Goal: Task Accomplishment & Management: Manage account settings

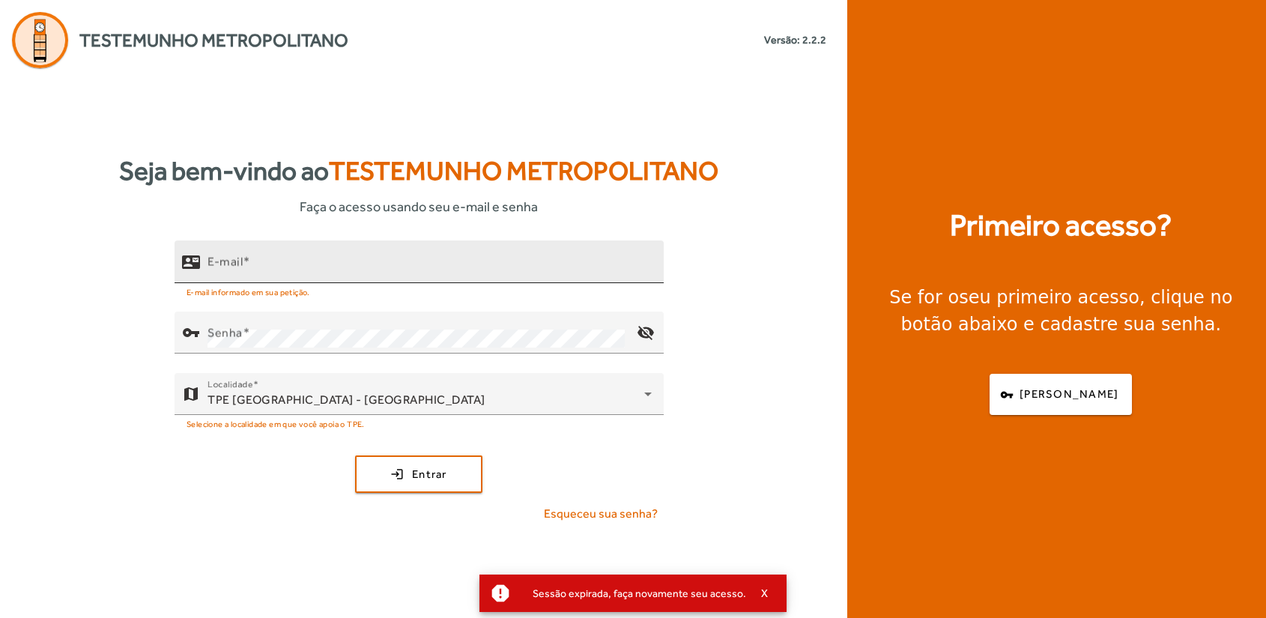
click at [282, 270] on input "E-mail" at bounding box center [429, 268] width 444 height 18
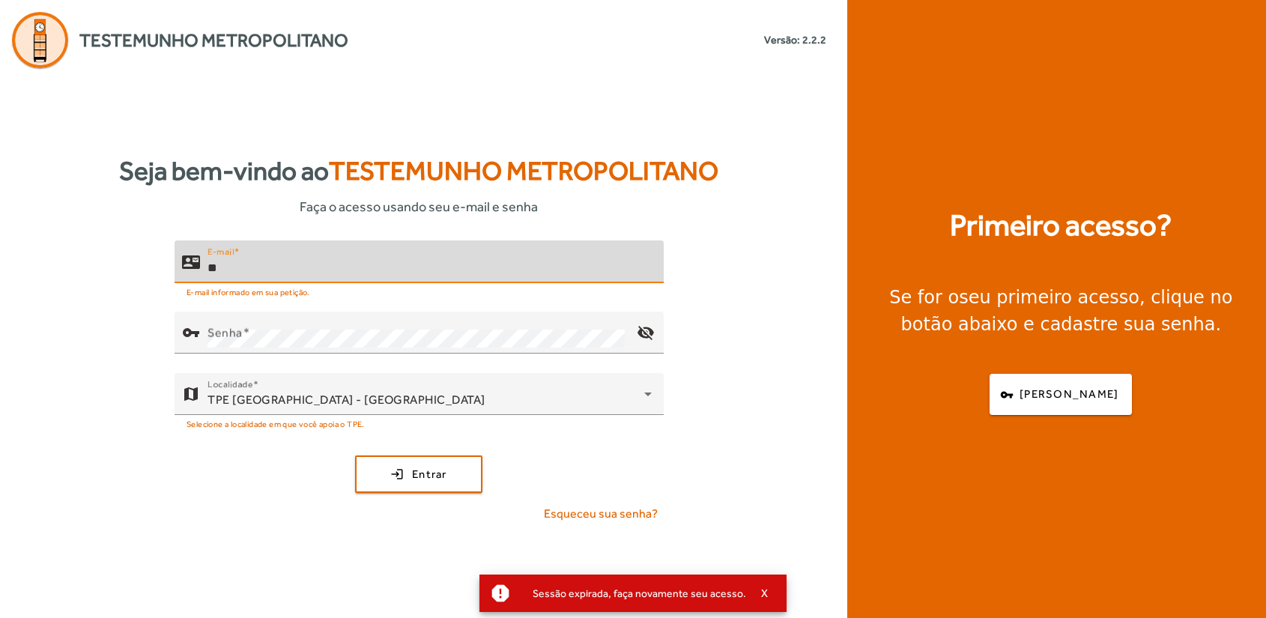
type input "*"
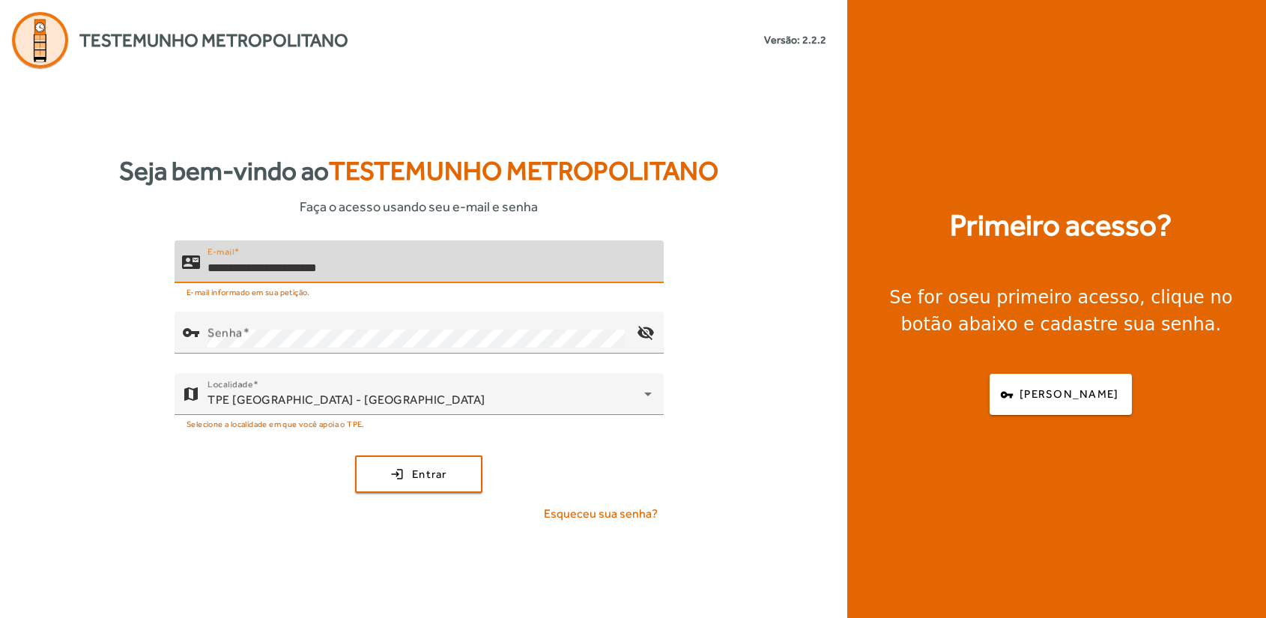
type input "**********"
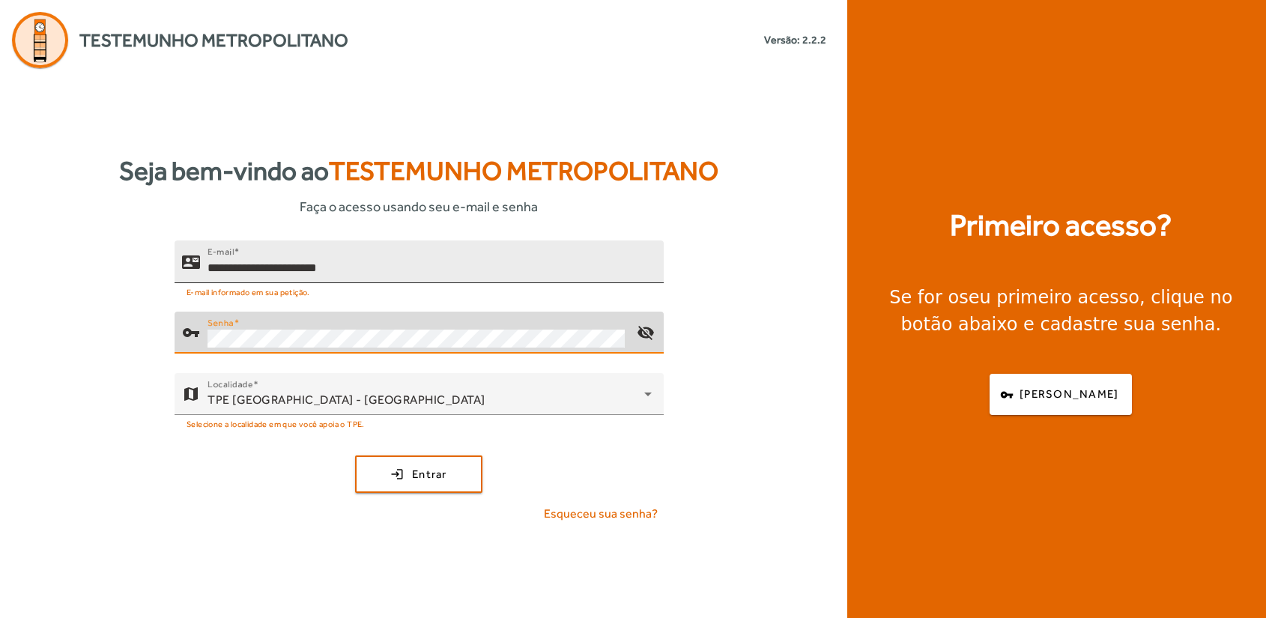
click at [355, 455] on button "login Entrar" at bounding box center [418, 473] width 127 height 37
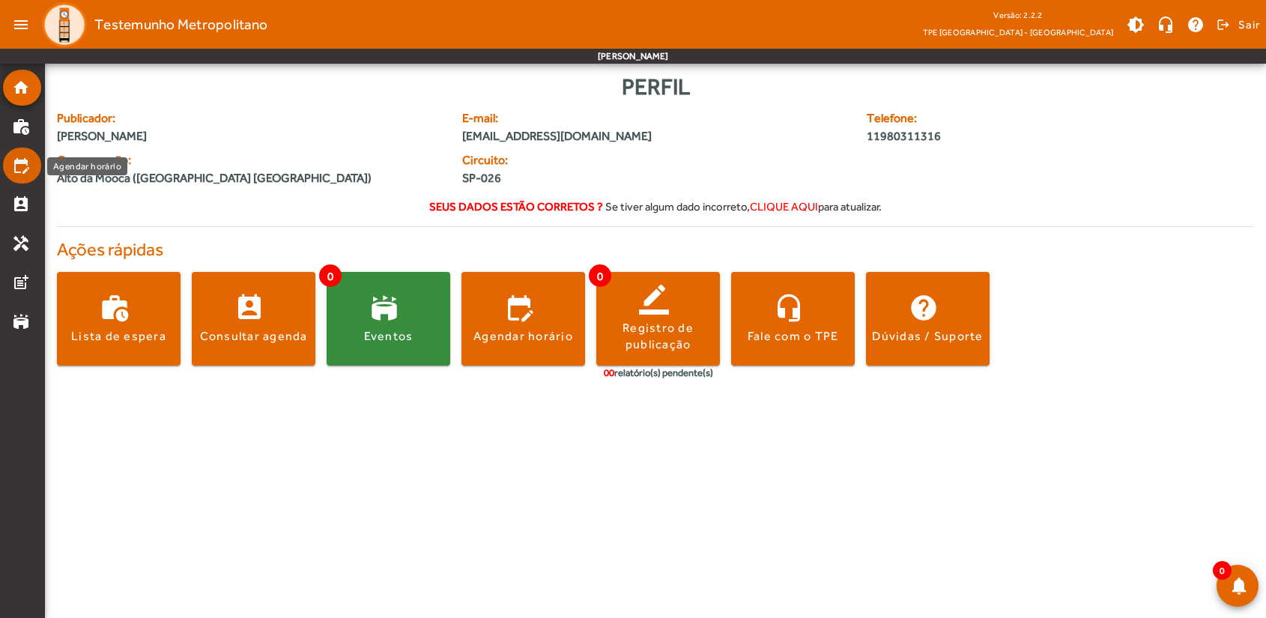
click at [25, 165] on mat-icon "edit_calendar" at bounding box center [21, 166] width 18 height 18
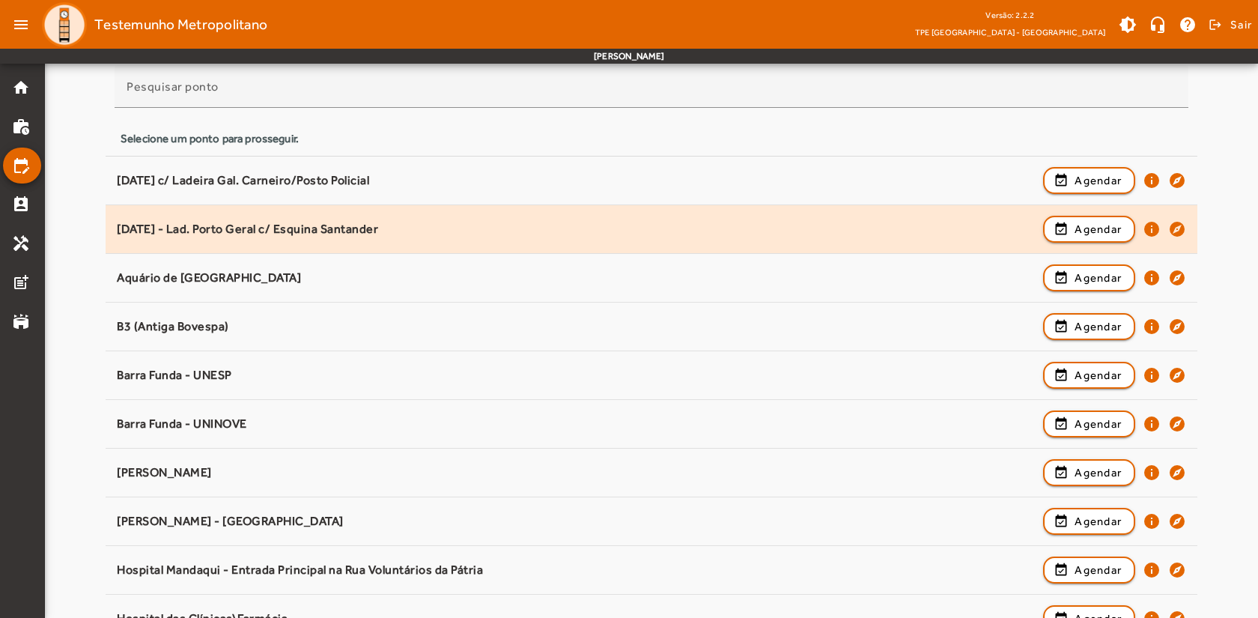
scroll to position [150, 0]
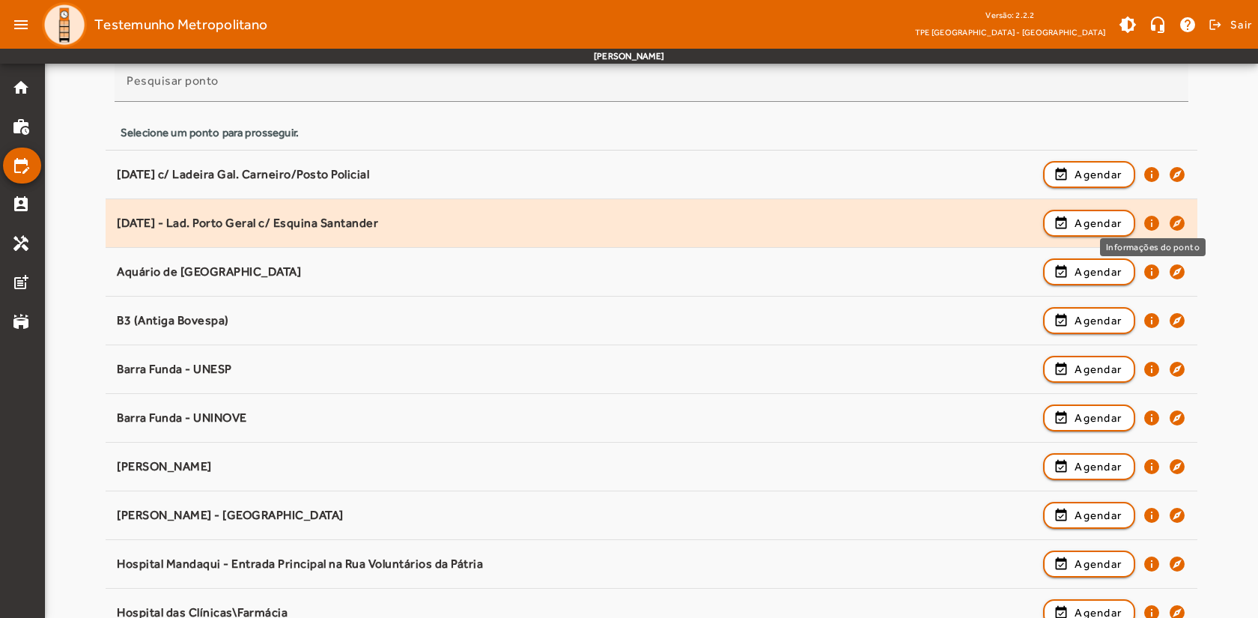
click at [1150, 222] on mat-icon "info" at bounding box center [1152, 223] width 18 height 18
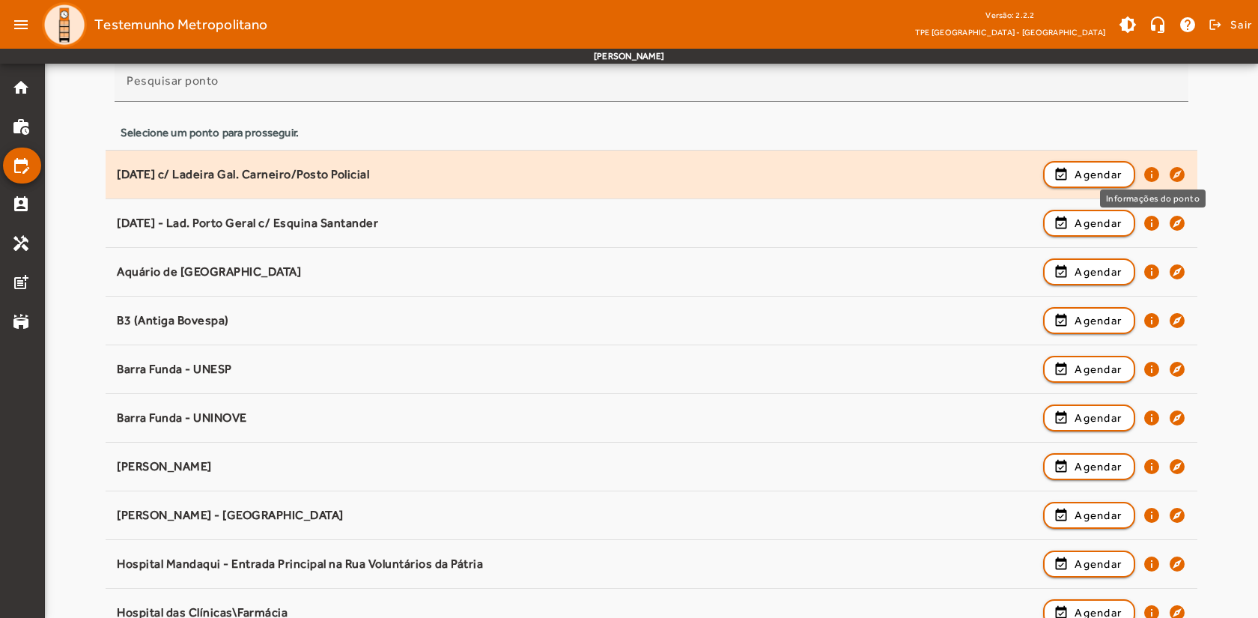
click at [1150, 172] on mat-icon "info" at bounding box center [1152, 175] width 18 height 18
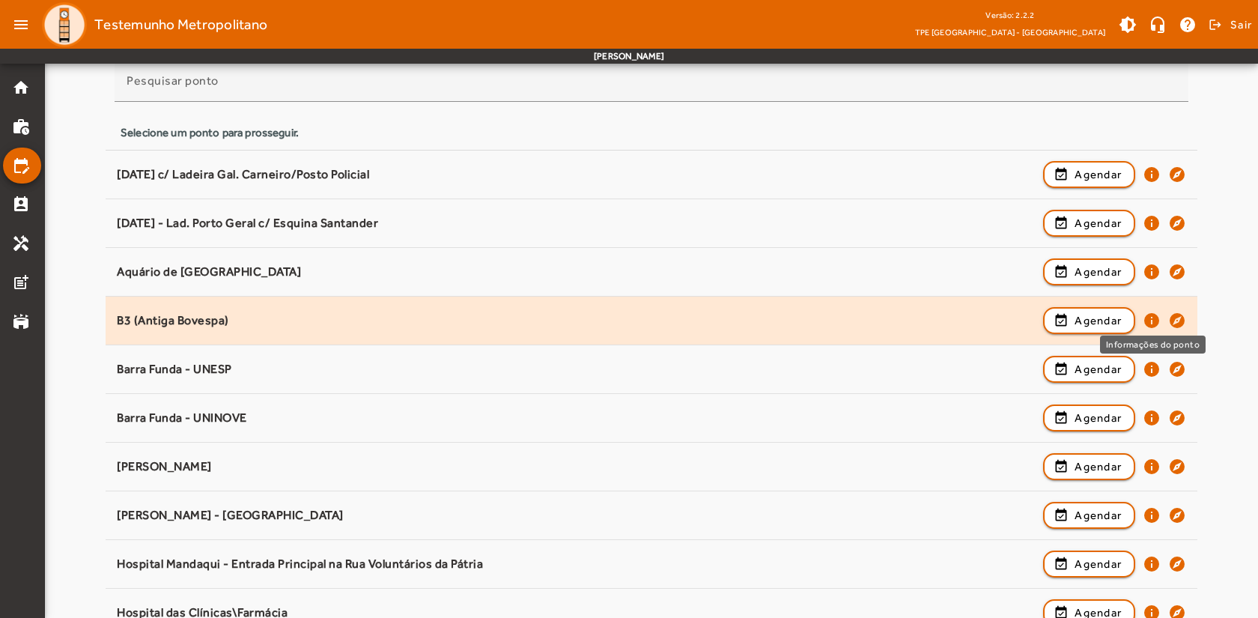
click at [1152, 319] on mat-icon "info" at bounding box center [1152, 321] width 18 height 18
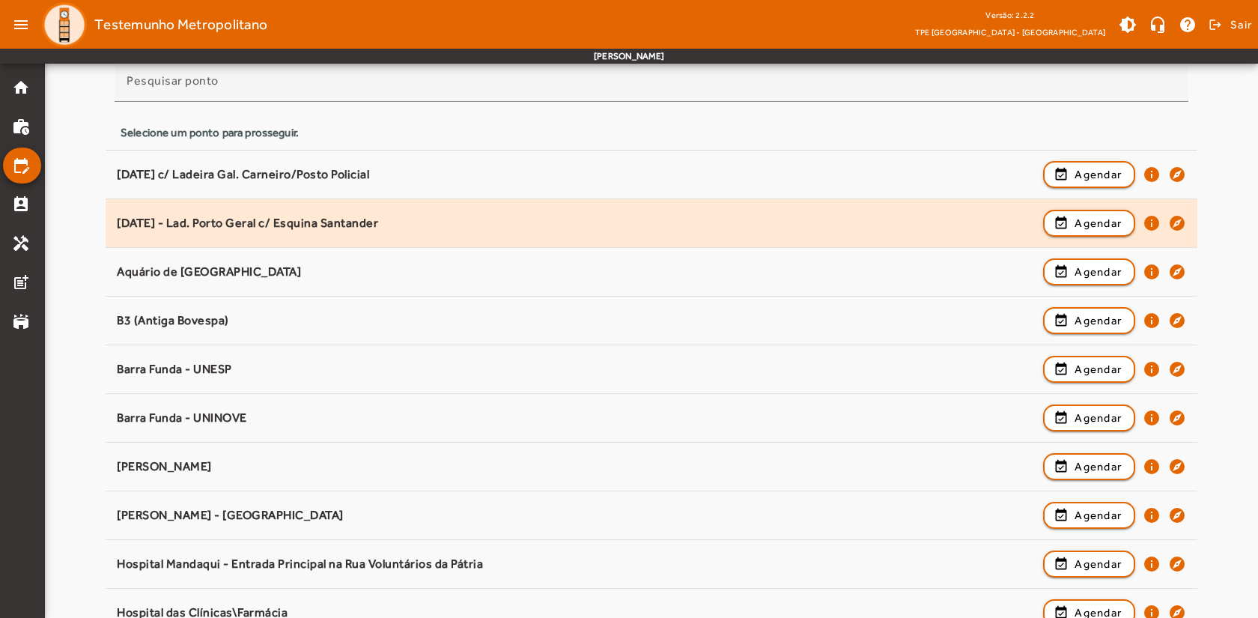
click at [1163, 228] on div "event_available Agendar info explore" at bounding box center [1114, 223] width 143 height 33
click at [1153, 228] on mat-icon "info" at bounding box center [1152, 223] width 18 height 18
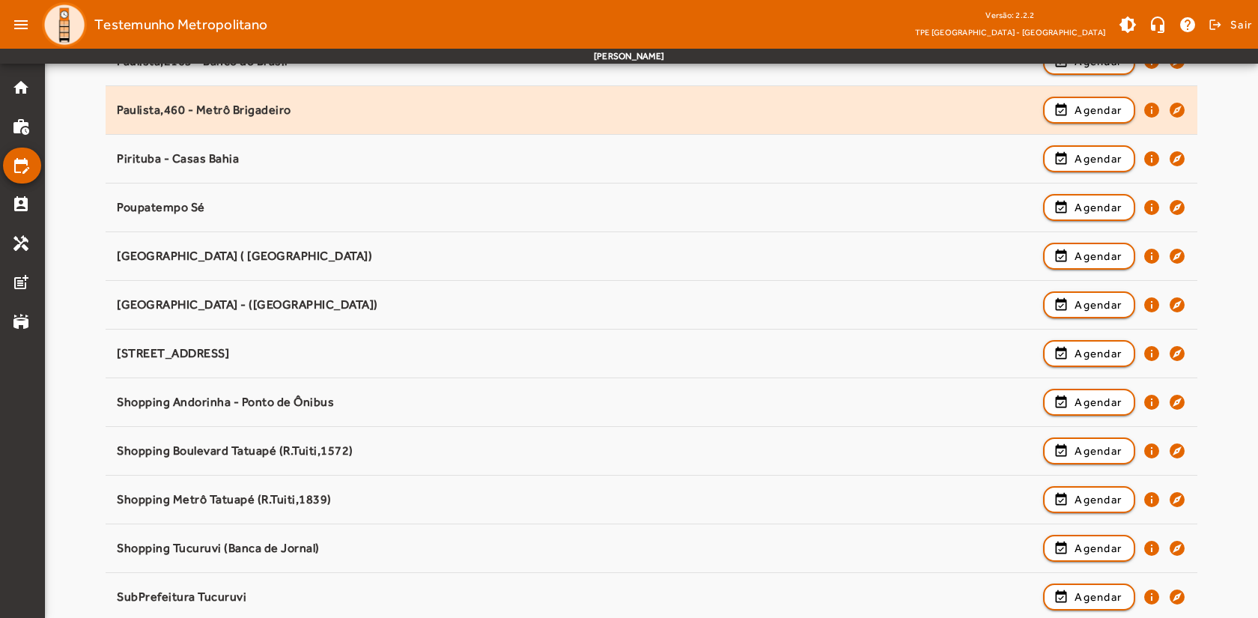
scroll to position [1448, 0]
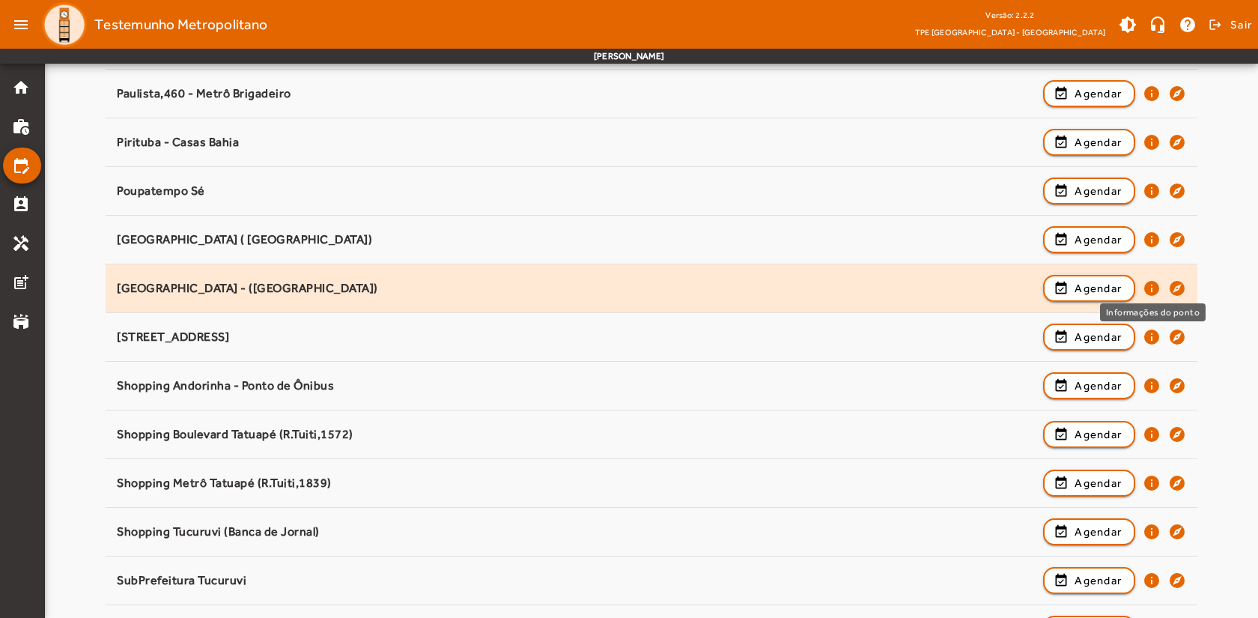
click at [1150, 286] on mat-icon "info" at bounding box center [1152, 288] width 18 height 18
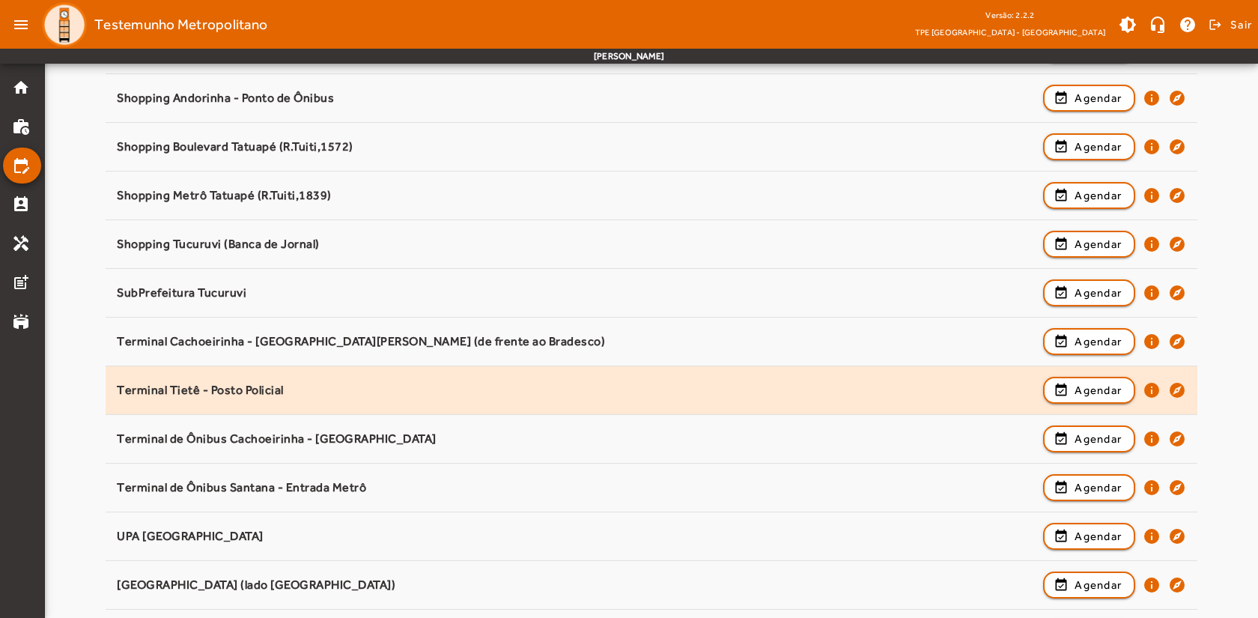
scroll to position [1872, 0]
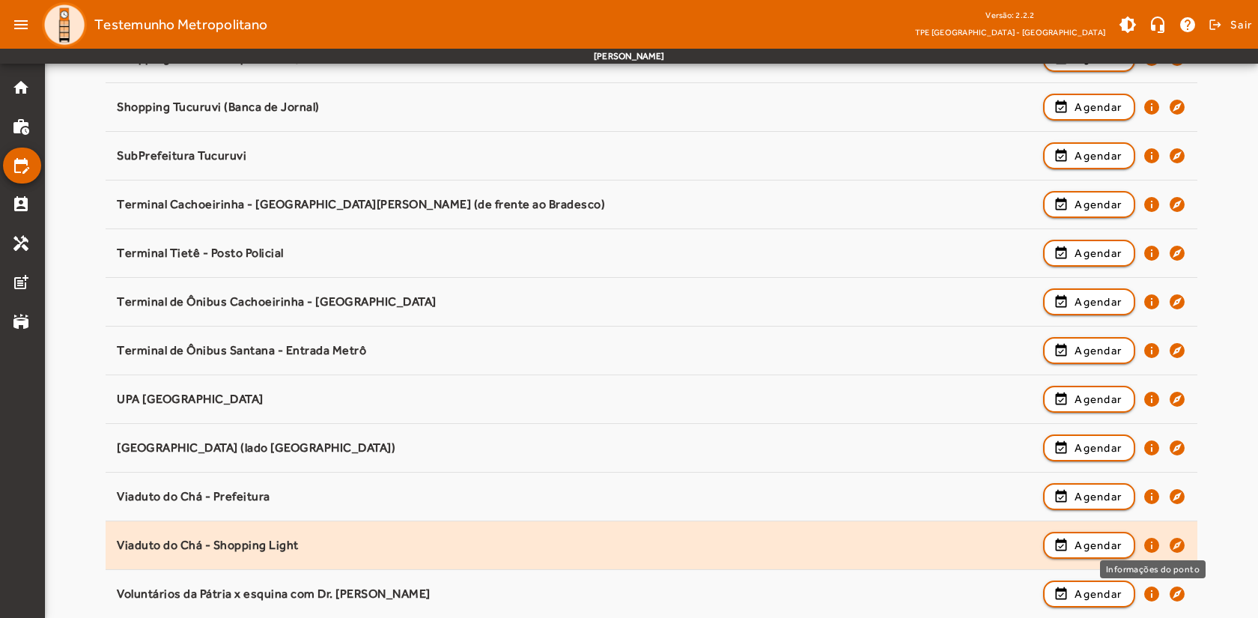
click at [1148, 545] on mat-icon "info" at bounding box center [1152, 545] width 18 height 18
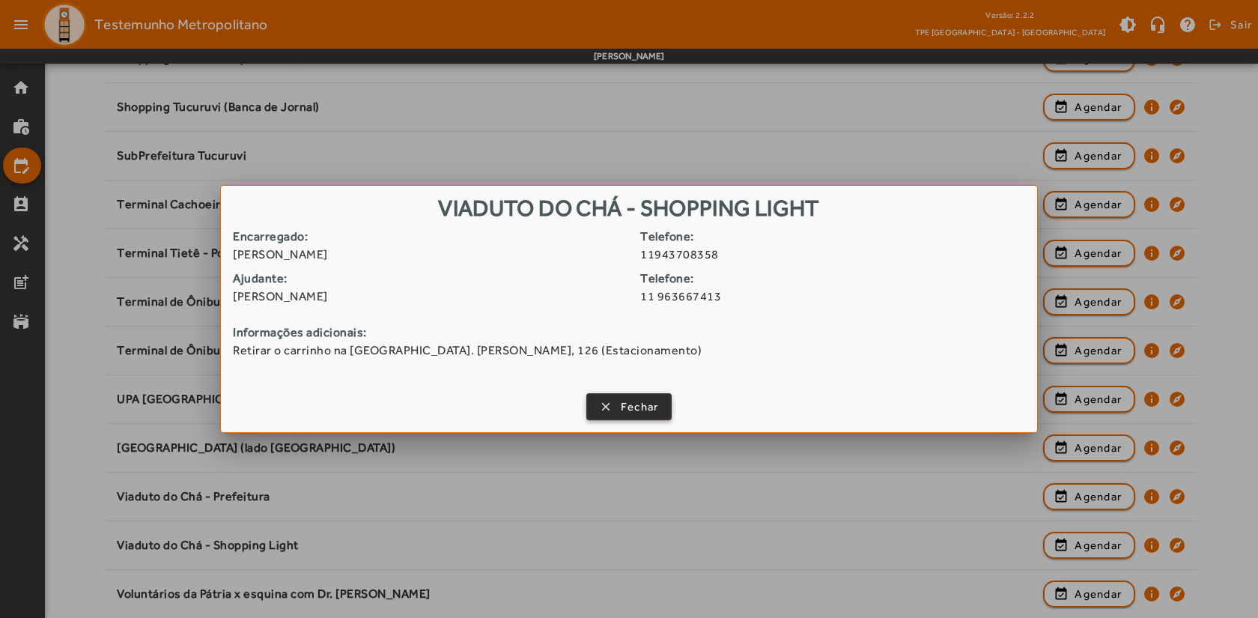
click at [646, 406] on span "Fechar" at bounding box center [640, 406] width 38 height 17
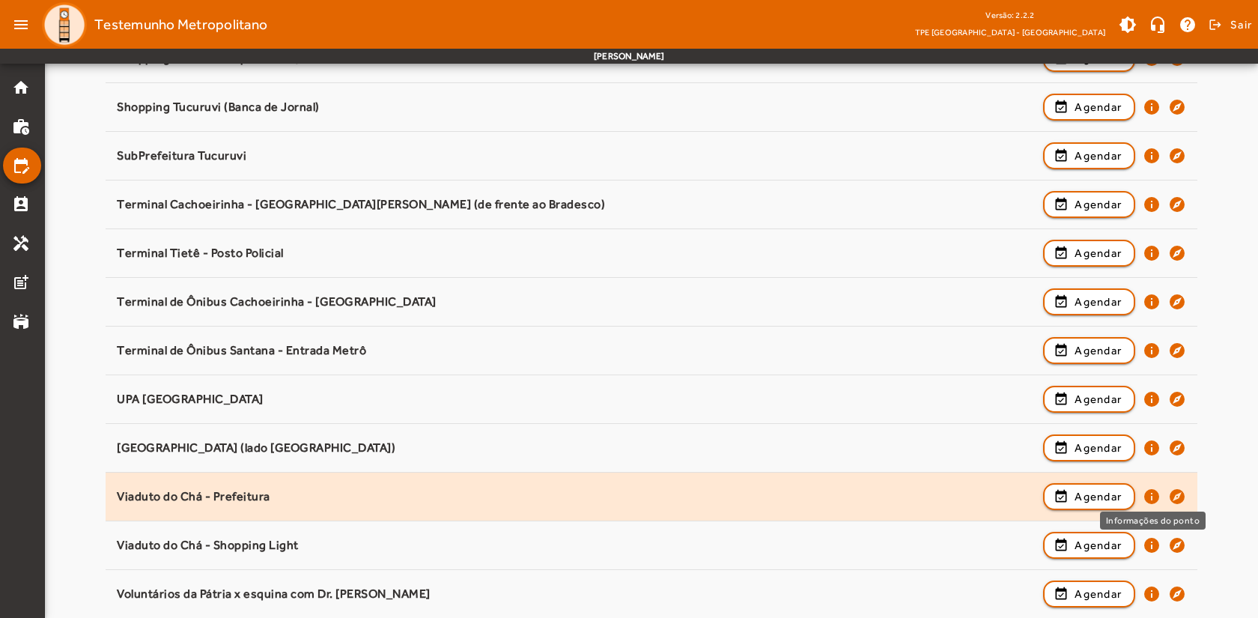
click at [1150, 497] on mat-icon "info" at bounding box center [1152, 497] width 18 height 18
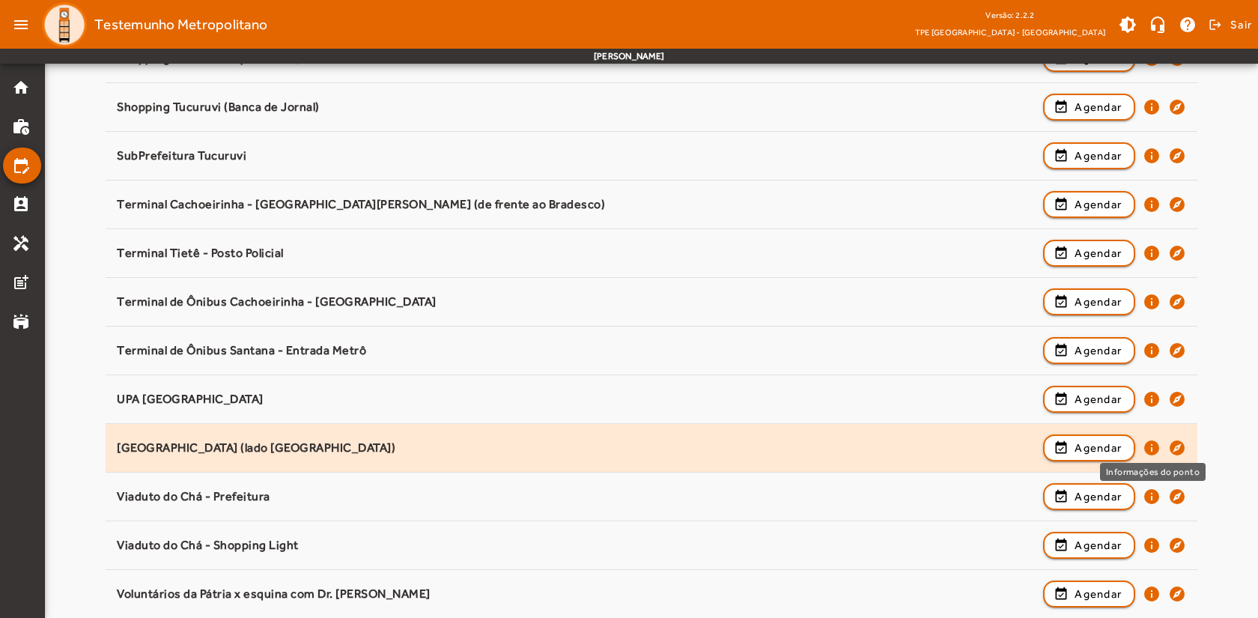
click at [1155, 446] on mat-icon "info" at bounding box center [1152, 448] width 18 height 18
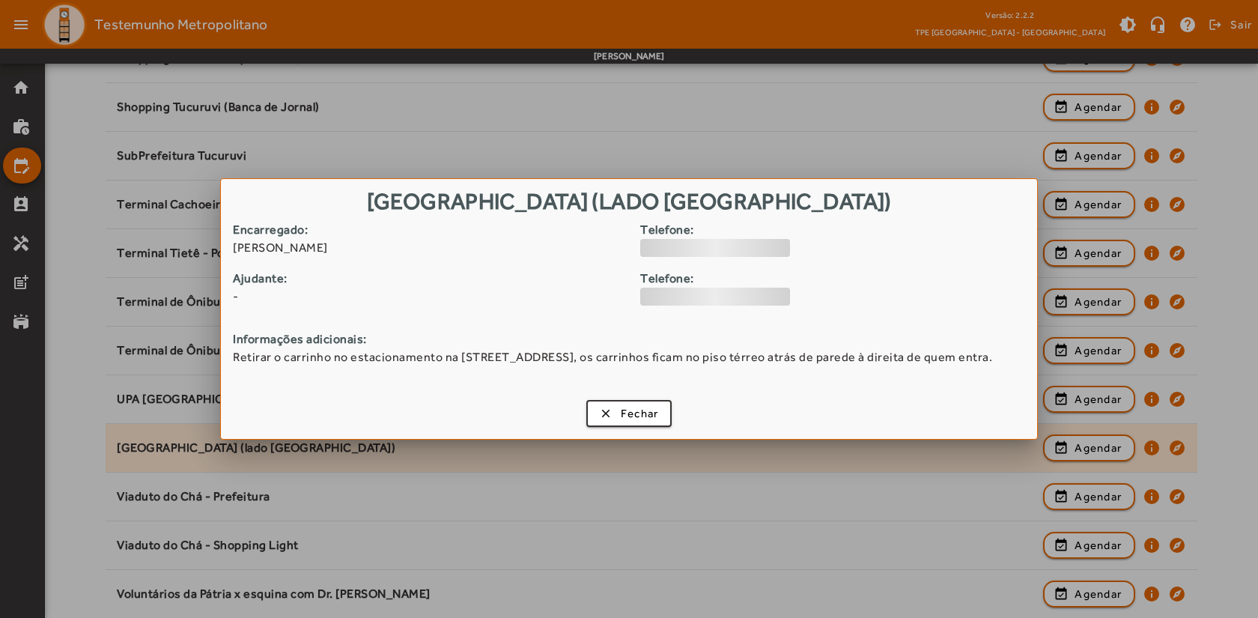
scroll to position [0, 0]
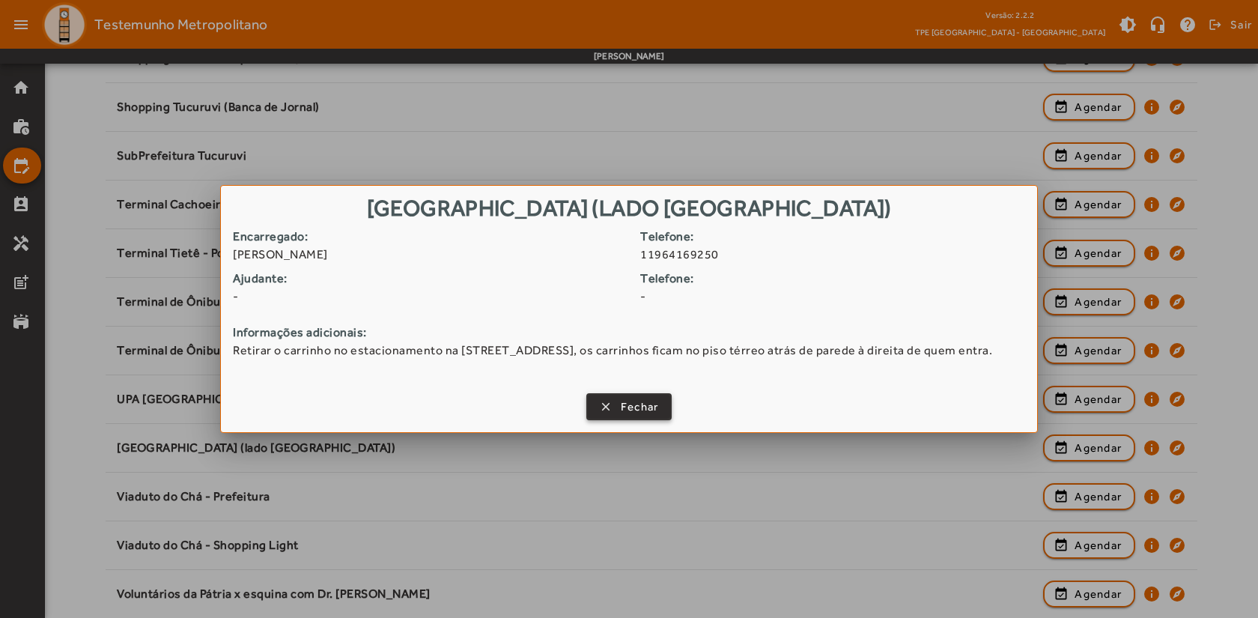
click at [632, 408] on span "Fechar" at bounding box center [640, 406] width 38 height 17
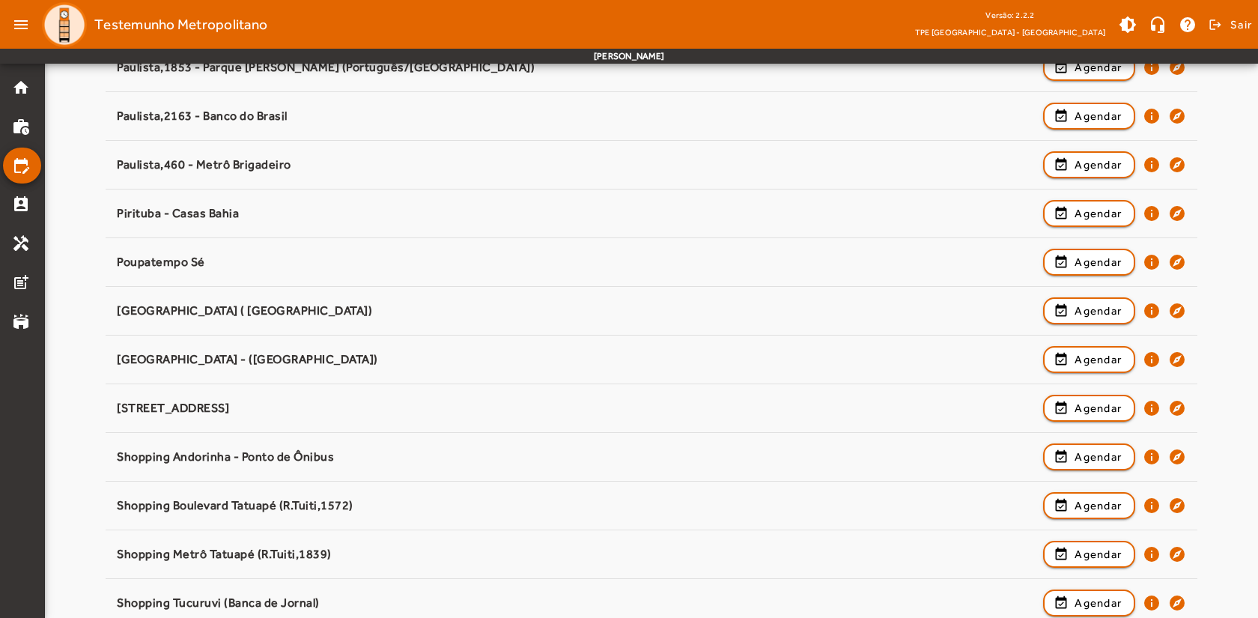
scroll to position [1373, 0]
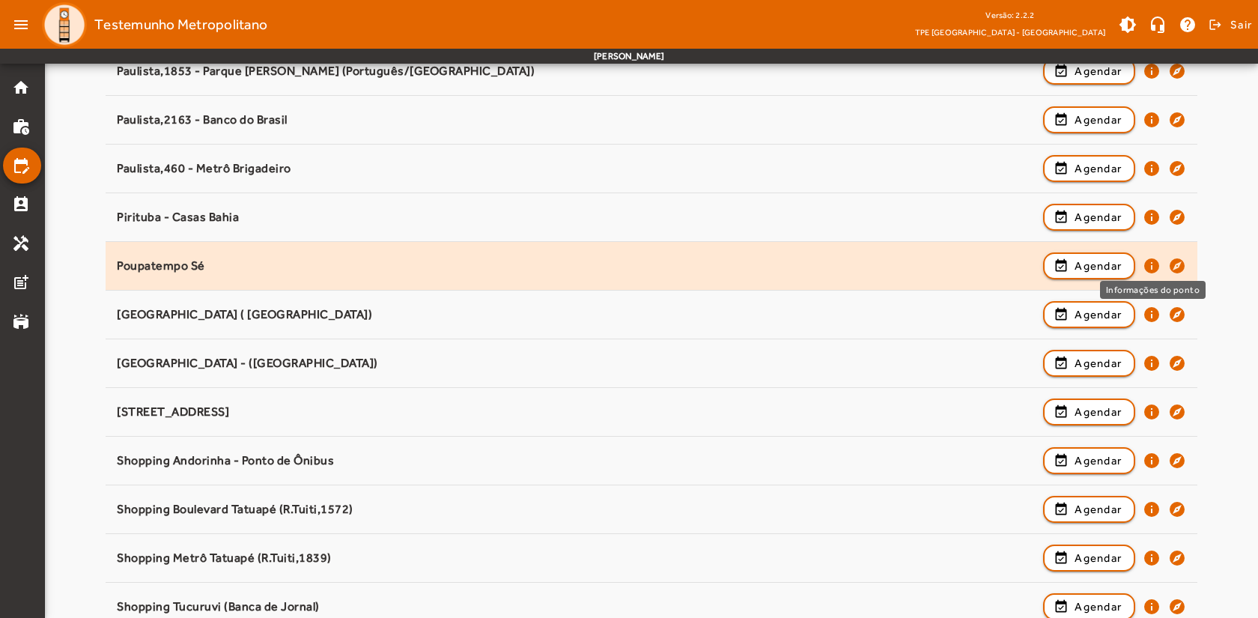
click at [1152, 263] on mat-icon "info" at bounding box center [1152, 266] width 18 height 18
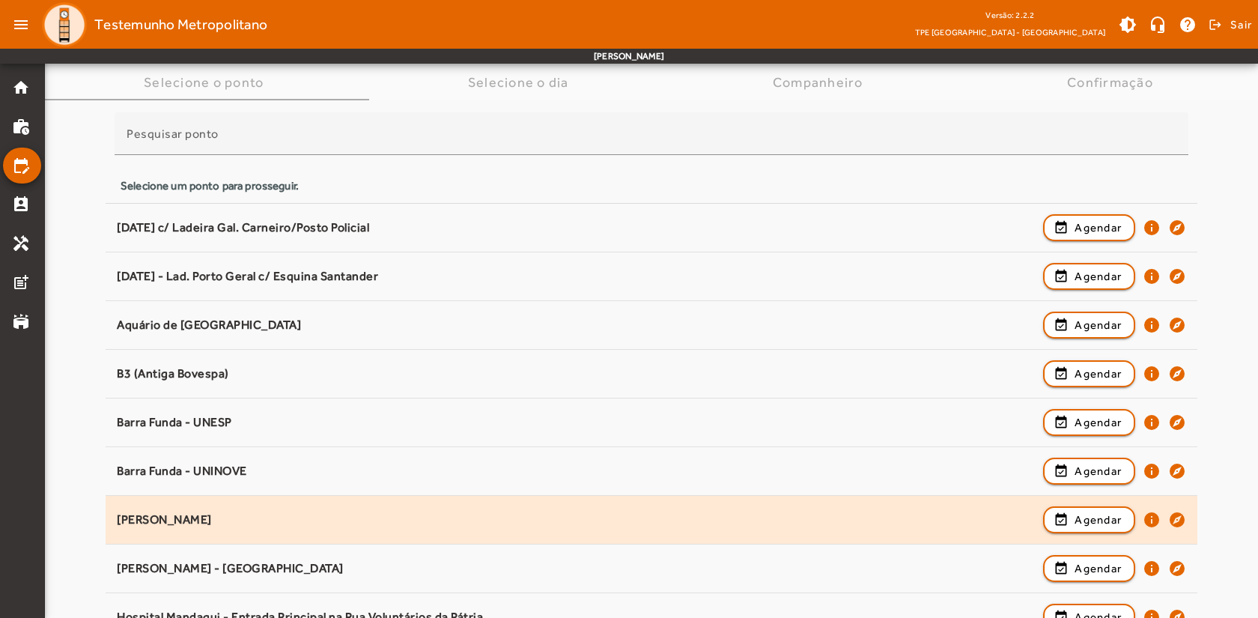
scroll to position [75, 0]
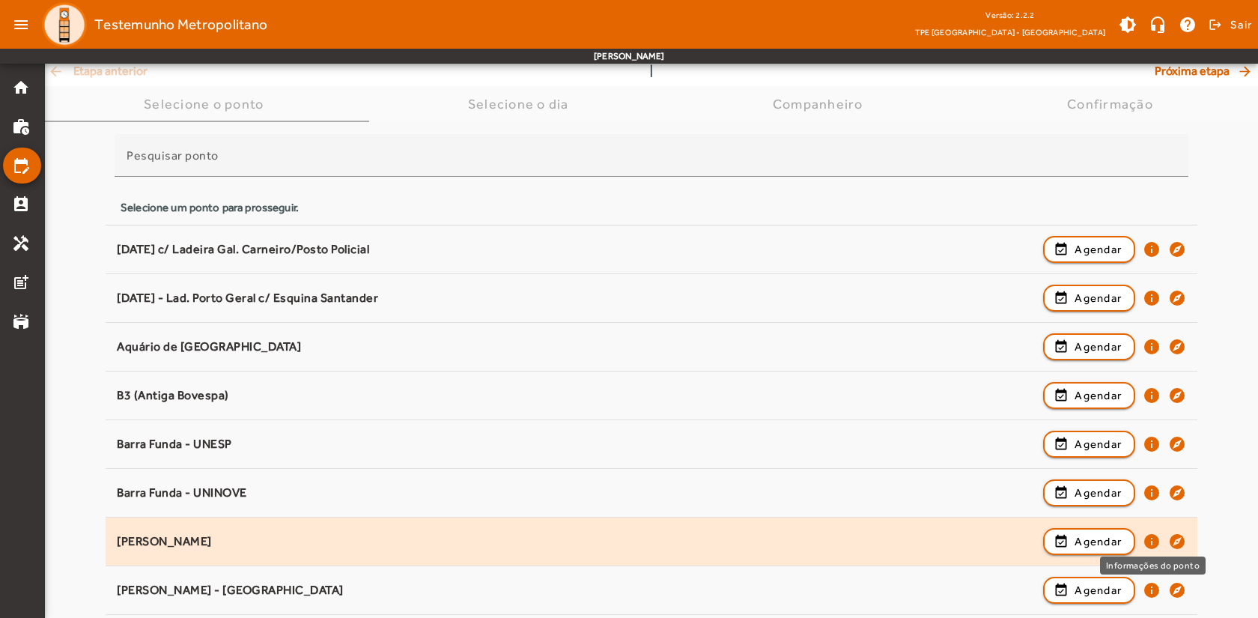
click at [1154, 541] on mat-icon "info" at bounding box center [1152, 542] width 18 height 18
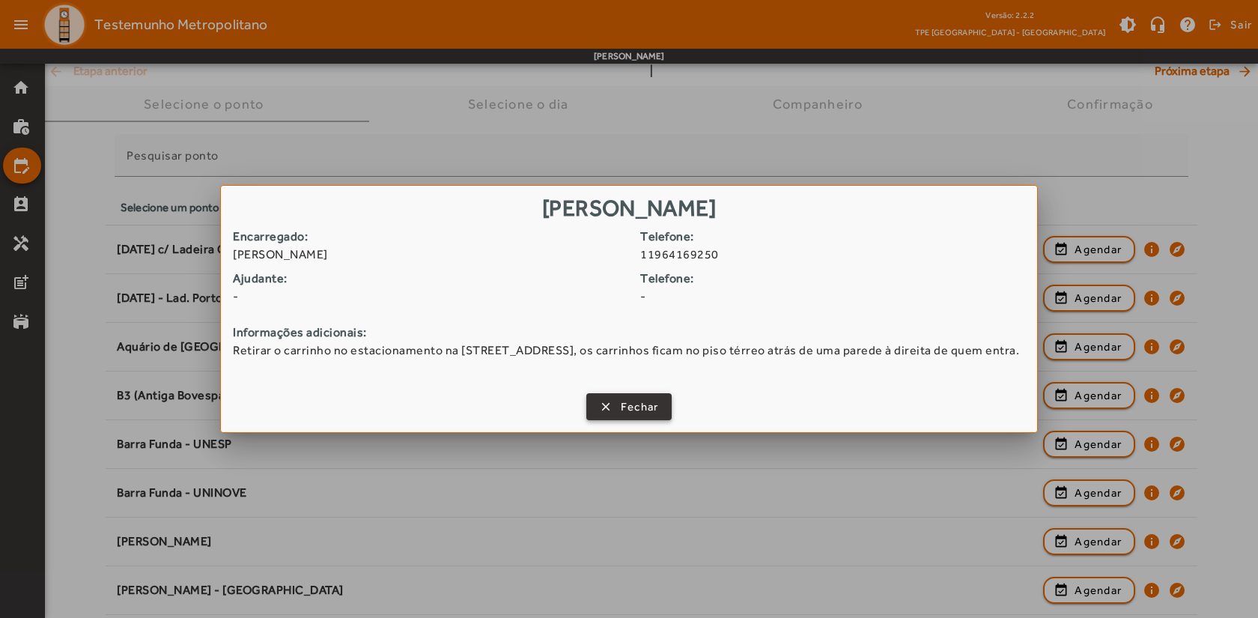
click at [595, 404] on span "button" at bounding box center [629, 407] width 83 height 36
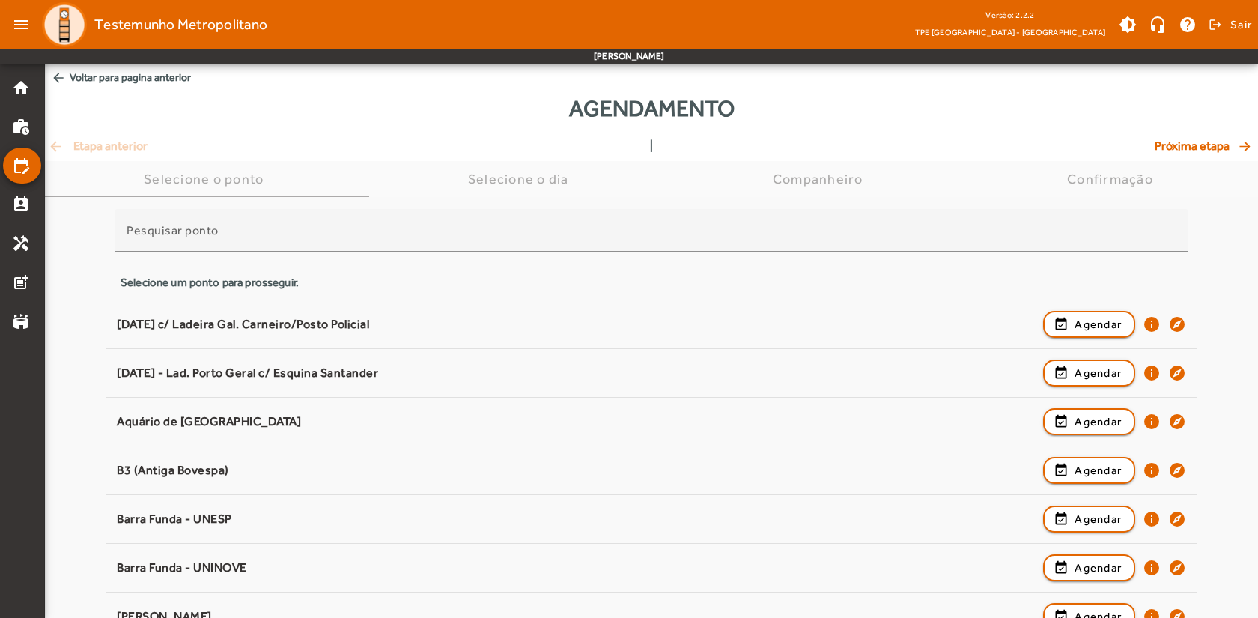
scroll to position [75, 0]
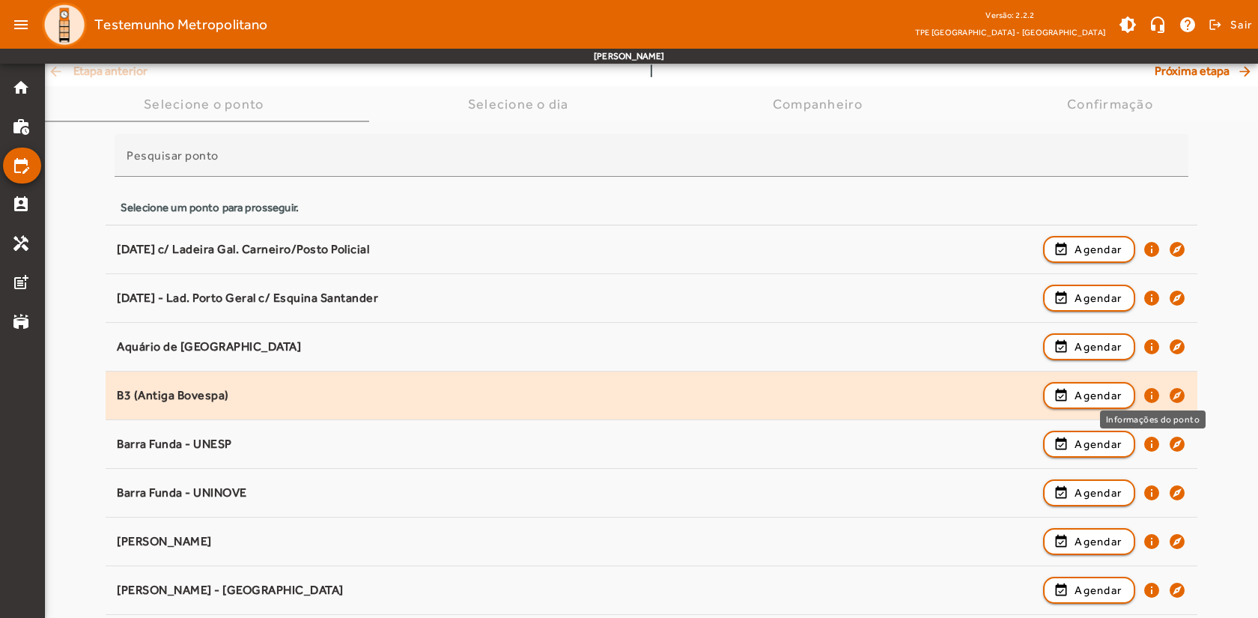
click at [1148, 391] on mat-icon "info" at bounding box center [1152, 395] width 18 height 18
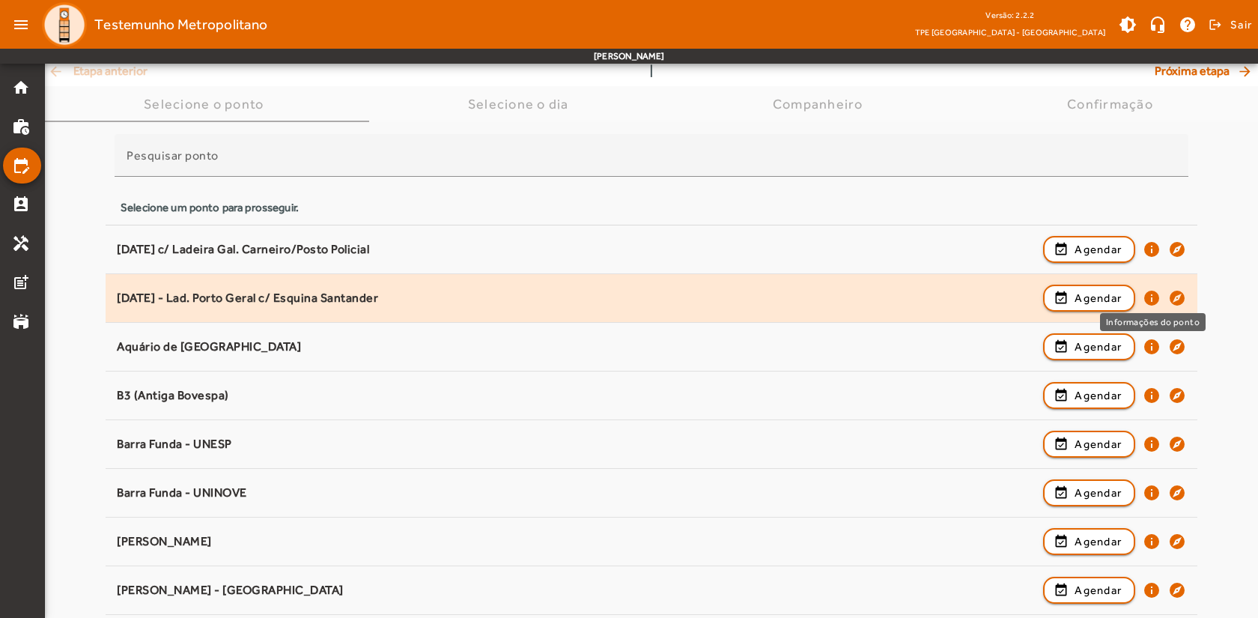
click at [1150, 301] on mat-icon "info" at bounding box center [1152, 298] width 18 height 18
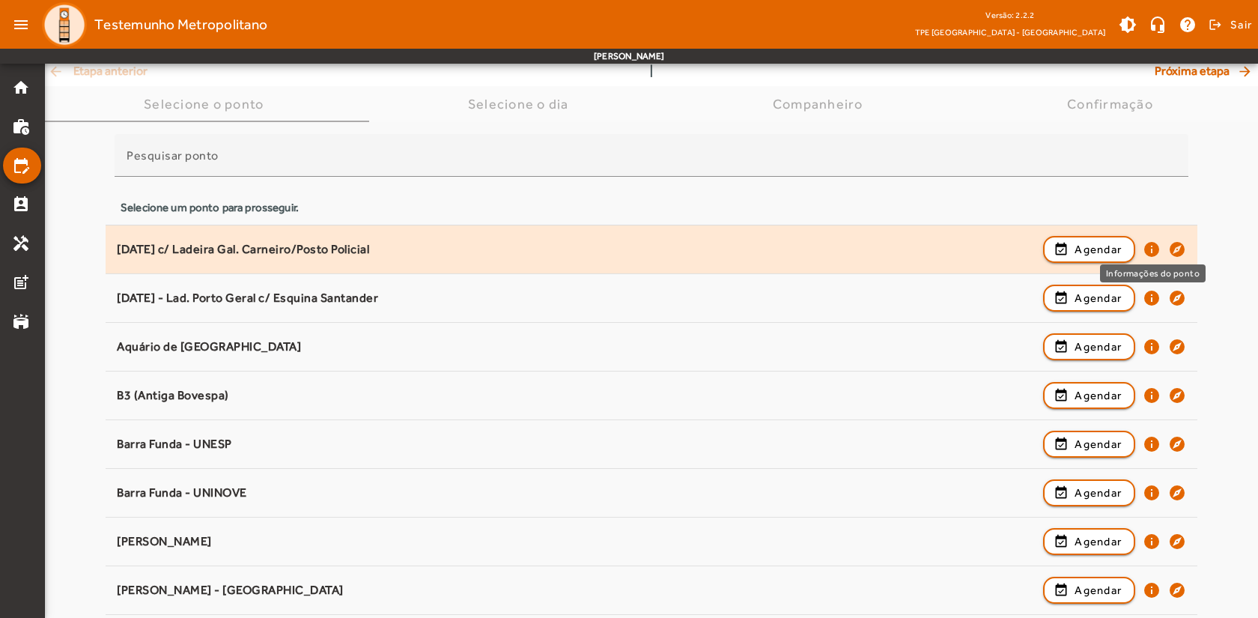
click at [1153, 250] on mat-icon "info" at bounding box center [1152, 249] width 18 height 18
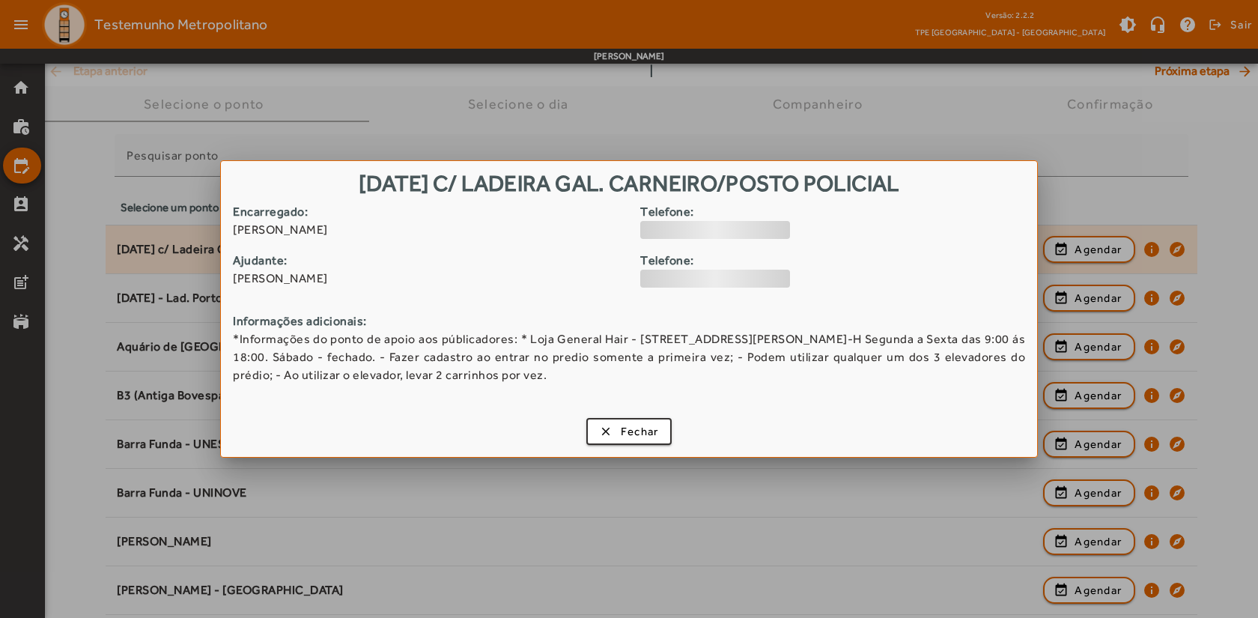
scroll to position [0, 0]
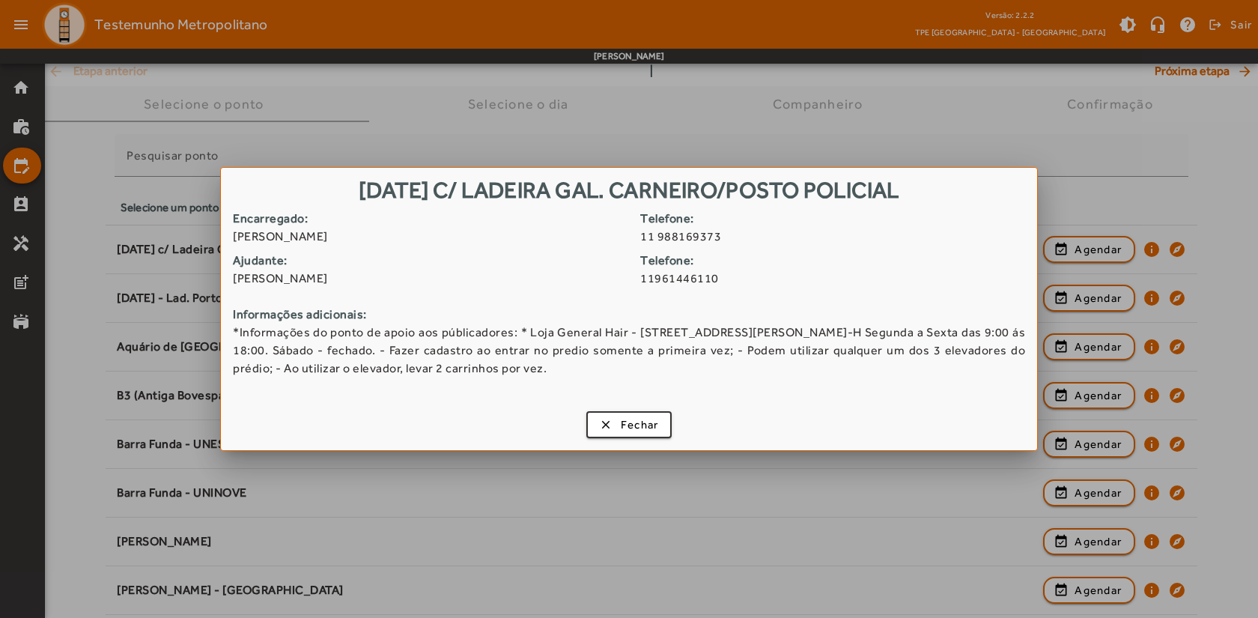
click at [843, 255] on strong "Telefone:" at bounding box center [838, 261] width 396 height 18
click at [637, 422] on span "Fechar" at bounding box center [640, 424] width 38 height 17
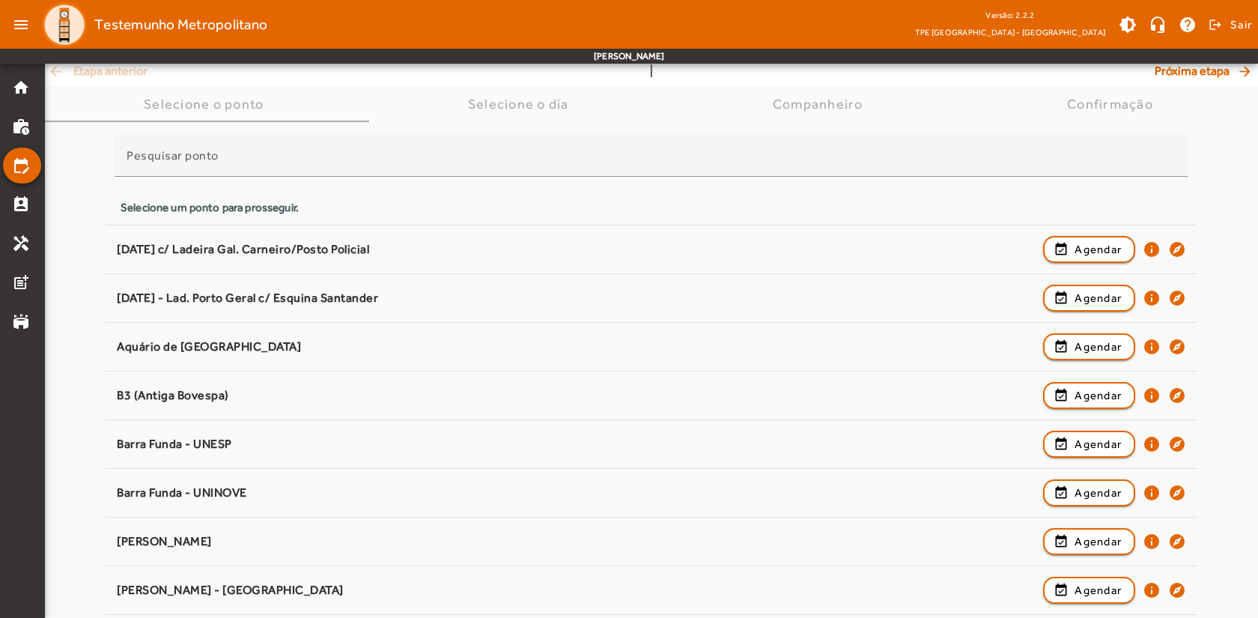
scroll to position [75, 0]
click at [16, 87] on mat-icon "home" at bounding box center [21, 88] width 18 height 18
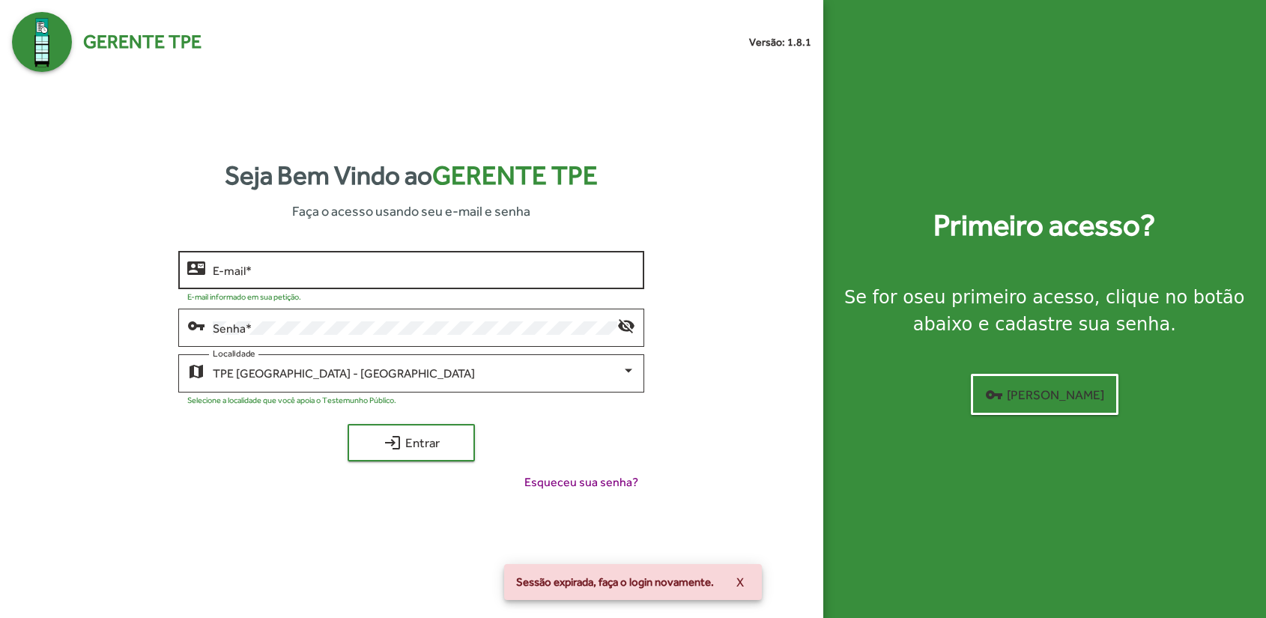
click at [285, 268] on input "E-mail *" at bounding box center [424, 270] width 422 height 13
type input "**********"
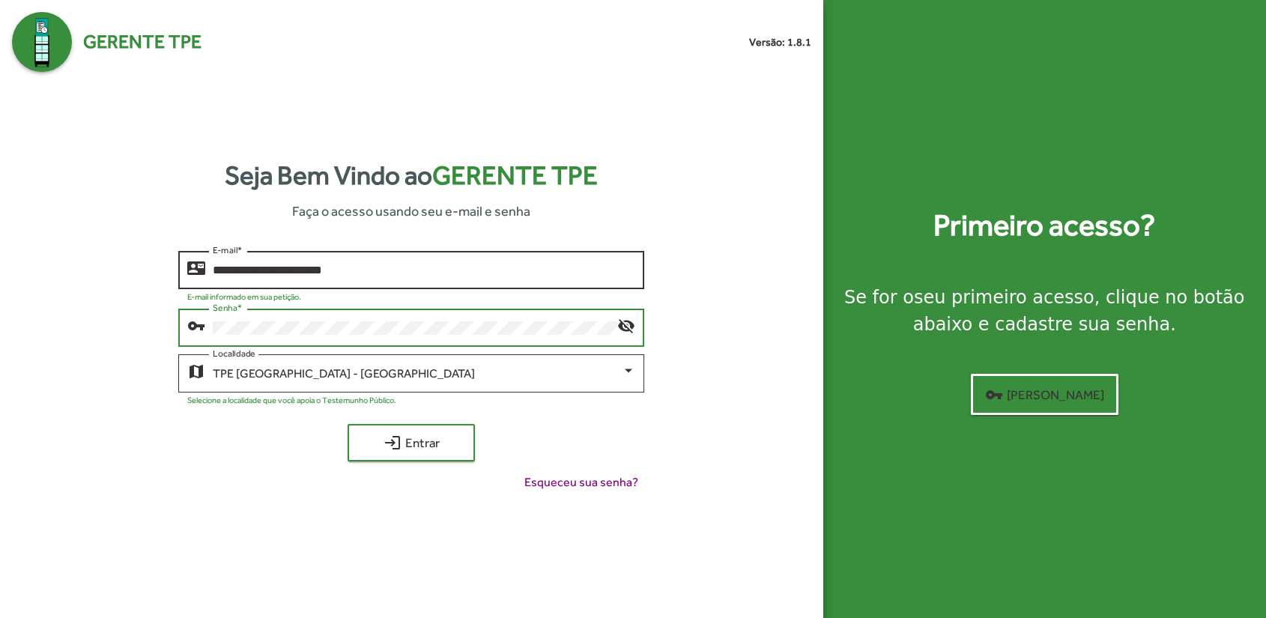
click at [348, 424] on button "login Entrar" at bounding box center [411, 442] width 127 height 37
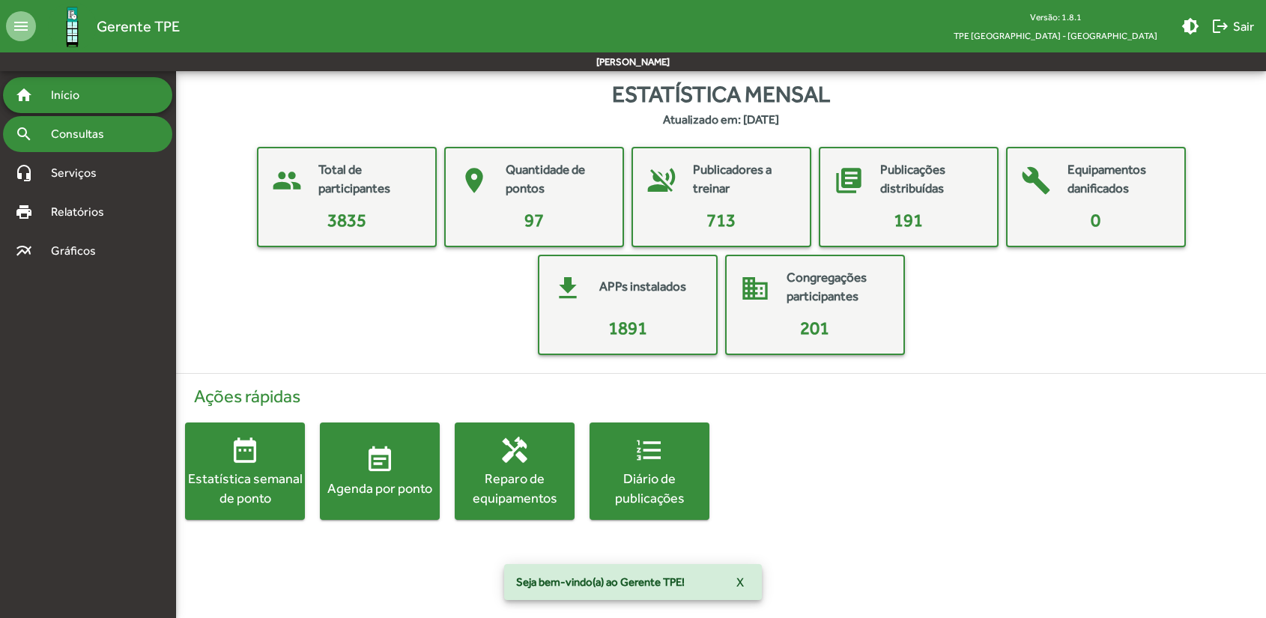
click at [60, 141] on span "Consultas" at bounding box center [83, 134] width 82 height 18
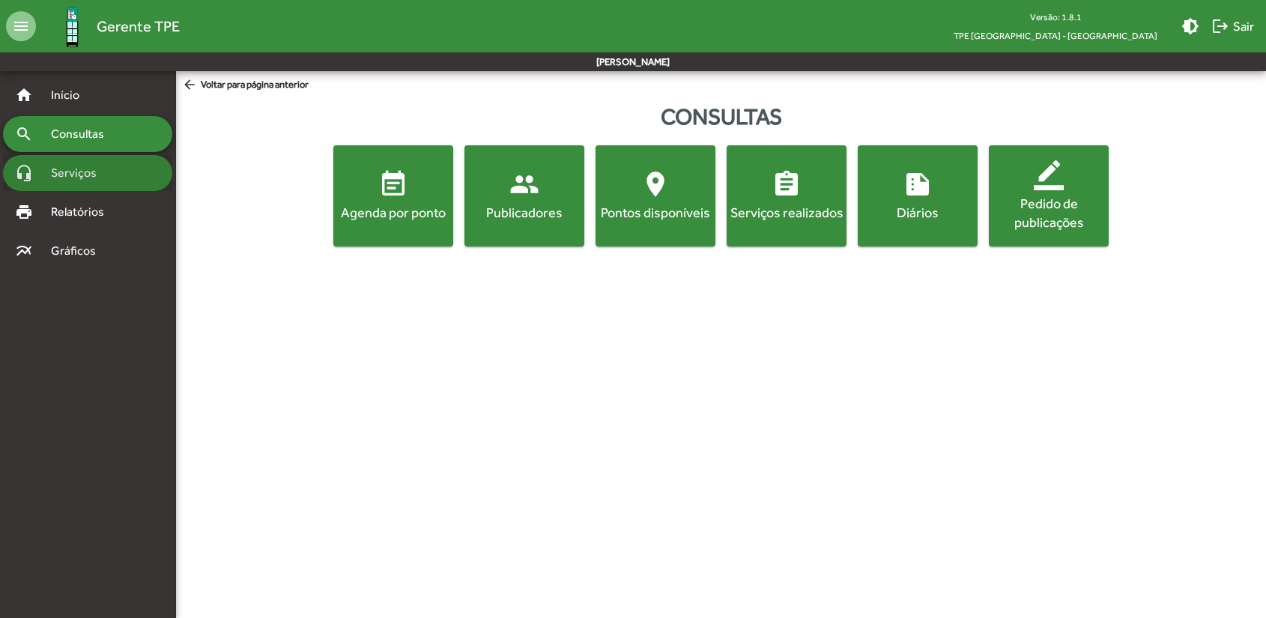
click at [79, 174] on span "Serviços" at bounding box center [79, 173] width 75 height 18
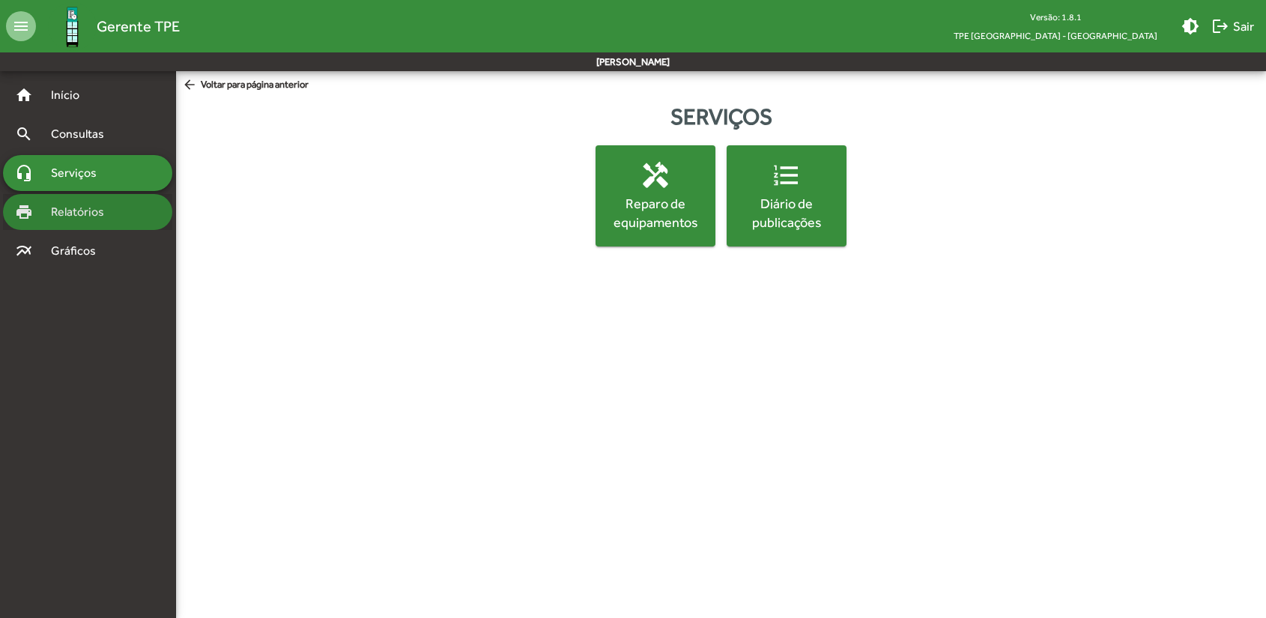
click at [79, 207] on span "Relatórios" at bounding box center [83, 212] width 82 height 18
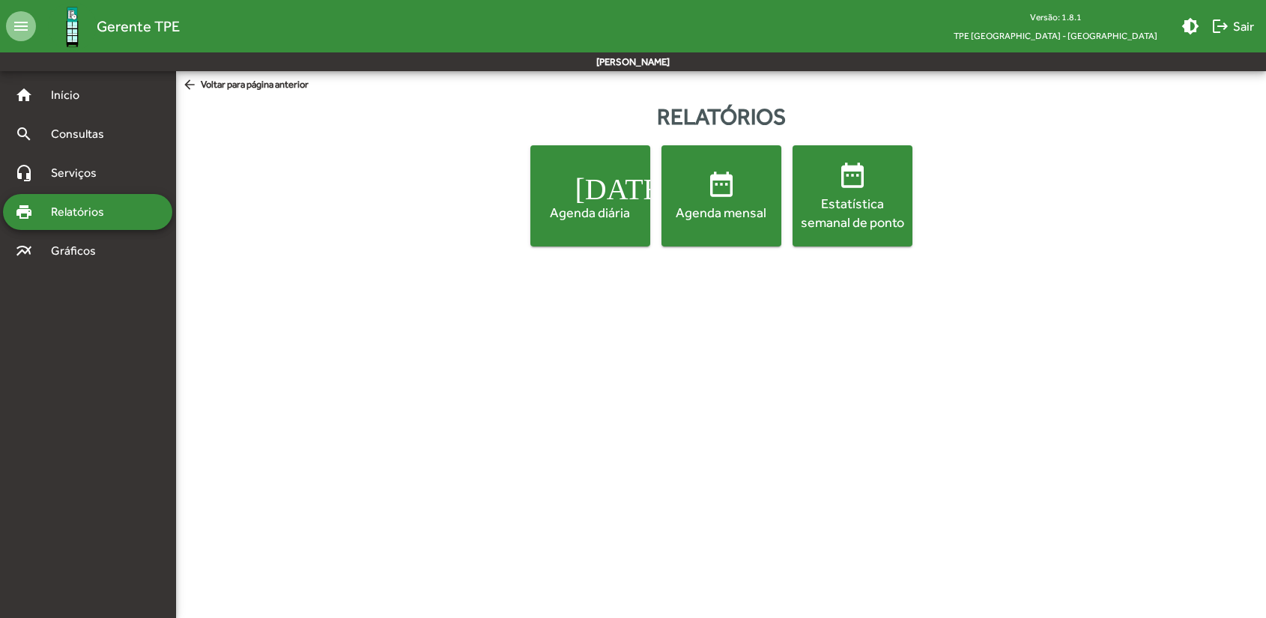
click at [730, 213] on div "Agenda mensal" at bounding box center [721, 212] width 114 height 19
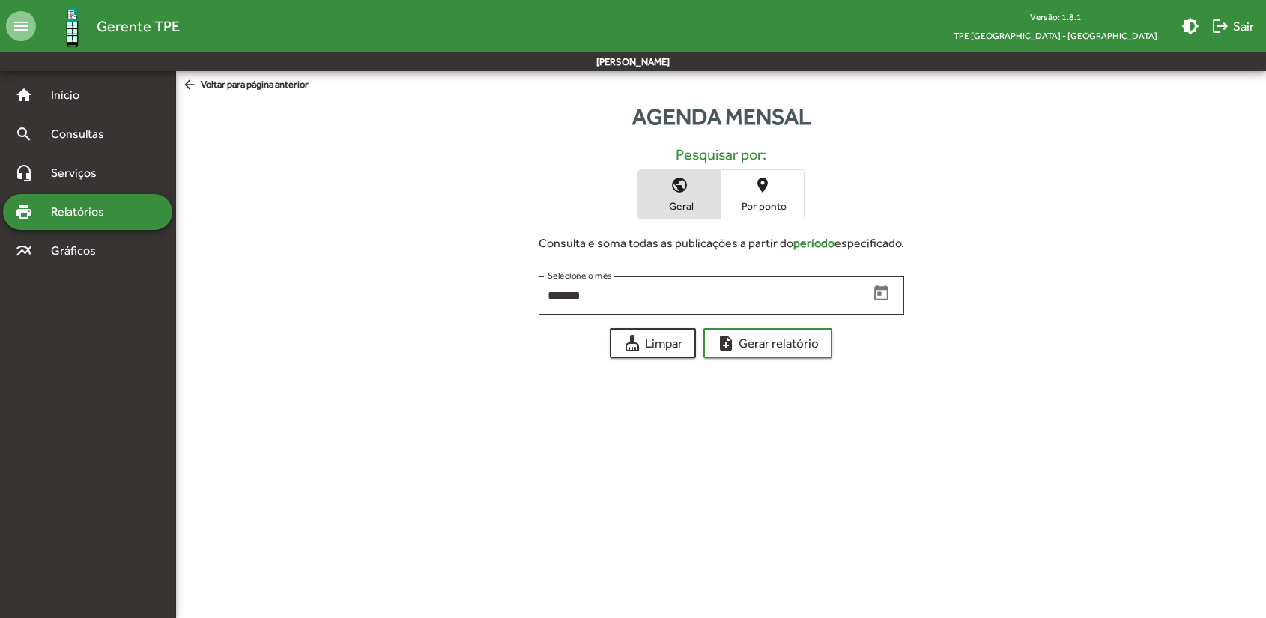
click at [759, 204] on span "Por ponto" at bounding box center [762, 205] width 75 height 13
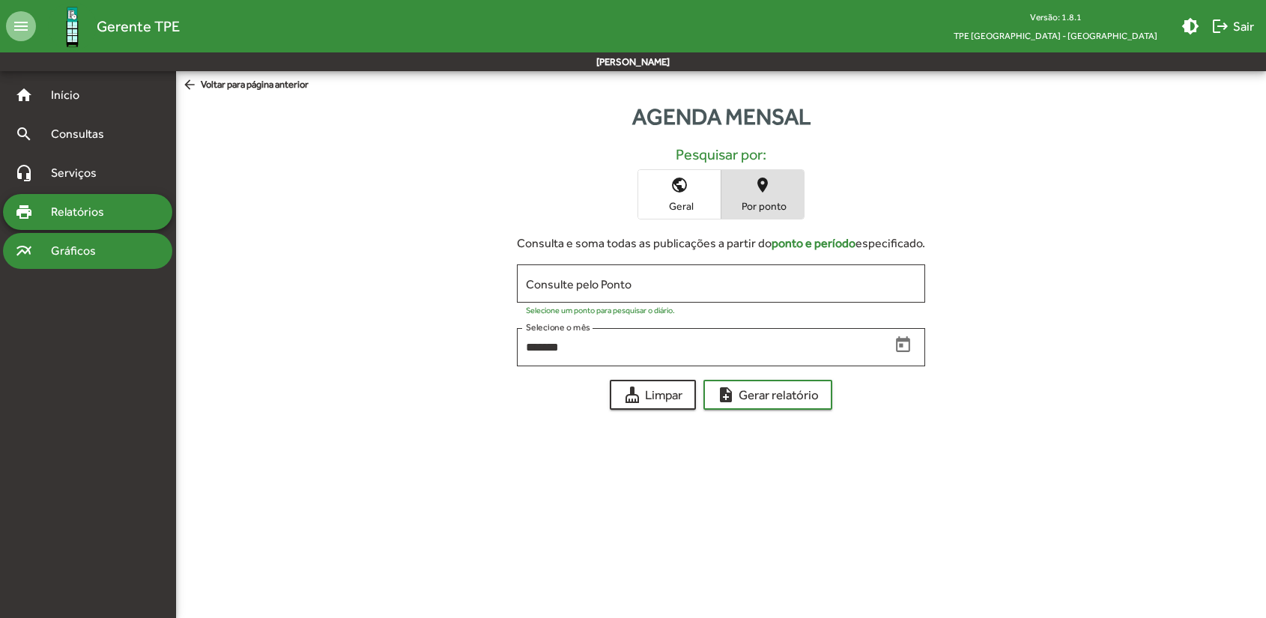
click at [72, 255] on span "Gráficos" at bounding box center [79, 251] width 74 height 18
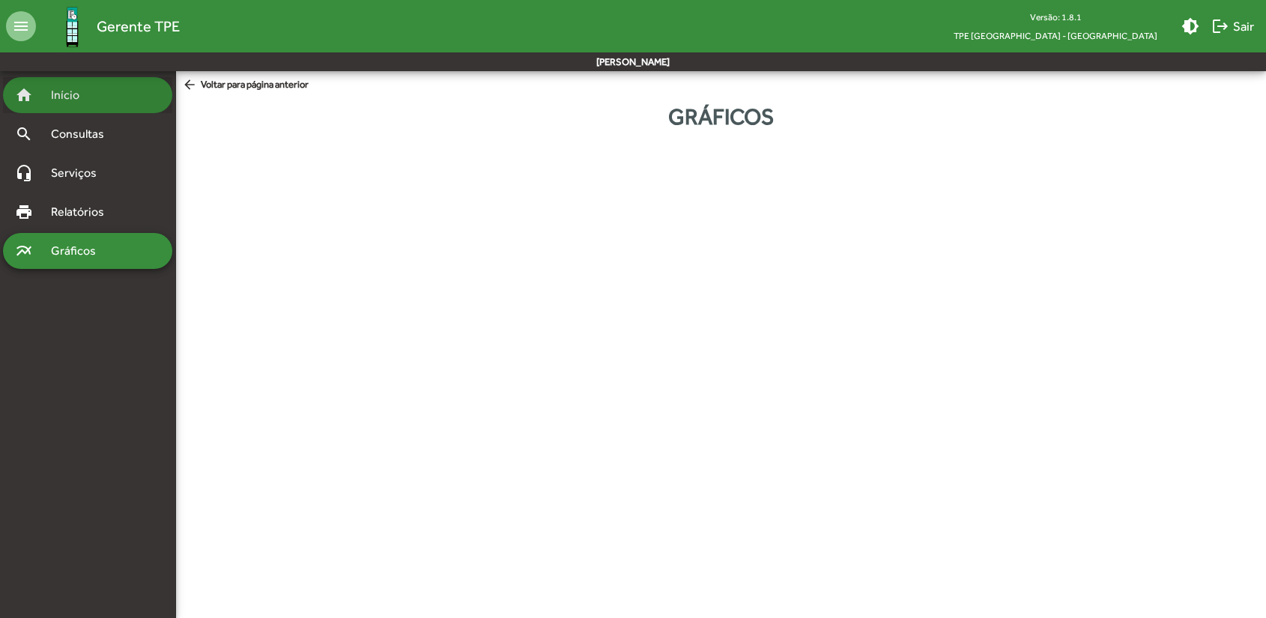
click at [70, 103] on span "Início" at bounding box center [71, 95] width 59 height 18
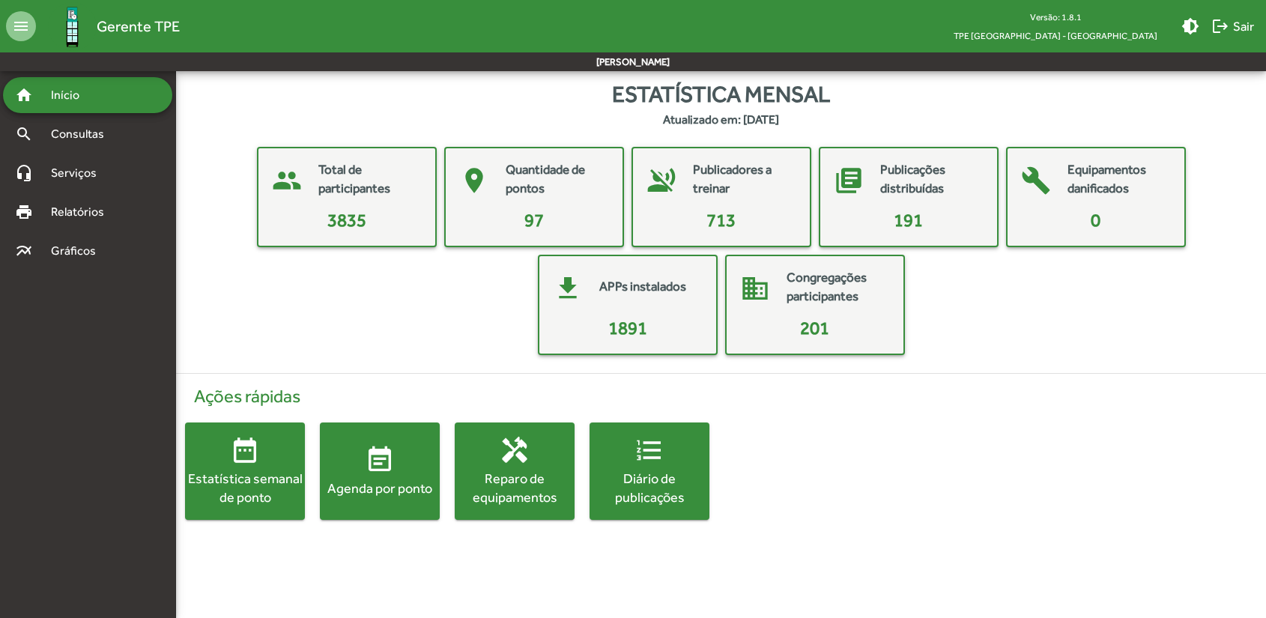
click at [653, 472] on div "Diário de publicações" at bounding box center [649, 487] width 120 height 37
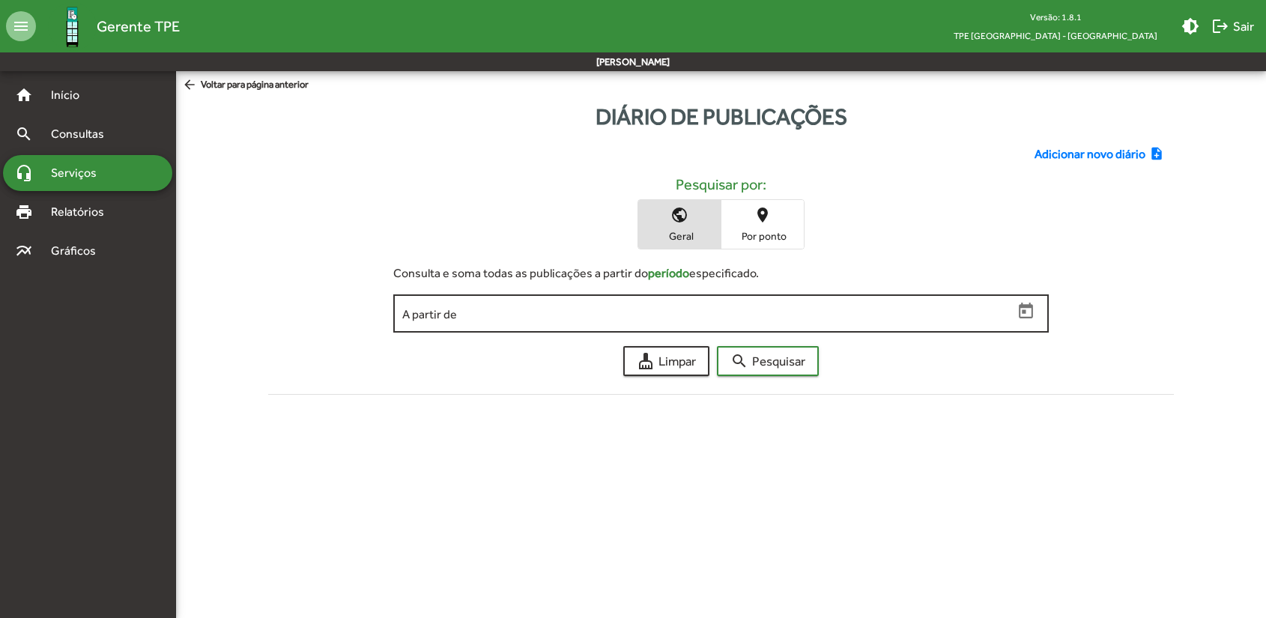
click at [983, 318] on input "A partir de" at bounding box center [707, 313] width 610 height 13
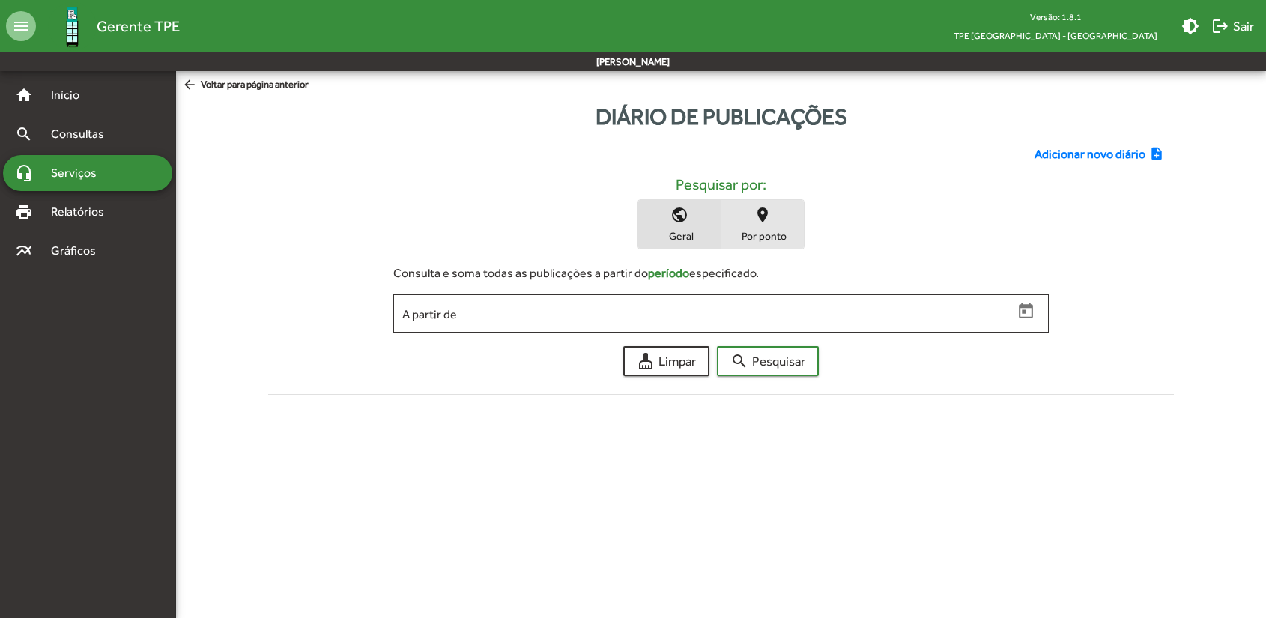
click at [765, 221] on mat-icon "place" at bounding box center [762, 215] width 18 height 18
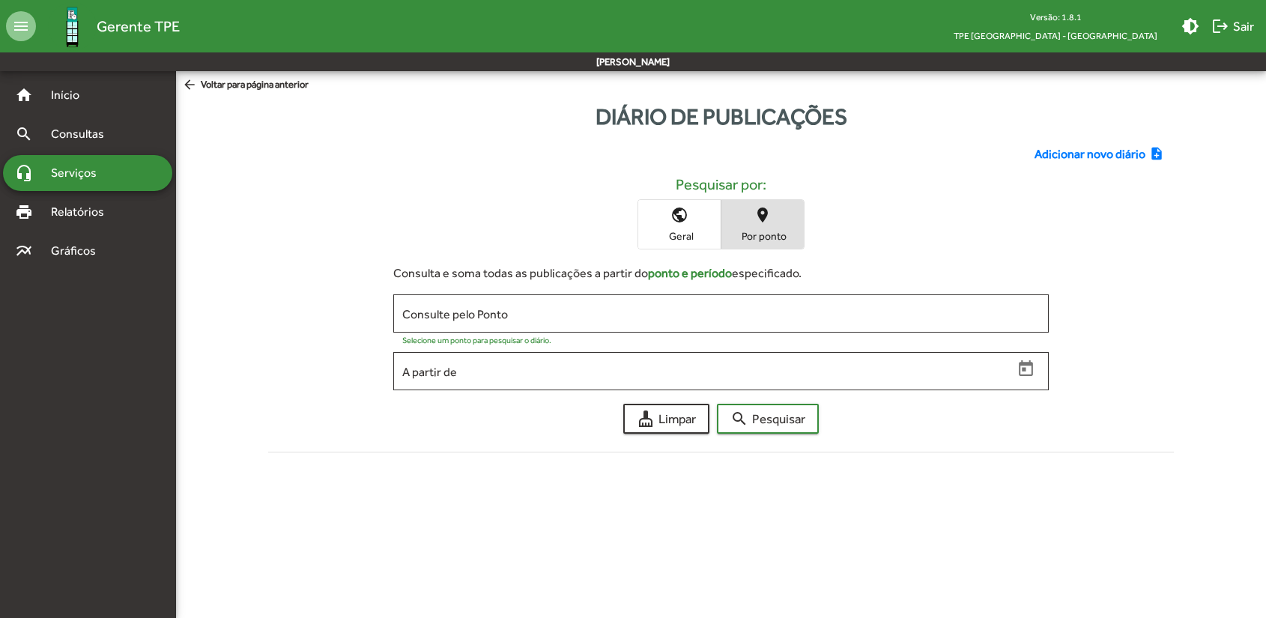
click at [476, 314] on input "Consulte pelo Ponto" at bounding box center [720, 313] width 637 height 13
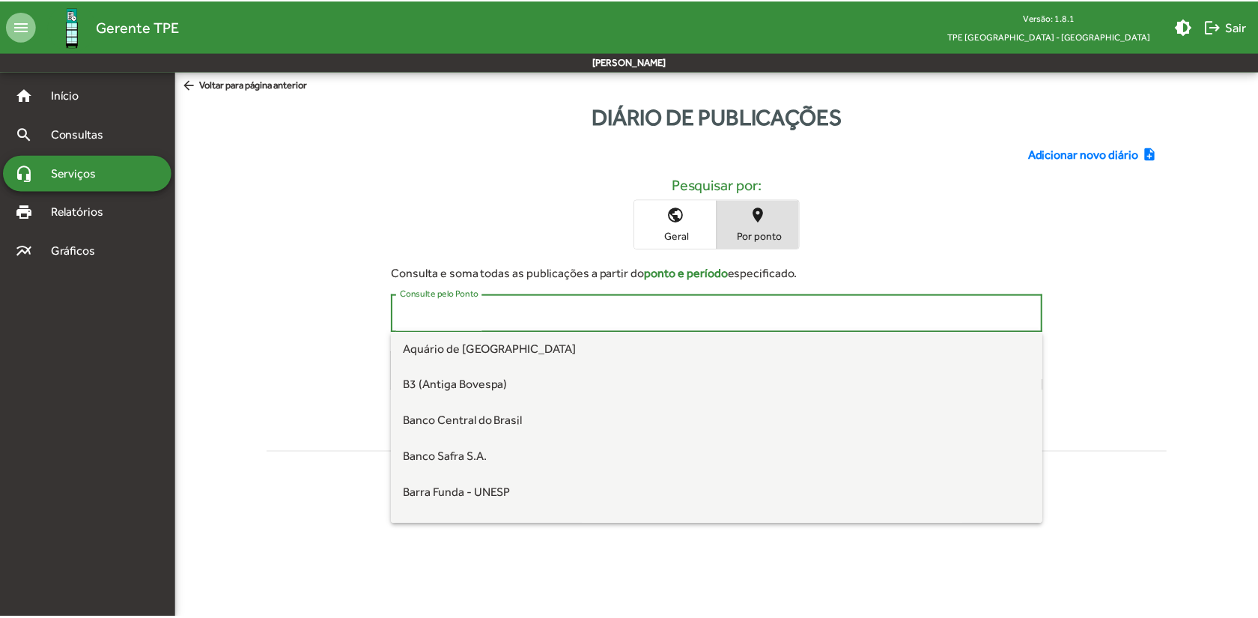
scroll to position [150, 0]
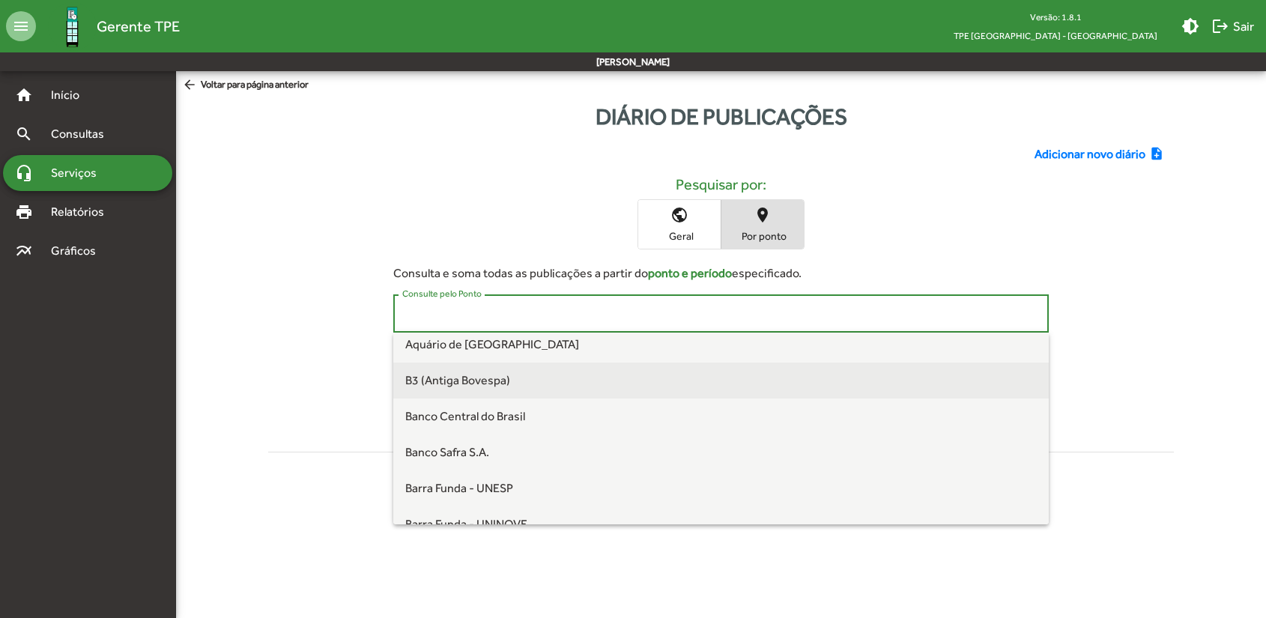
click at [462, 377] on span "B3 (Antiga Bovespa)" at bounding box center [457, 380] width 105 height 14
type input "**********"
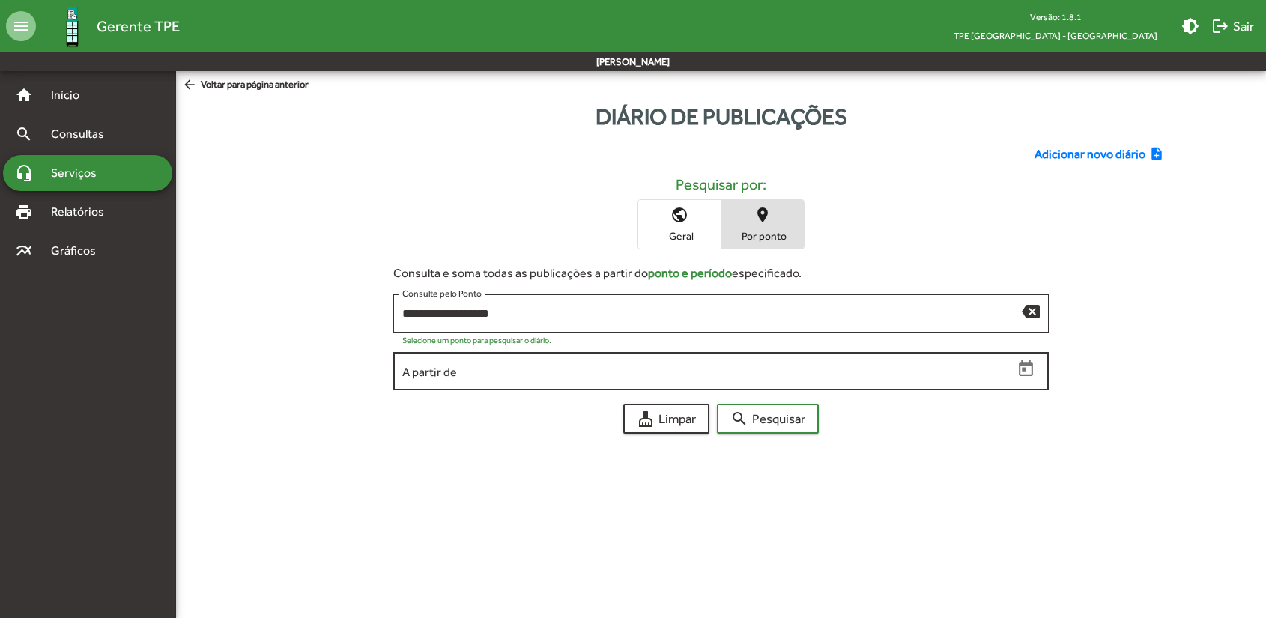
click at [467, 371] on input "A partir de" at bounding box center [707, 371] width 610 height 13
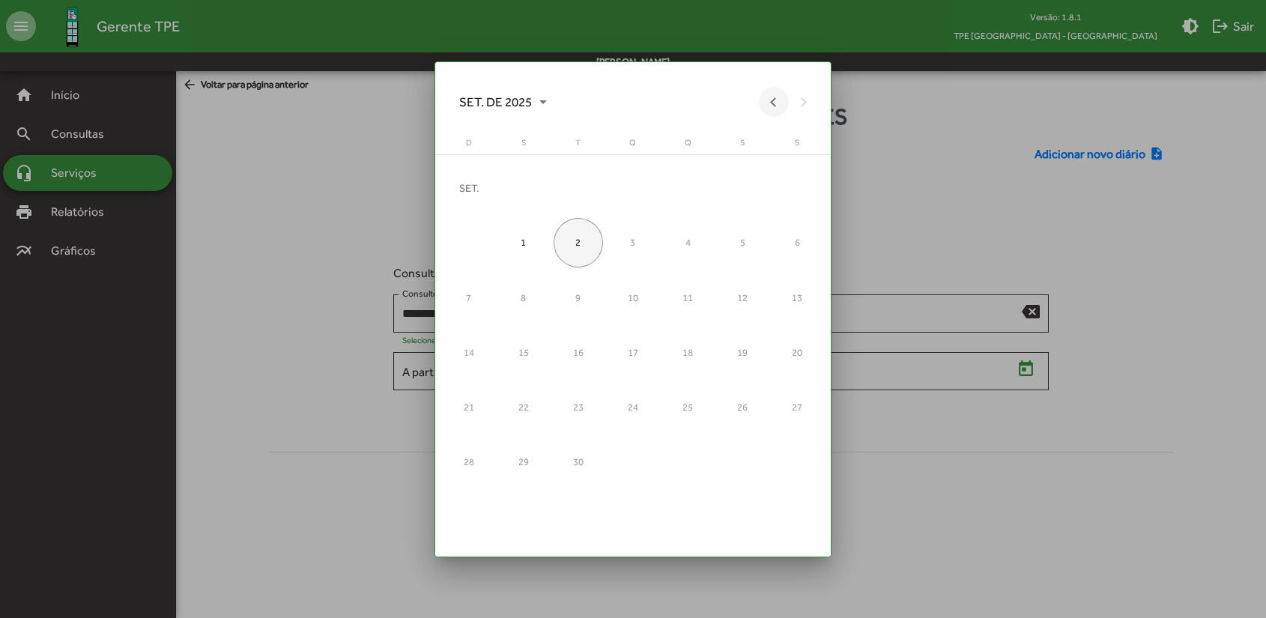
click at [770, 103] on button "Previous month" at bounding box center [774, 102] width 30 height 30
click at [744, 185] on div "1" at bounding box center [742, 187] width 49 height 49
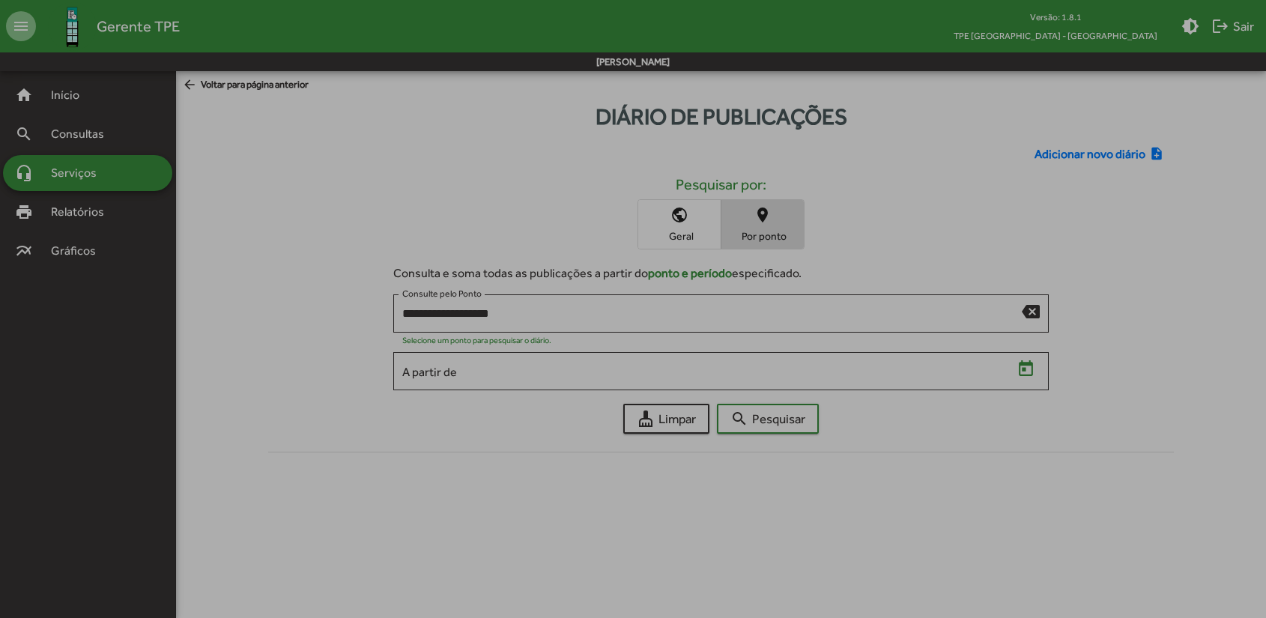
type input "**********"
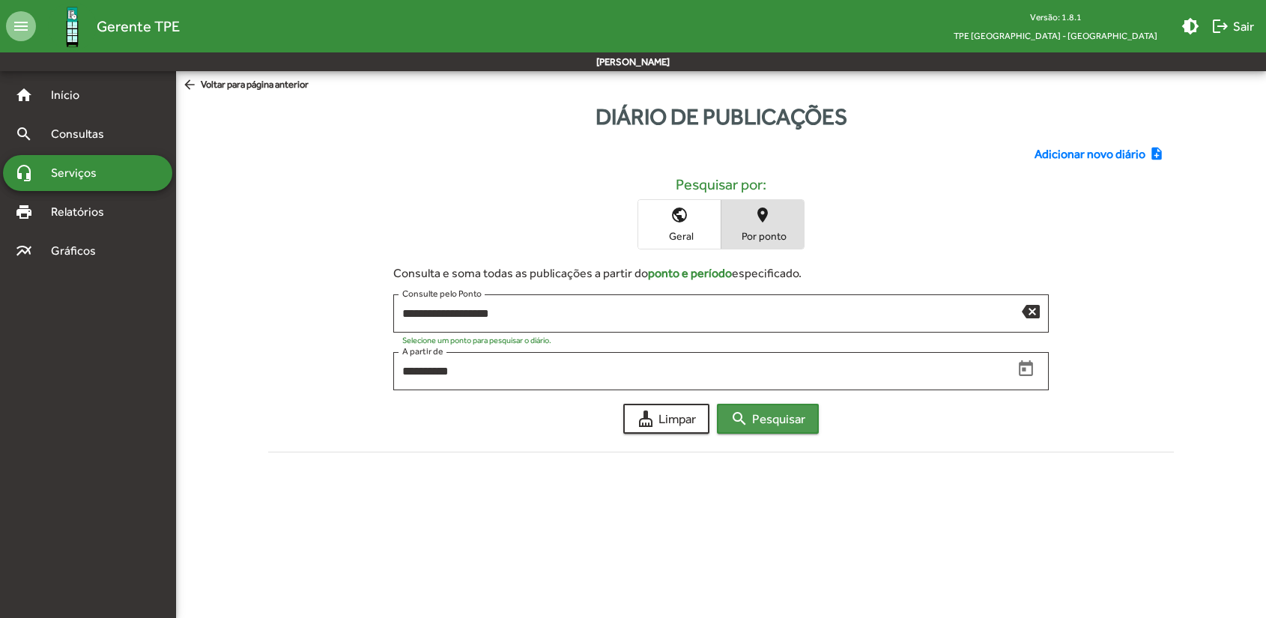
click at [769, 418] on span "search Pesquisar" at bounding box center [767, 418] width 75 height 27
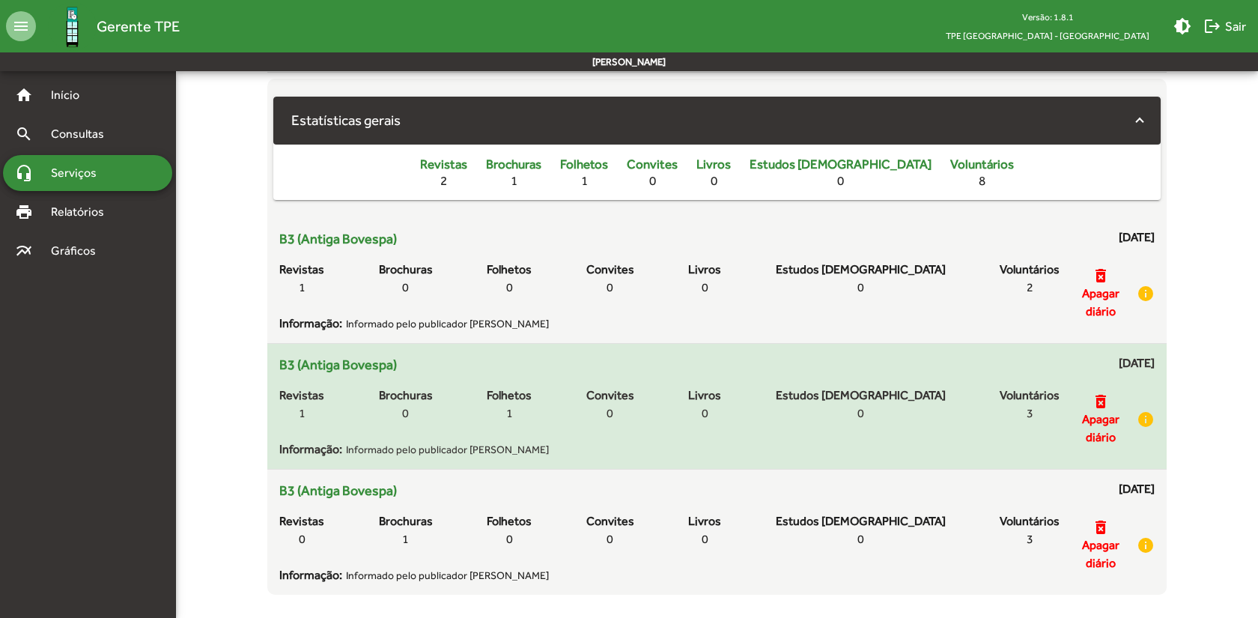
scroll to position [392, 0]
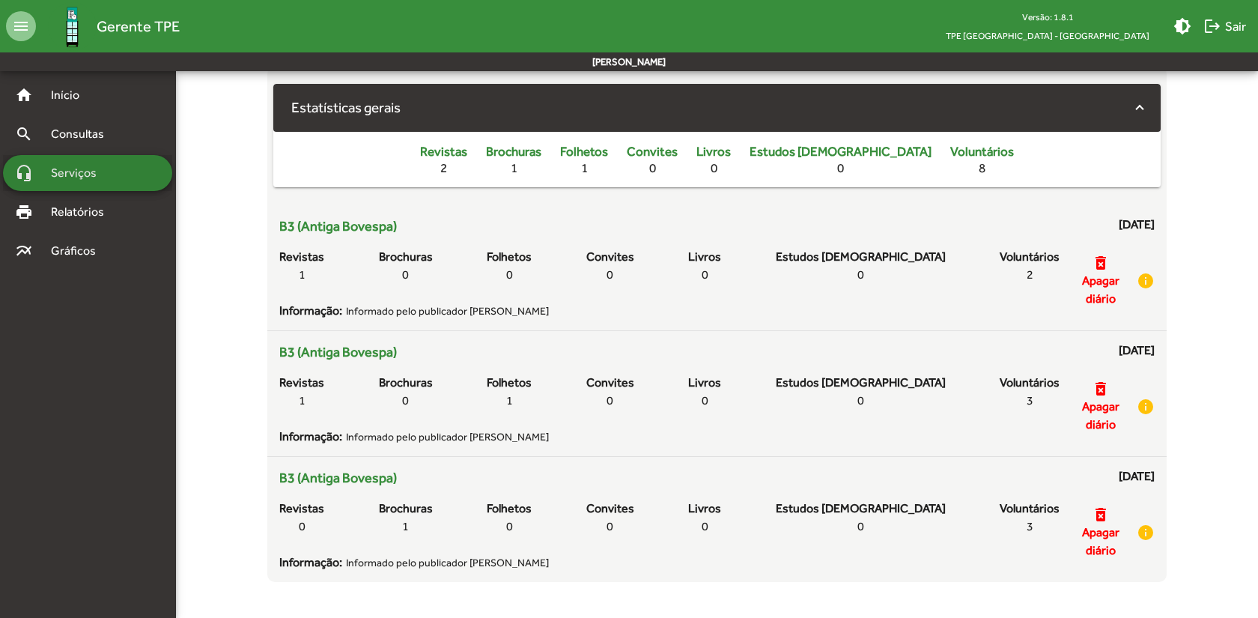
click at [67, 180] on span "Serviços" at bounding box center [79, 173] width 75 height 18
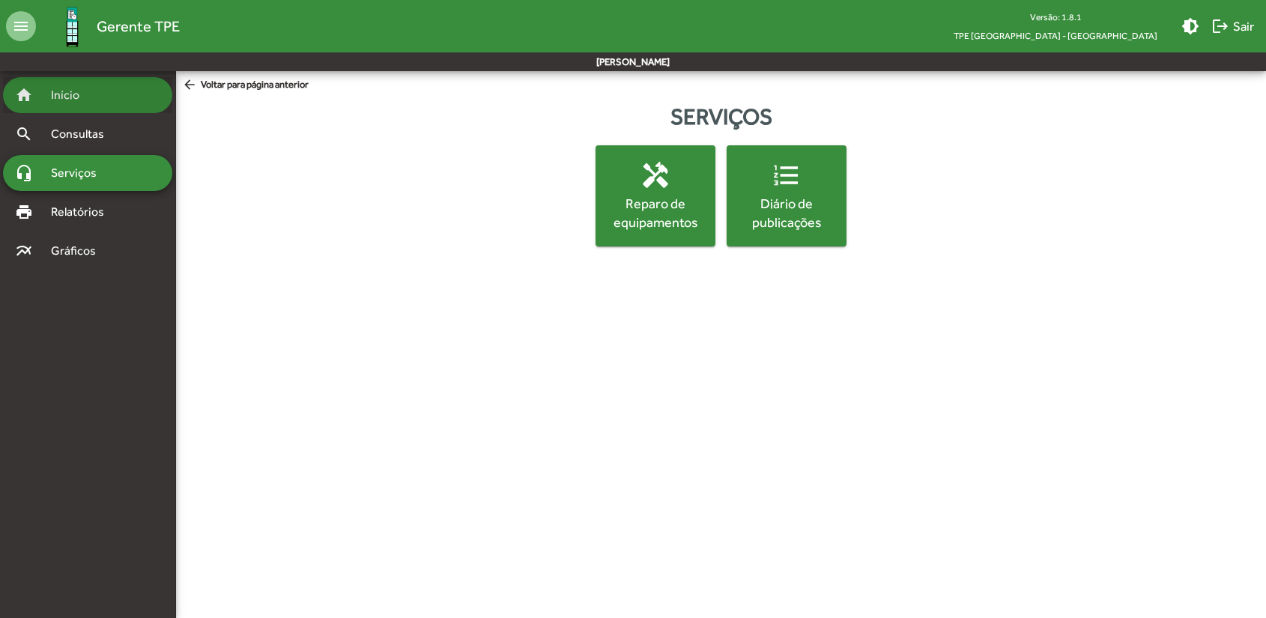
click at [70, 100] on span "Início" at bounding box center [71, 95] width 59 height 18
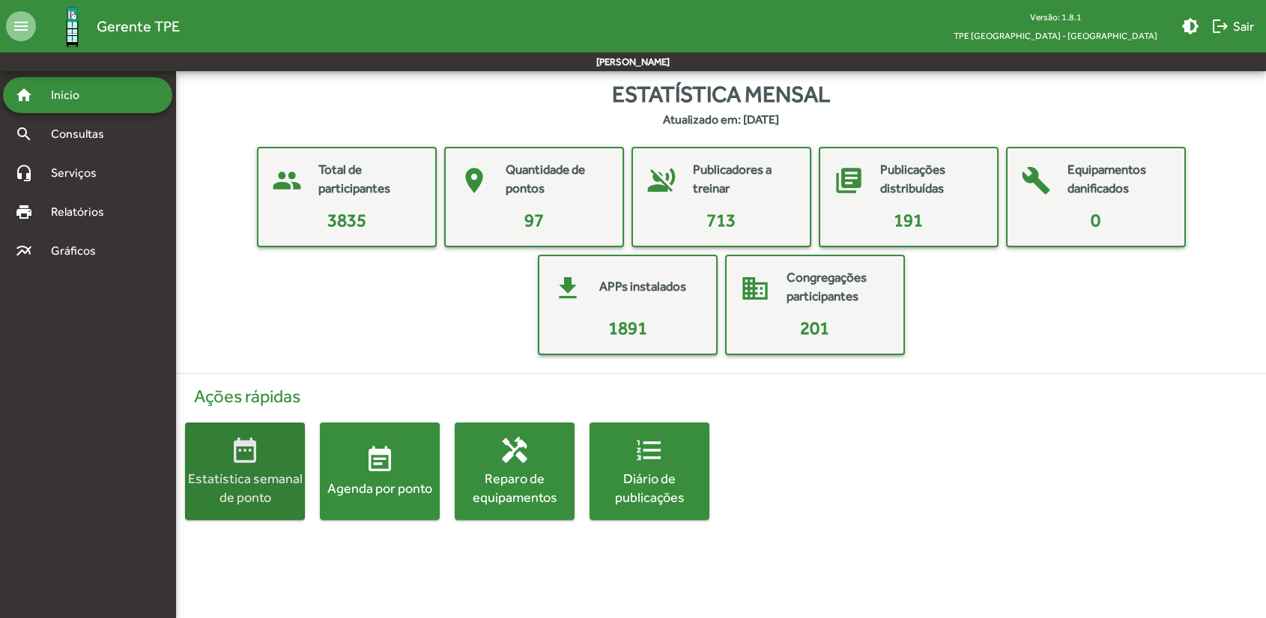
click at [242, 482] on div "Estatística semanal de ponto" at bounding box center [245, 487] width 120 height 37
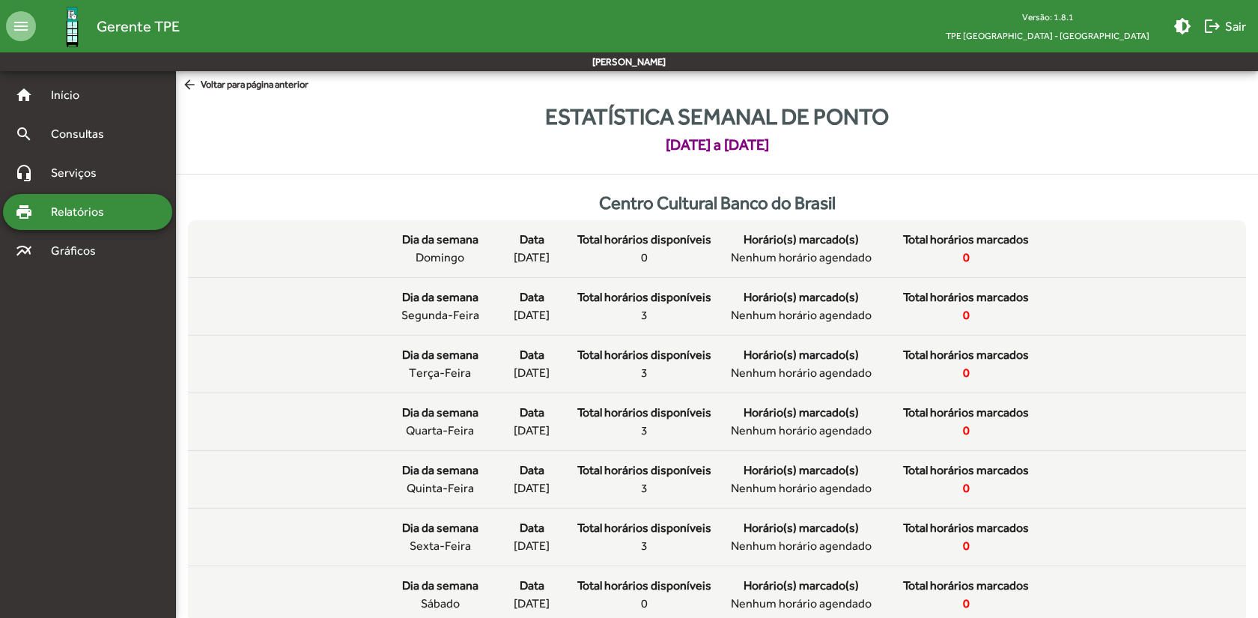
click at [73, 221] on div "print Relatórios" at bounding box center [87, 212] width 169 height 36
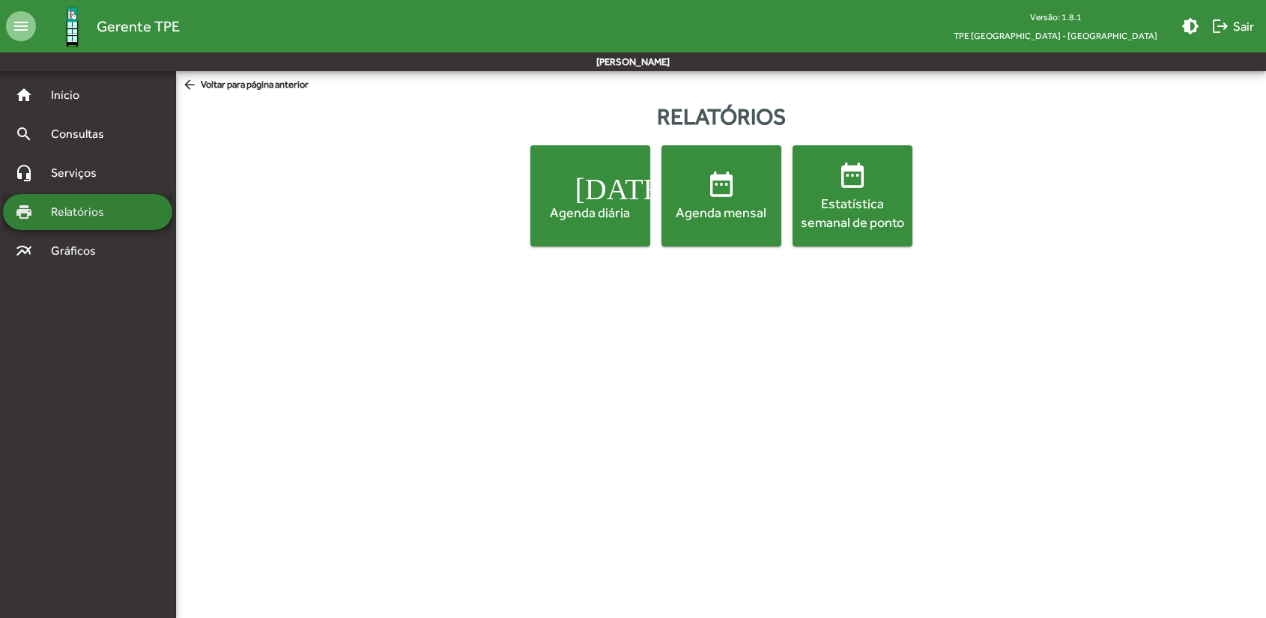
click at [94, 205] on span "Relatórios" at bounding box center [83, 212] width 82 height 18
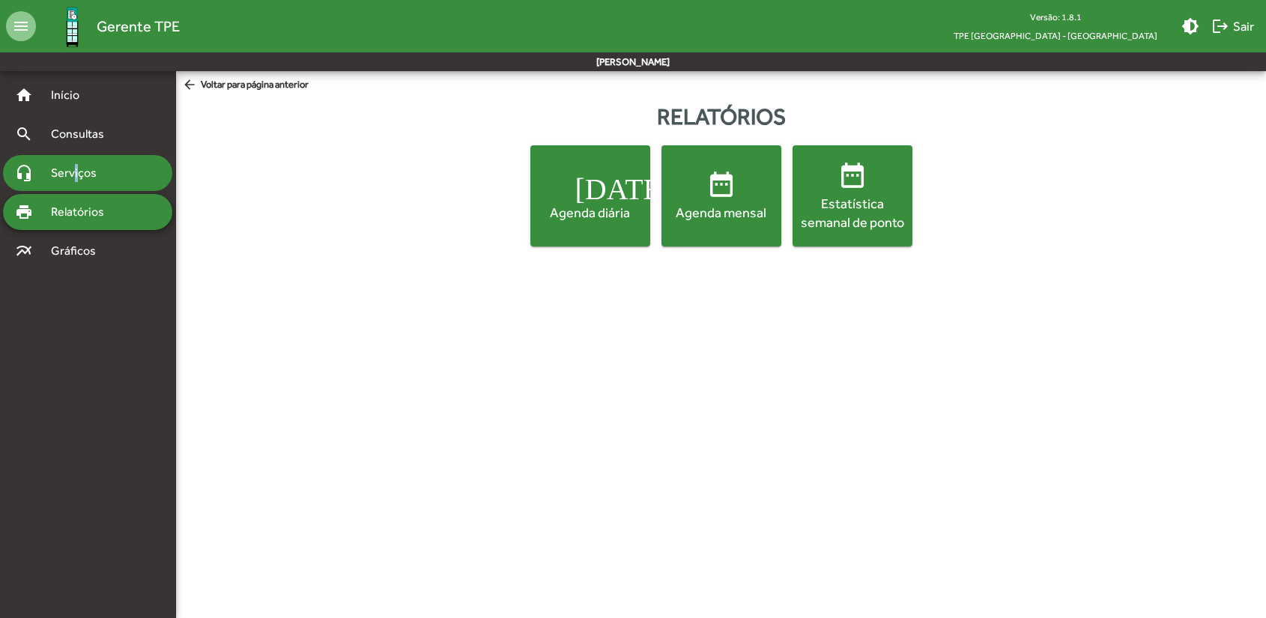
click at [76, 168] on span "Serviços" at bounding box center [79, 173] width 75 height 18
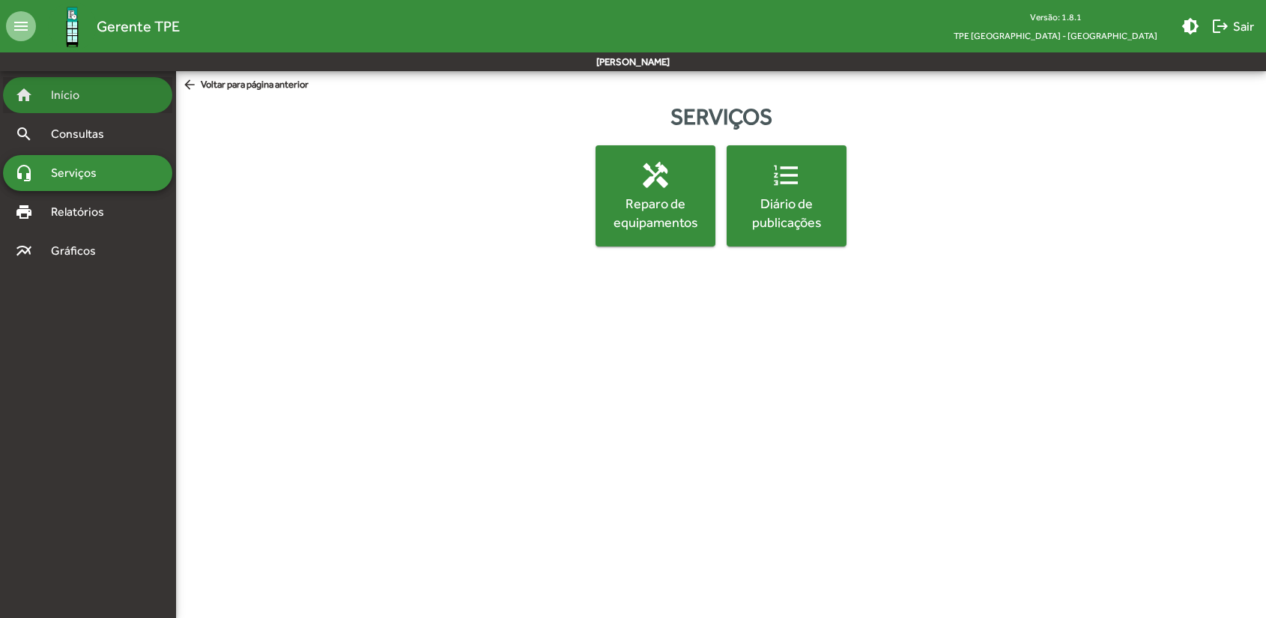
click at [66, 94] on span "Início" at bounding box center [71, 95] width 59 height 18
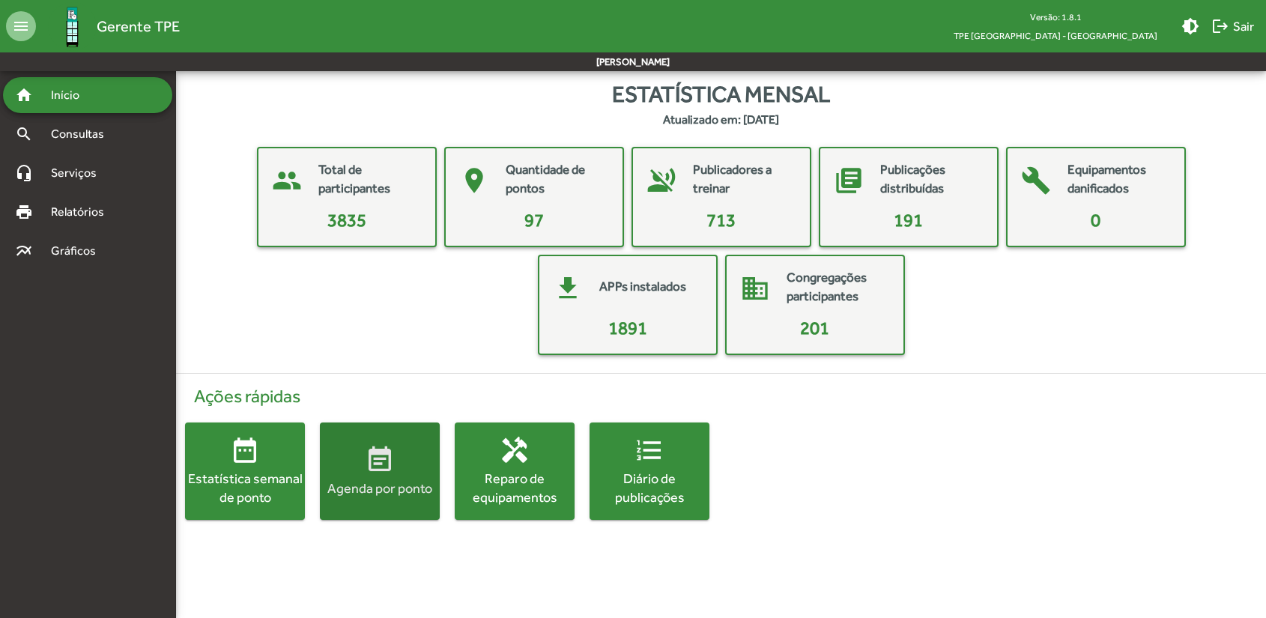
click at [376, 461] on mat-icon "event_note" at bounding box center [380, 460] width 30 height 30
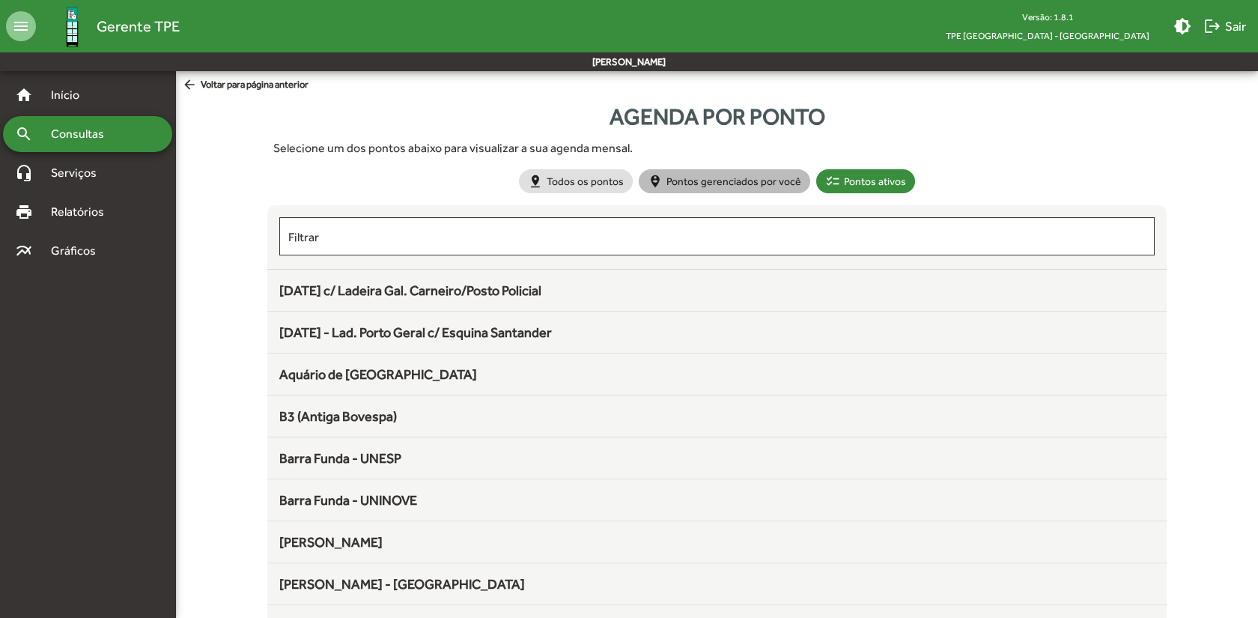
click at [680, 186] on mat-chip "person_pin_circle Pontos gerenciados por você" at bounding box center [725, 181] width 172 height 24
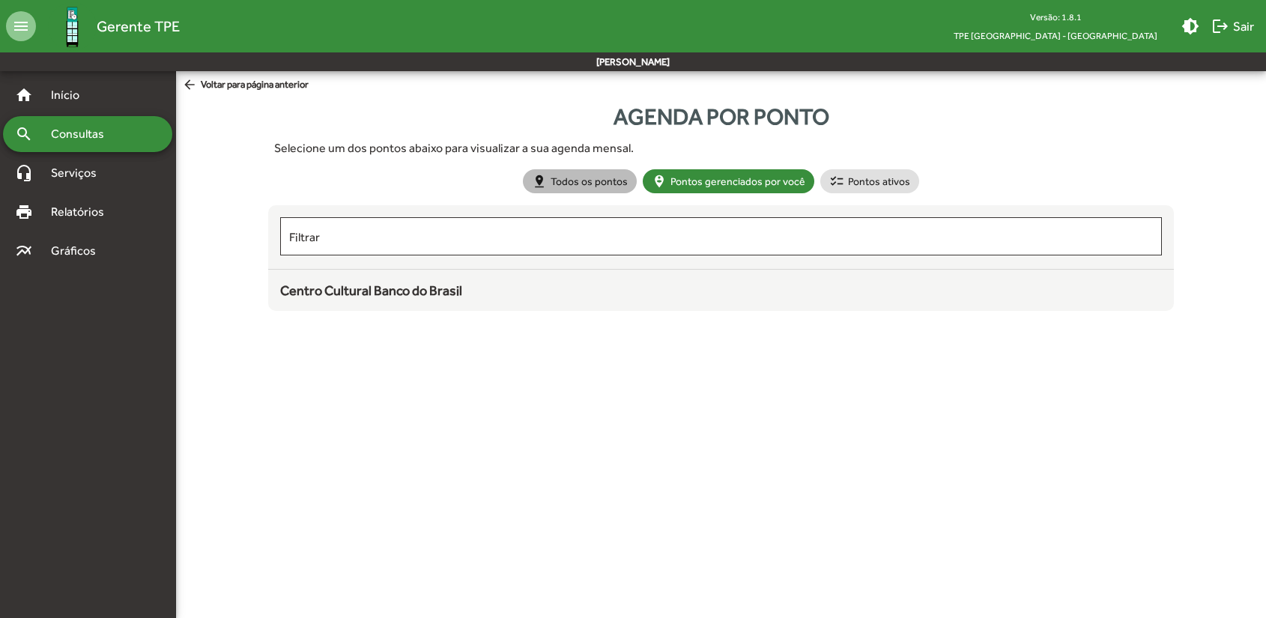
click at [580, 181] on mat-chip "pin_drop Todos os pontos" at bounding box center [580, 181] width 114 height 24
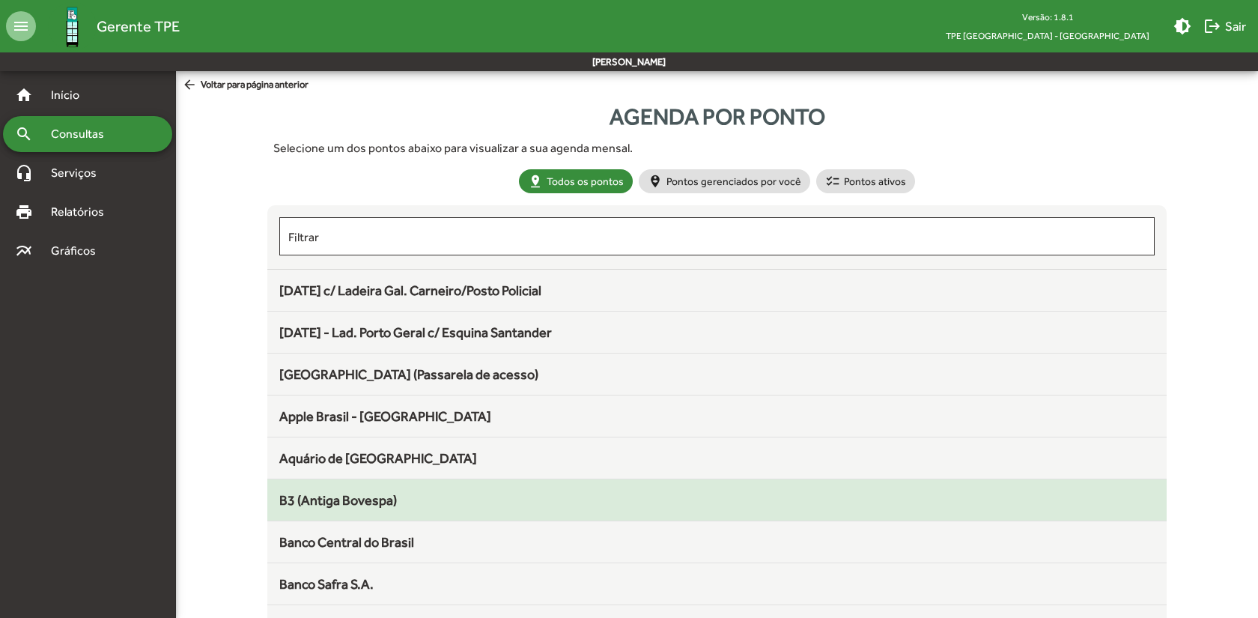
click at [369, 500] on span "B3 (Antiga Bovespa)" at bounding box center [338, 500] width 118 height 16
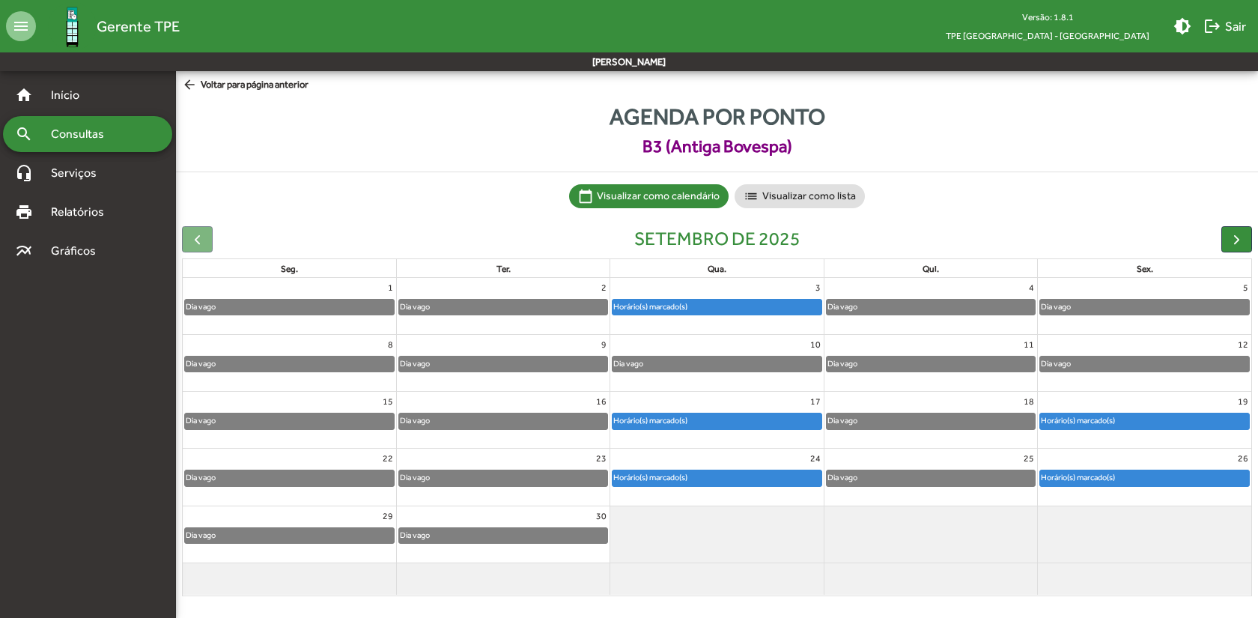
click at [215, 91] on span "arrow_back Voltar para página anterior" at bounding box center [245, 85] width 127 height 16
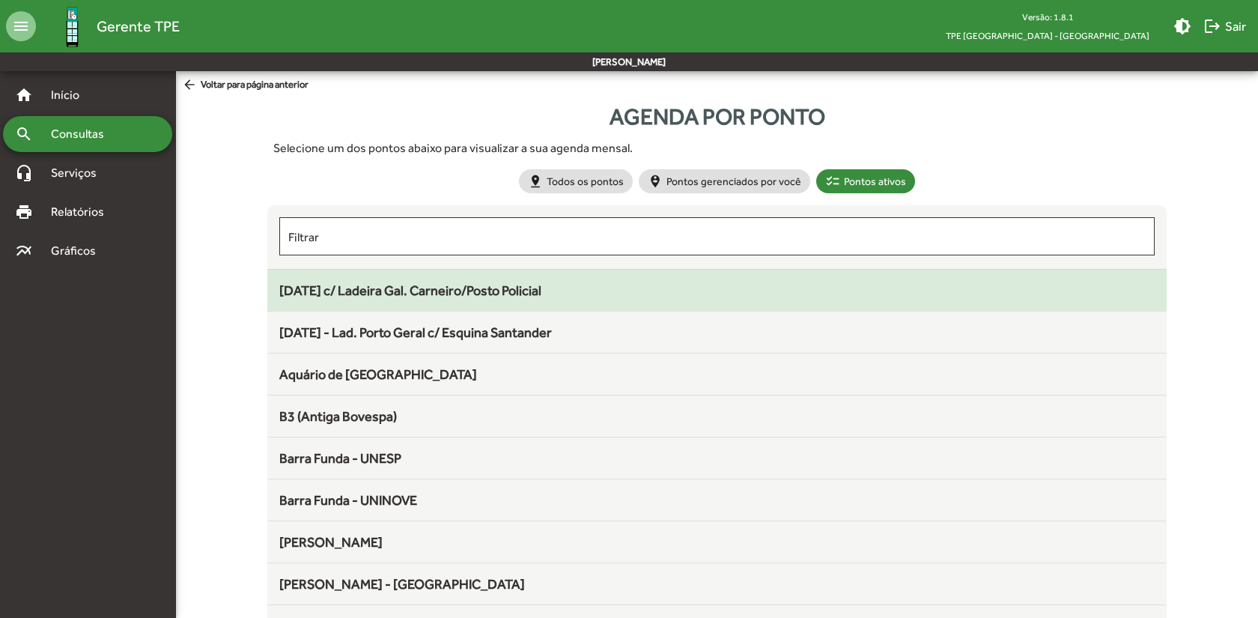
click at [510, 291] on span "[DATE] c/ Ladeira Gal. Carneiro/Posto Policial" at bounding box center [410, 290] width 262 height 16
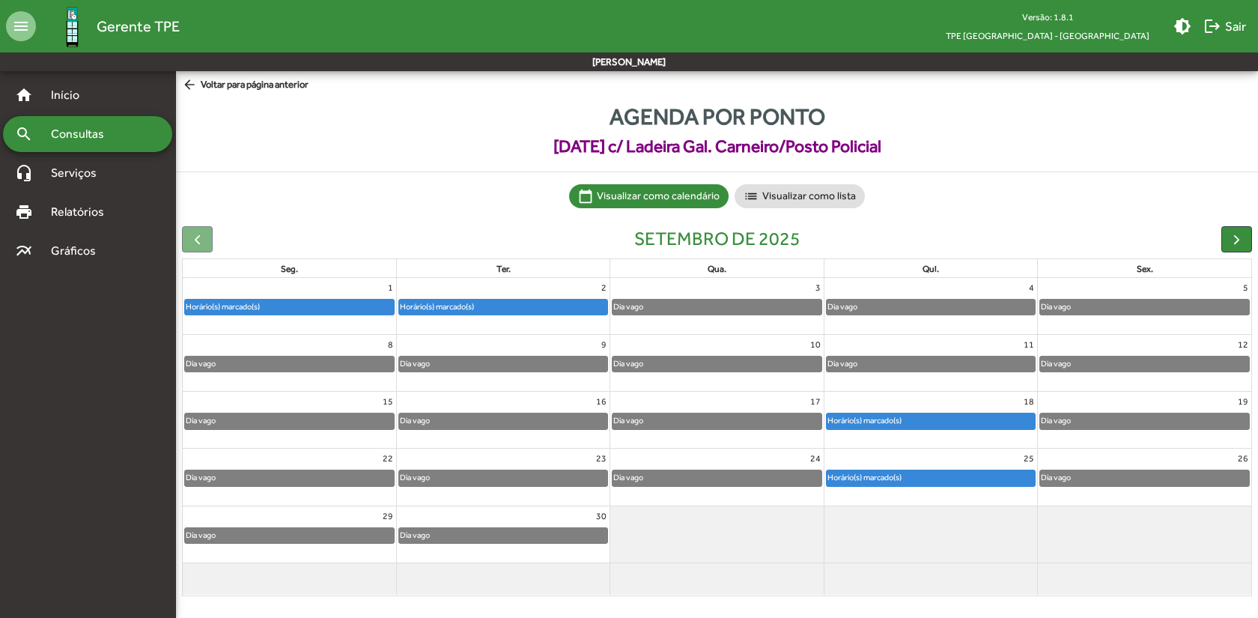
click at [197, 85] on mat-icon "arrow_back" at bounding box center [191, 85] width 19 height 16
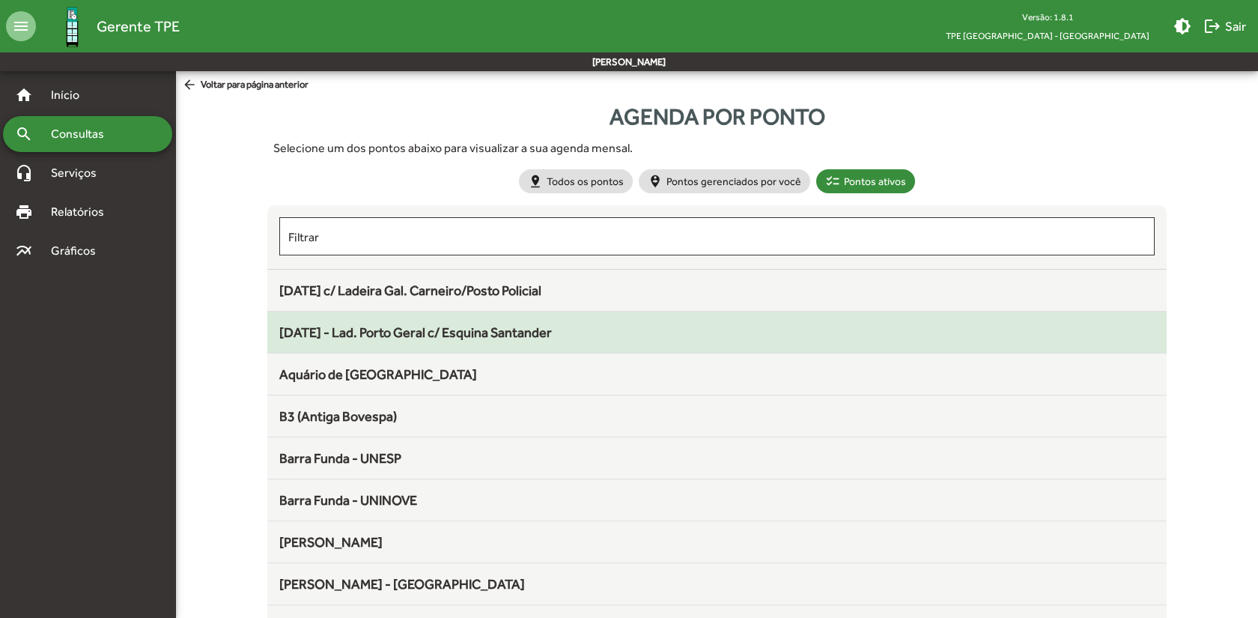
click at [410, 334] on span "[DATE] - Lad. Porto Geral c/ Esquina Santander" at bounding box center [415, 332] width 273 height 16
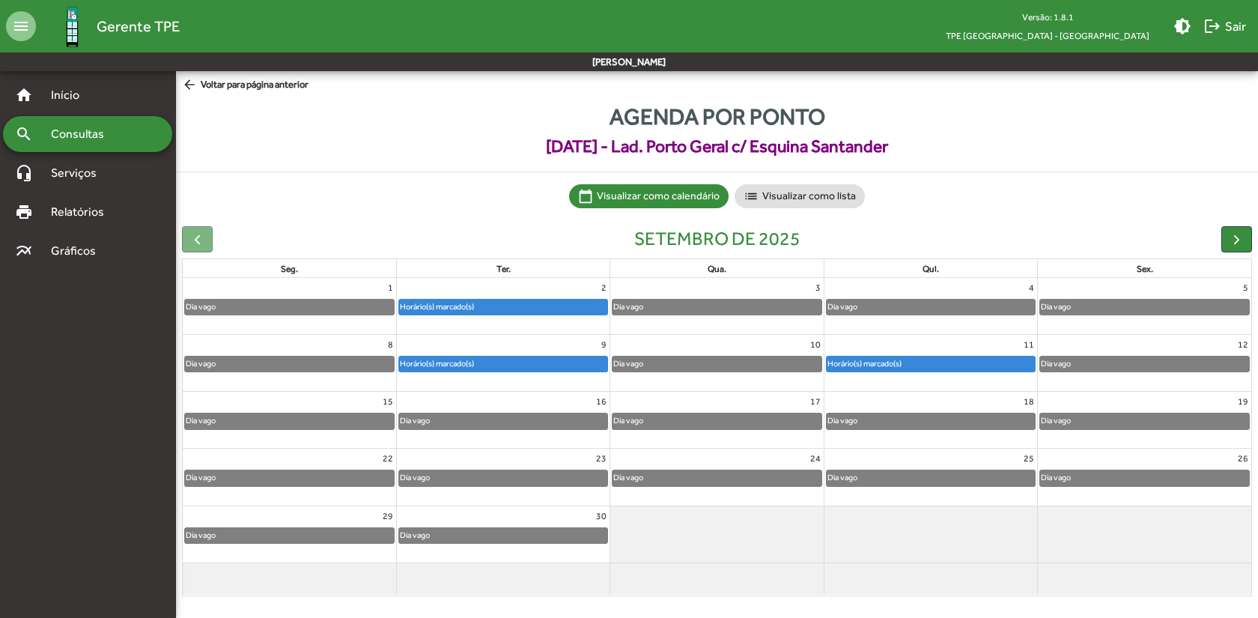
click at [187, 84] on mat-icon "arrow_back" at bounding box center [191, 85] width 19 height 16
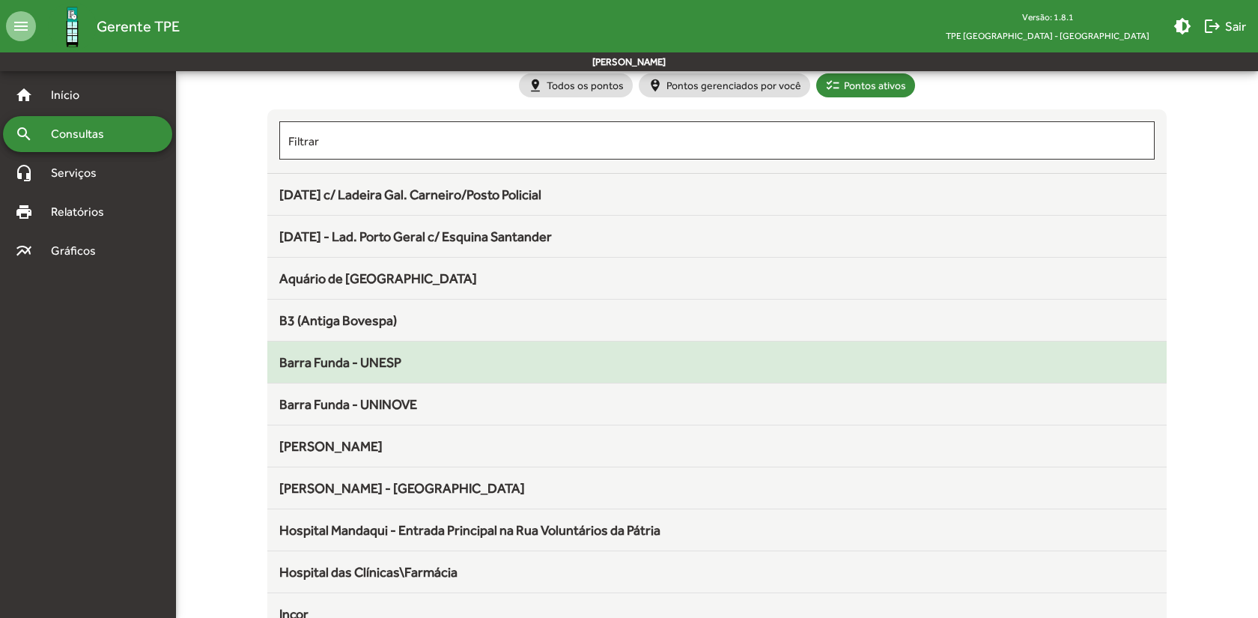
scroll to position [100, 0]
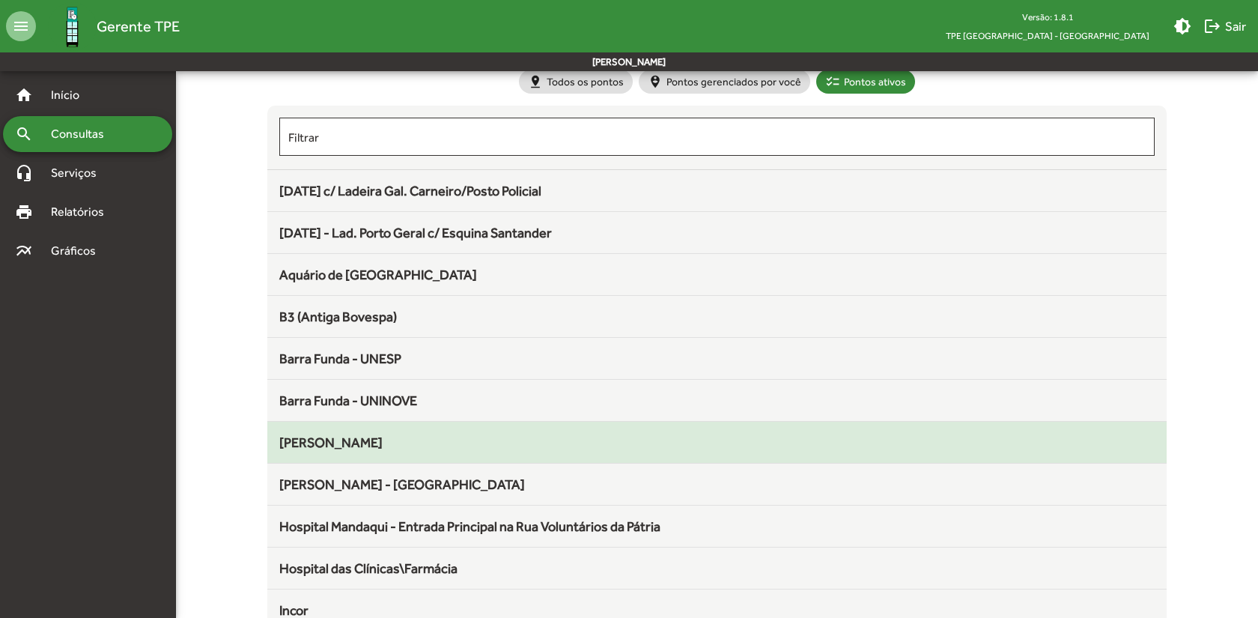
click at [364, 436] on span "[PERSON_NAME]" at bounding box center [330, 442] width 103 height 16
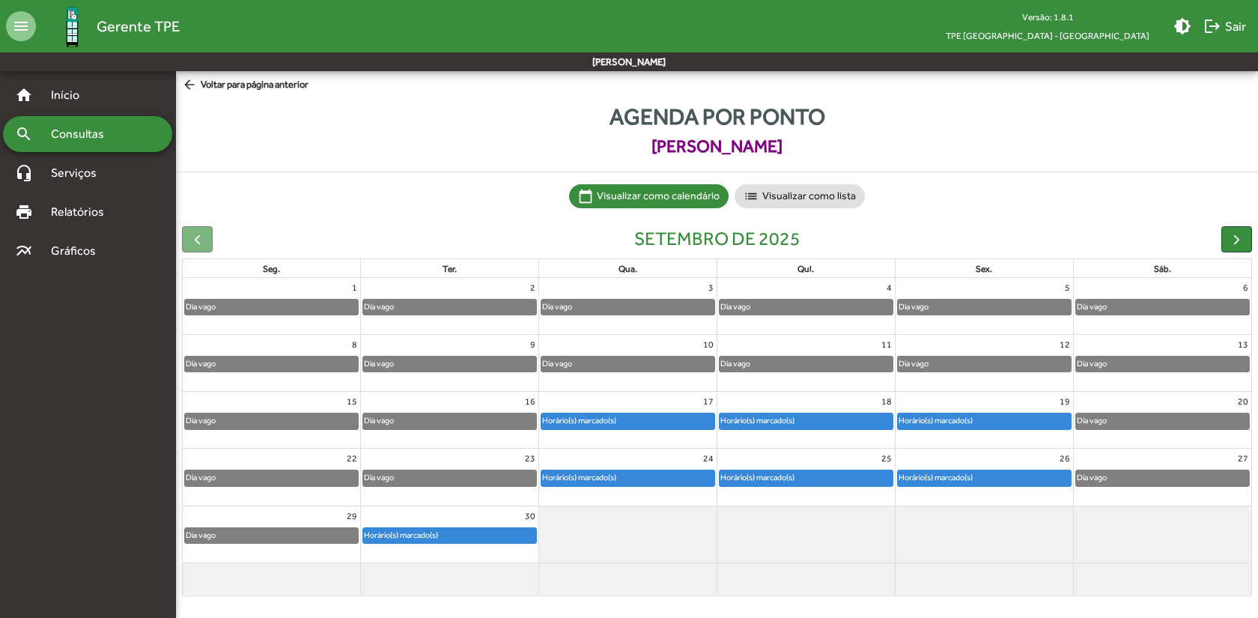
click at [187, 83] on mat-icon "arrow_back" at bounding box center [191, 85] width 19 height 16
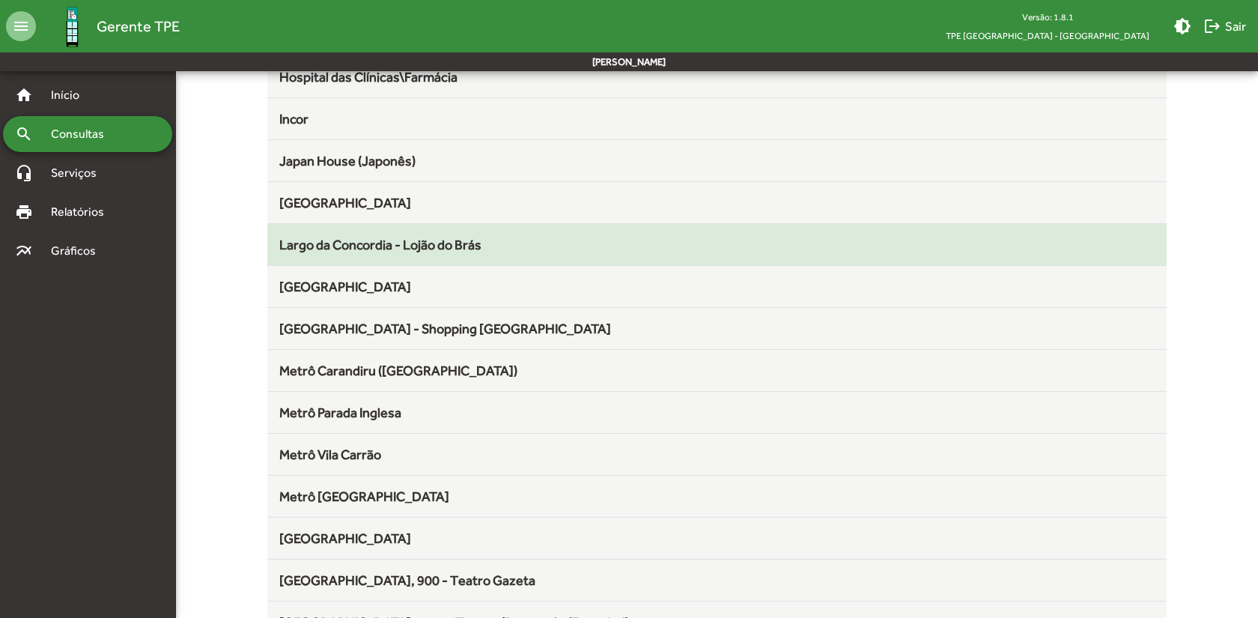
scroll to position [599, 0]
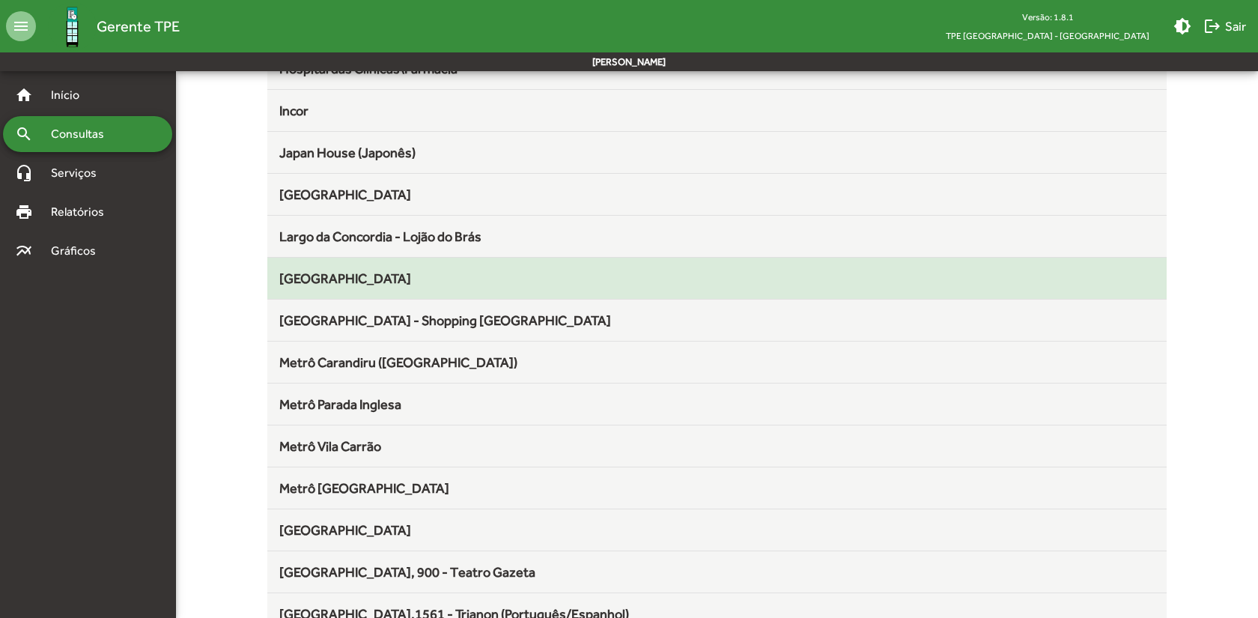
click at [420, 288] on div "[GEOGRAPHIC_DATA]" at bounding box center [716, 278] width 875 height 20
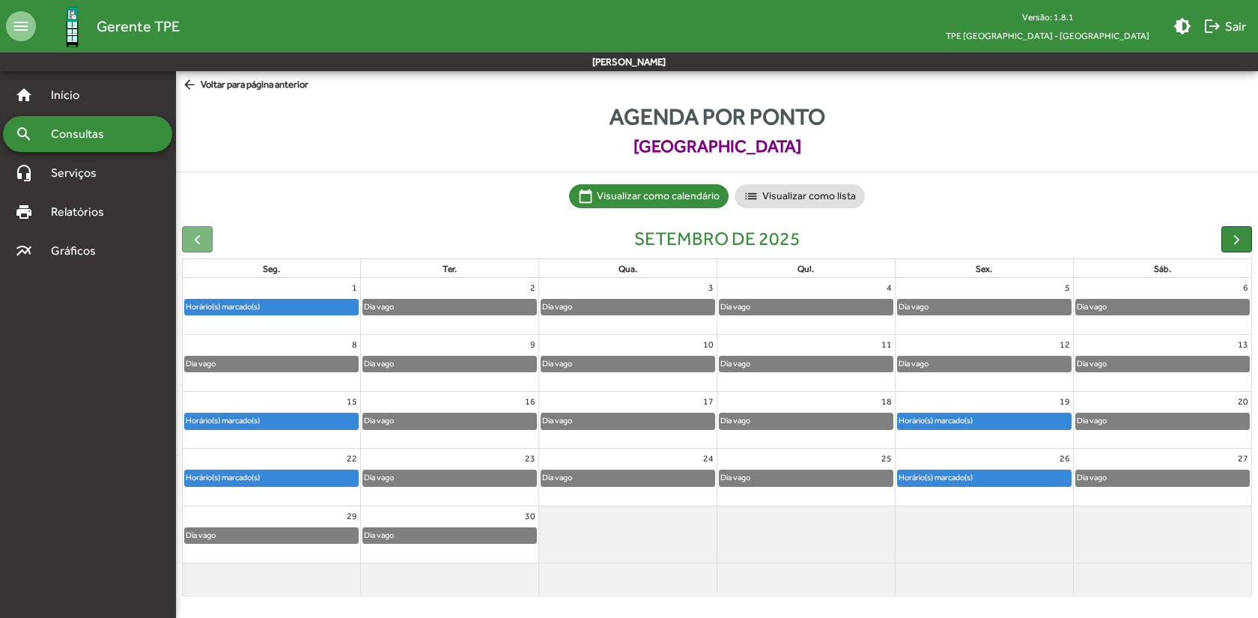
click at [181, 82] on mat-sidenav-content "arrow_back Voltar para página anterior Agenda por ponto Largo da Concordia - Pr…" at bounding box center [717, 342] width 1082 height 543
click at [191, 81] on mat-icon "arrow_back" at bounding box center [191, 85] width 19 height 16
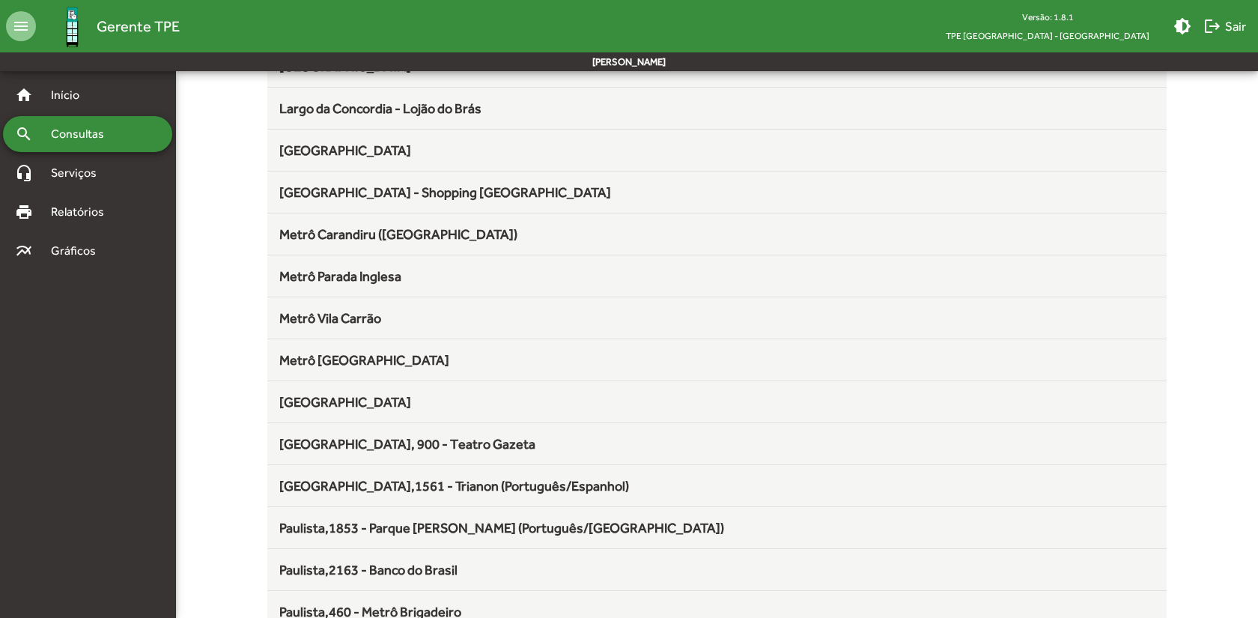
scroll to position [799, 0]
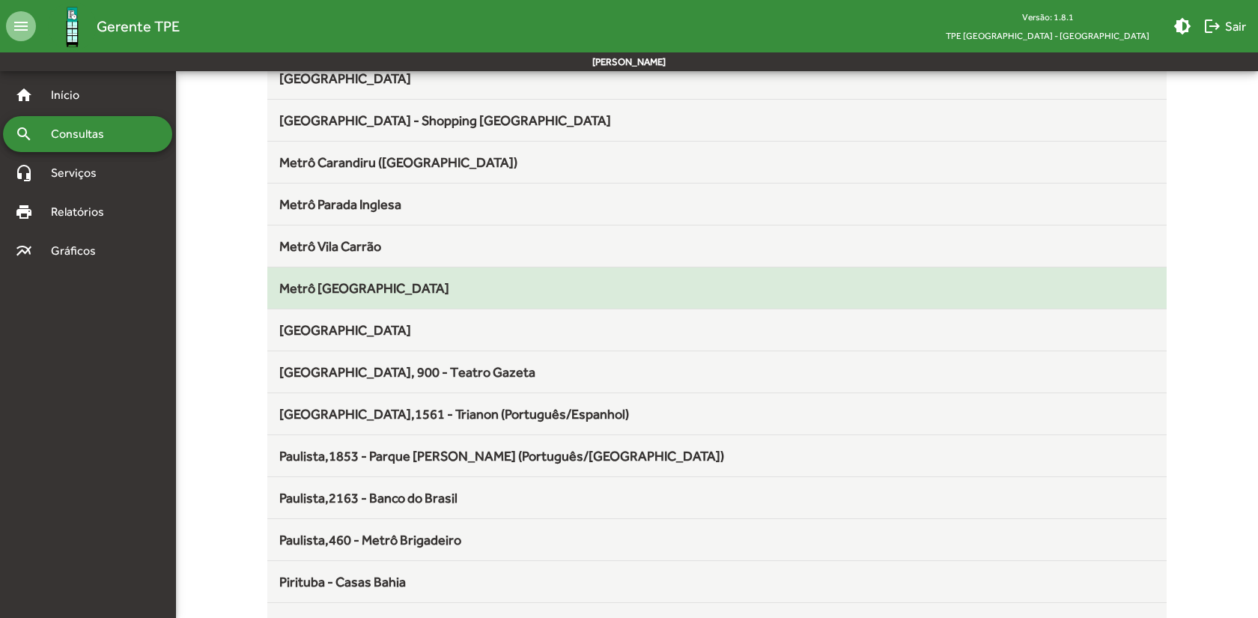
click at [358, 288] on span "Metrô [GEOGRAPHIC_DATA]" at bounding box center [364, 288] width 170 height 16
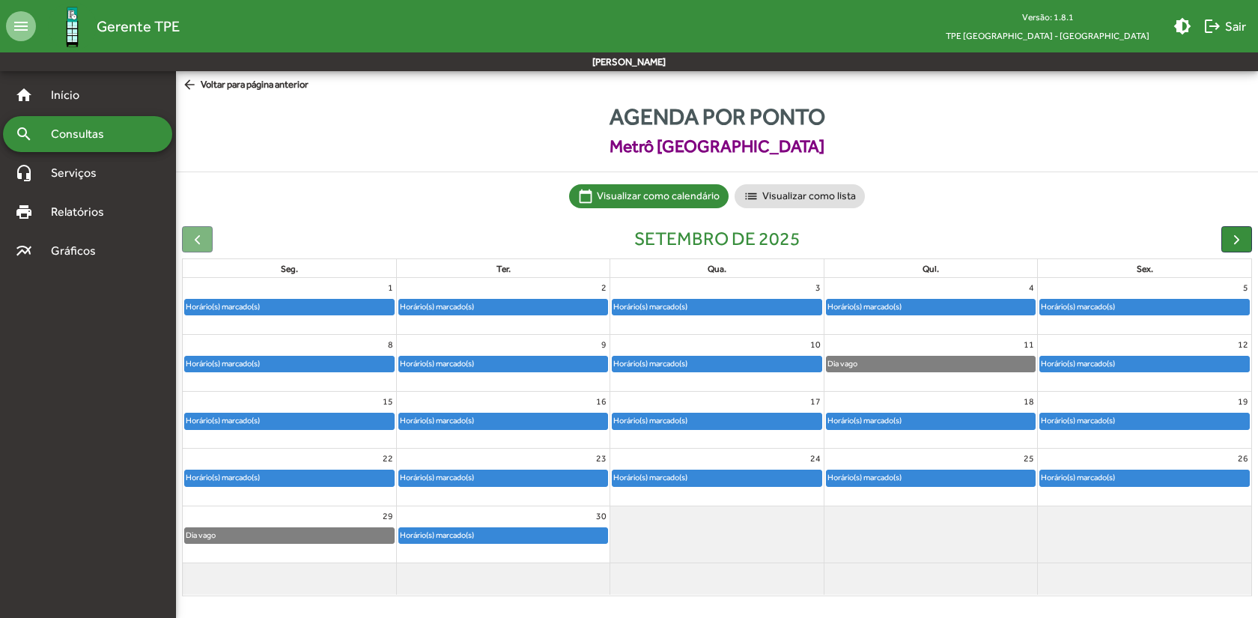
click at [184, 85] on mat-icon "arrow_back" at bounding box center [191, 85] width 19 height 16
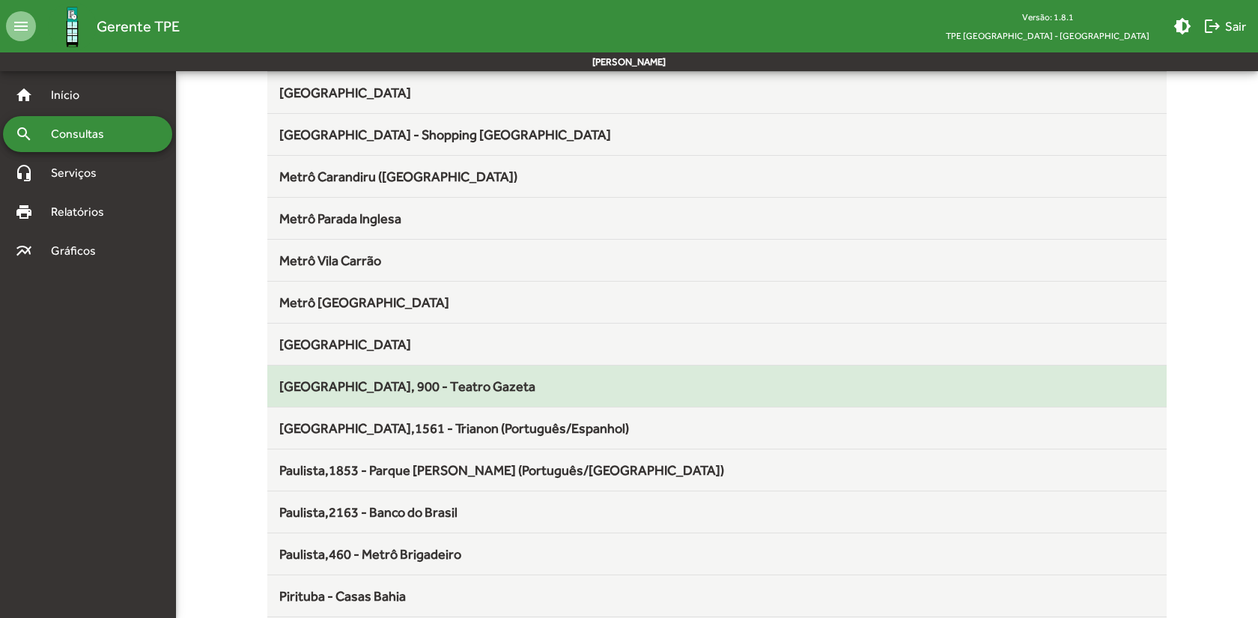
scroll to position [799, 0]
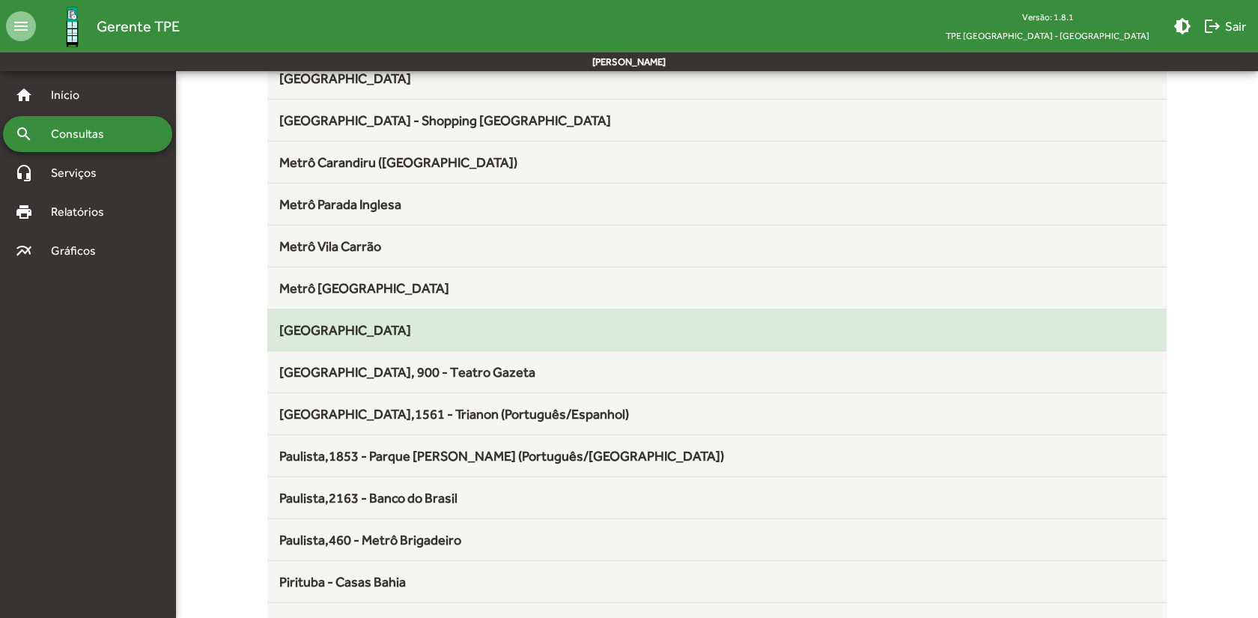
click at [436, 335] on div "[GEOGRAPHIC_DATA]" at bounding box center [716, 330] width 875 height 20
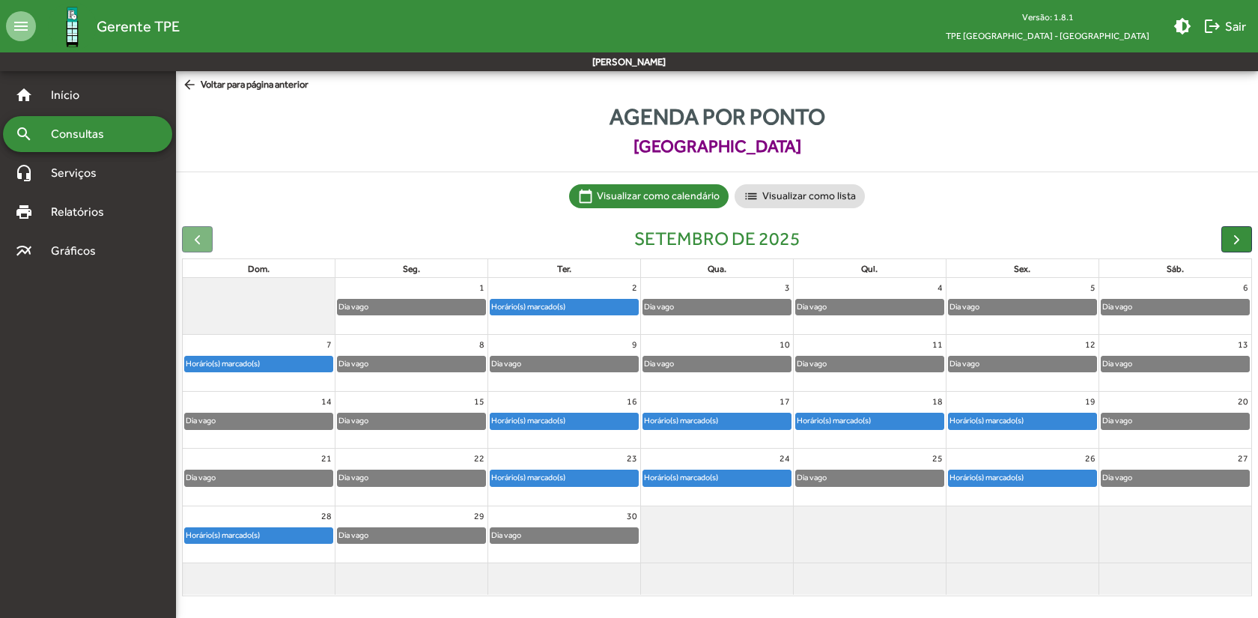
click at [185, 87] on mat-icon "arrow_back" at bounding box center [191, 85] width 19 height 16
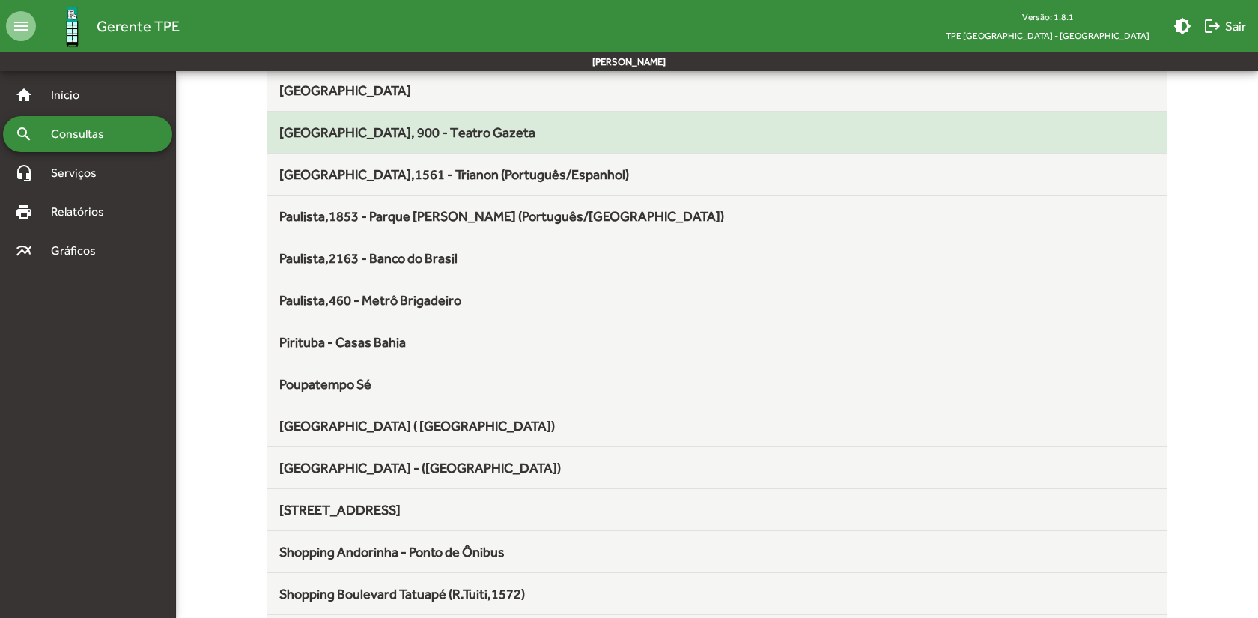
scroll to position [1049, 0]
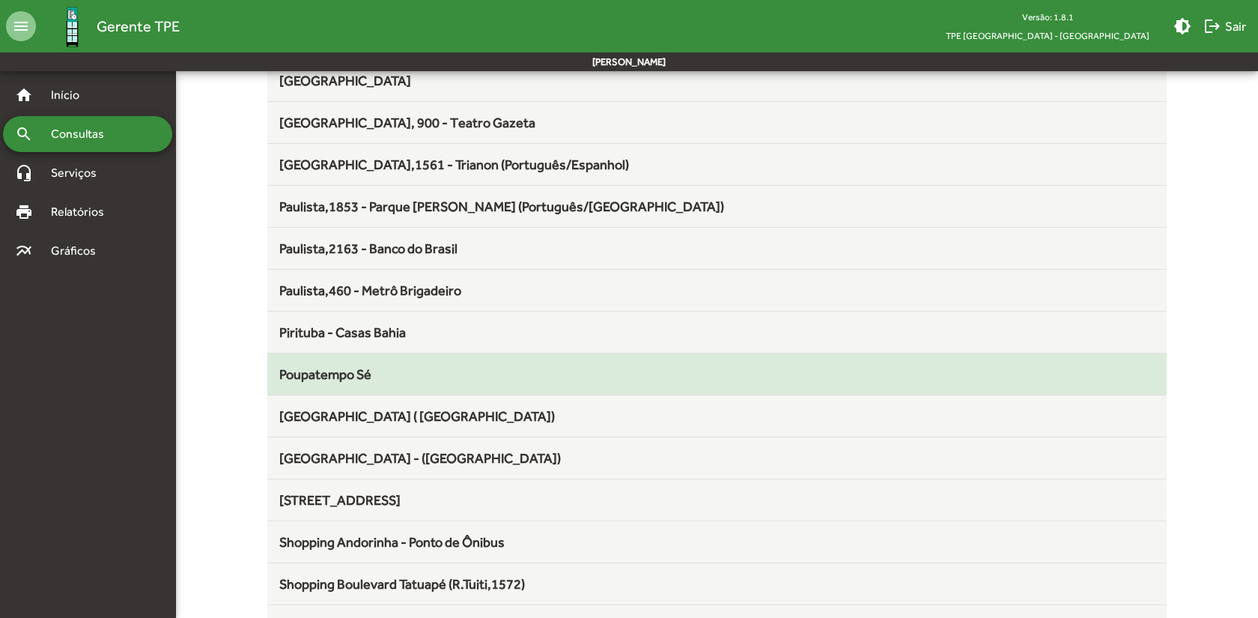
click at [341, 368] on span "Poupatempo Sé" at bounding box center [325, 374] width 92 height 16
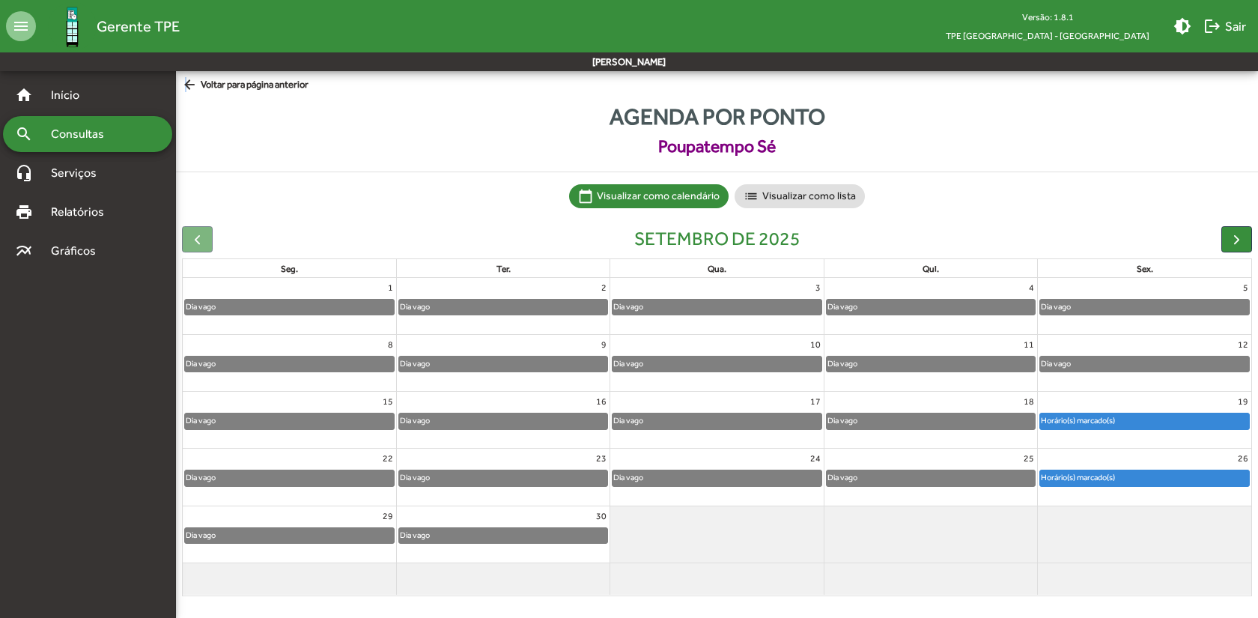
click at [186, 85] on mat-icon "arrow_back" at bounding box center [191, 85] width 19 height 16
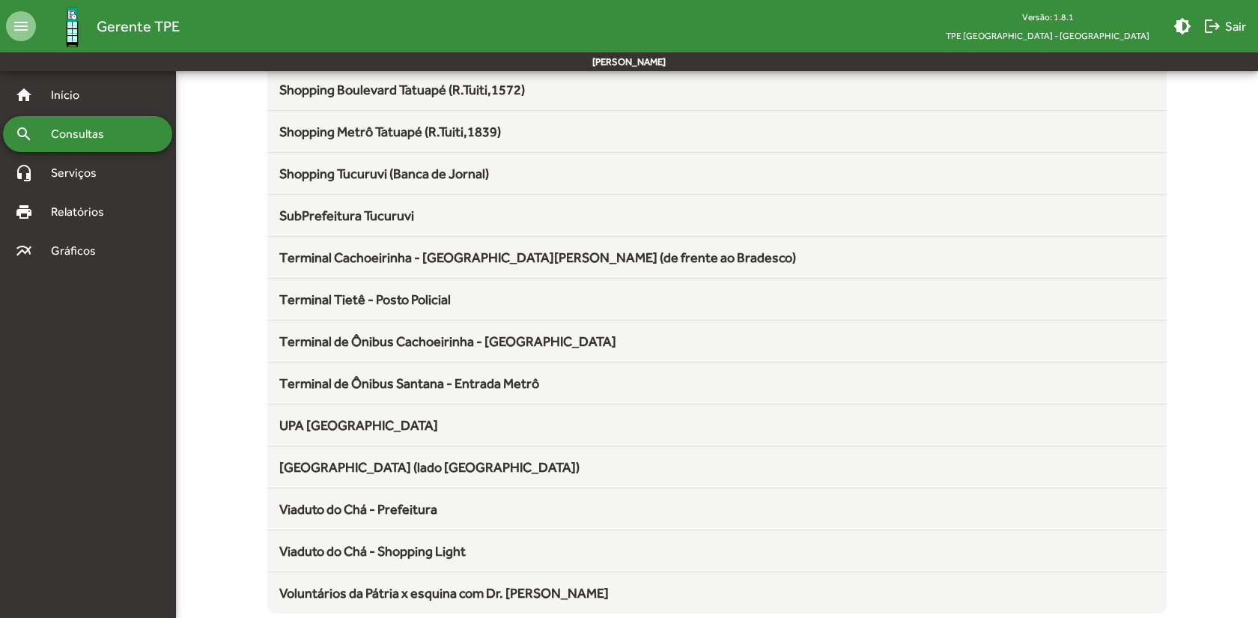
scroll to position [1556, 0]
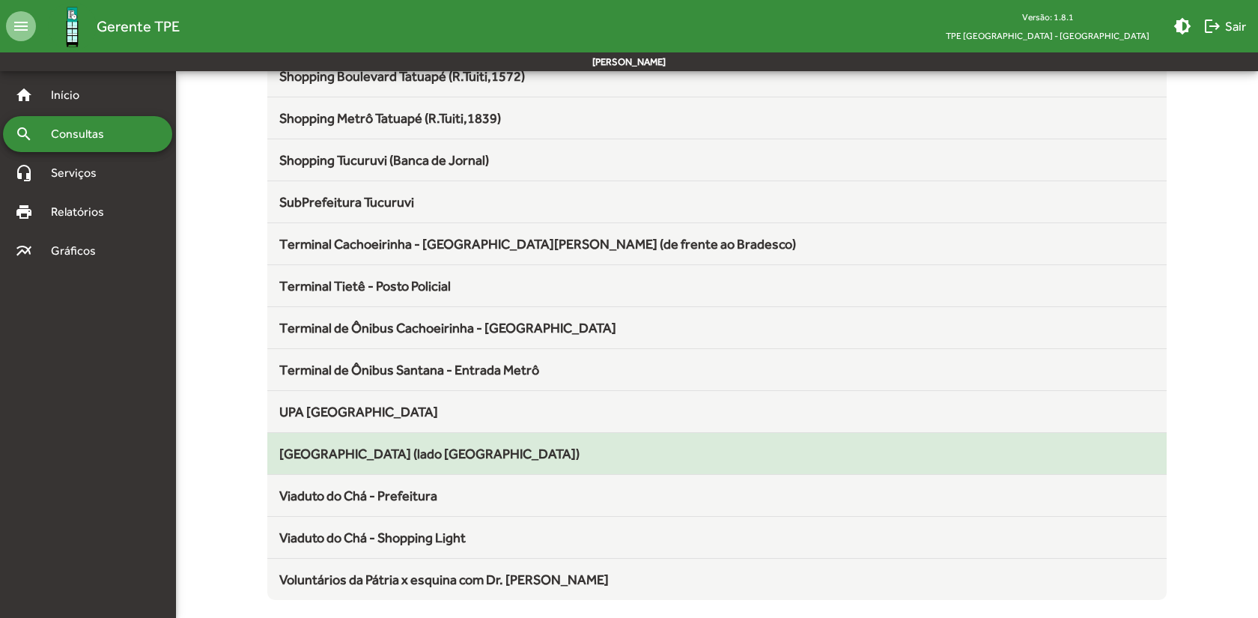
click at [363, 450] on span "[GEOGRAPHIC_DATA] (lado [GEOGRAPHIC_DATA])" at bounding box center [429, 454] width 300 height 16
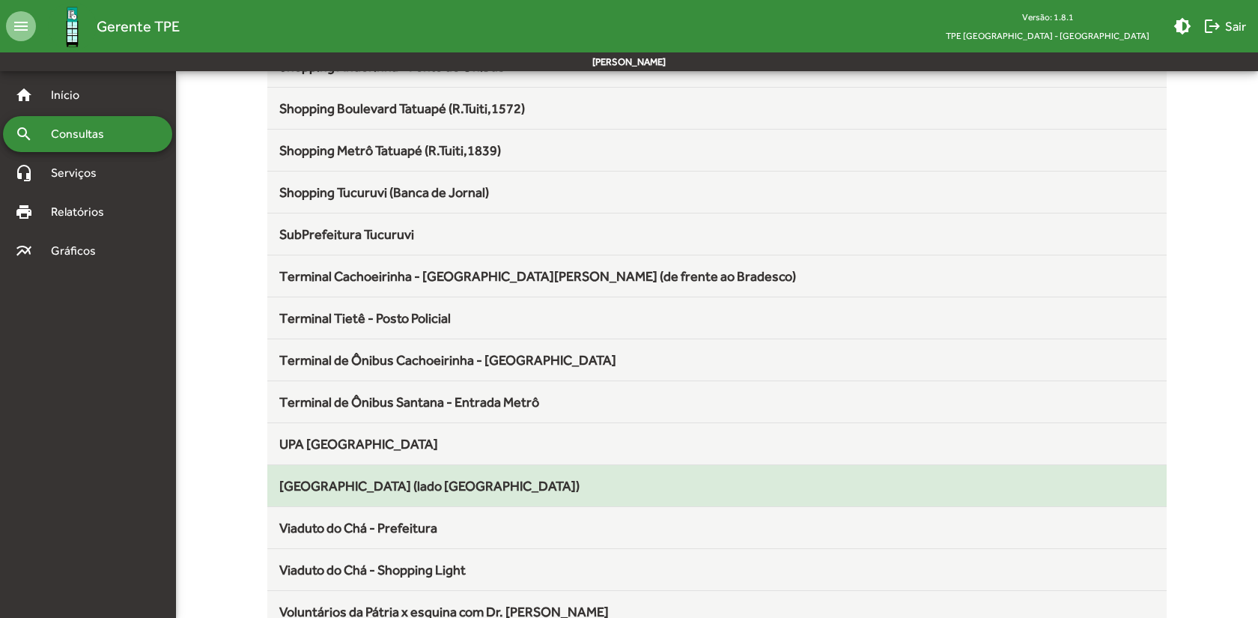
scroll to position [1556, 0]
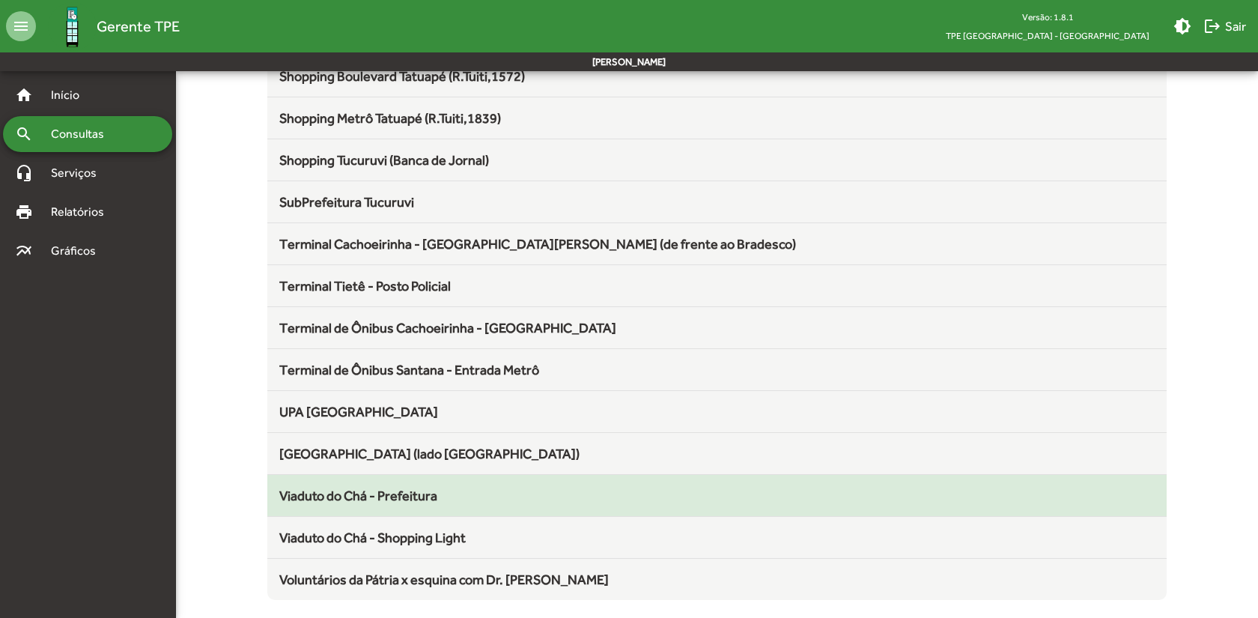
click at [356, 503] on span "Viaduto do Chá - Prefeitura" at bounding box center [358, 496] width 158 height 16
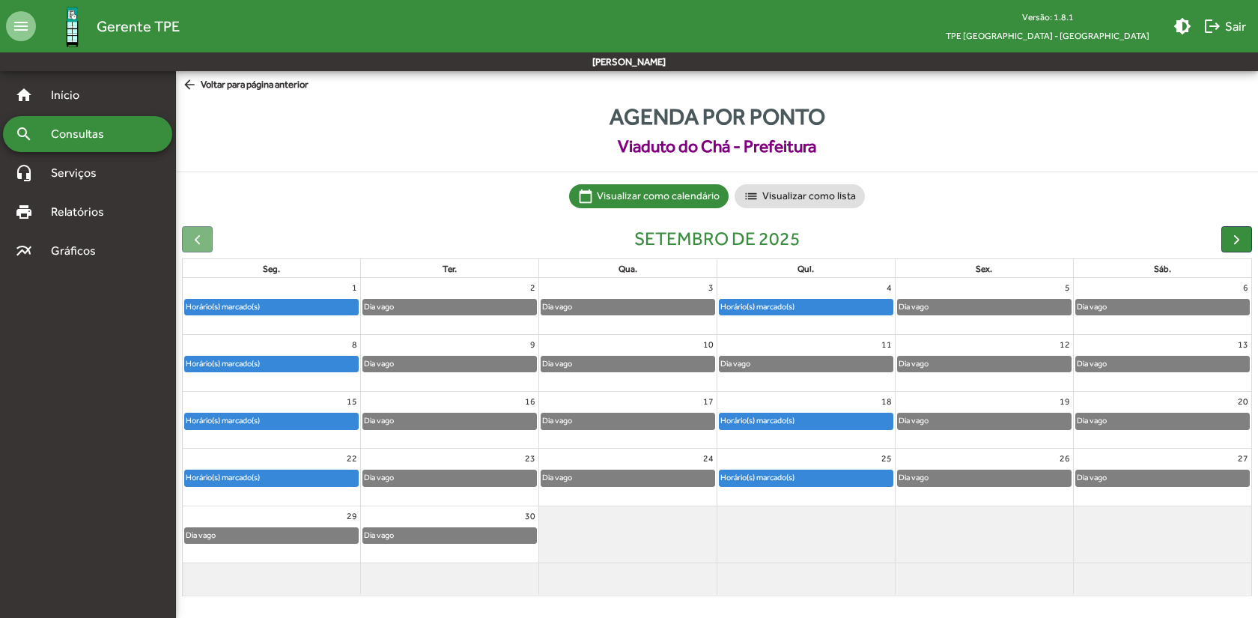
click at [226, 81] on span "arrow_back Voltar para página anterior" at bounding box center [245, 85] width 127 height 16
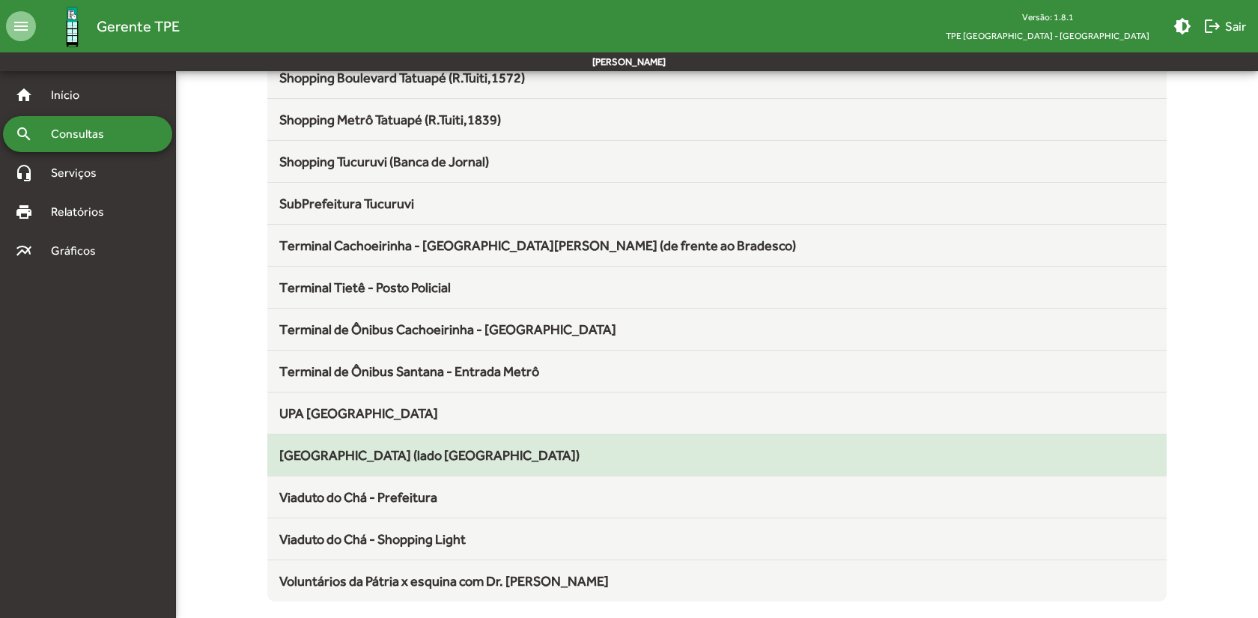
scroll to position [1556, 0]
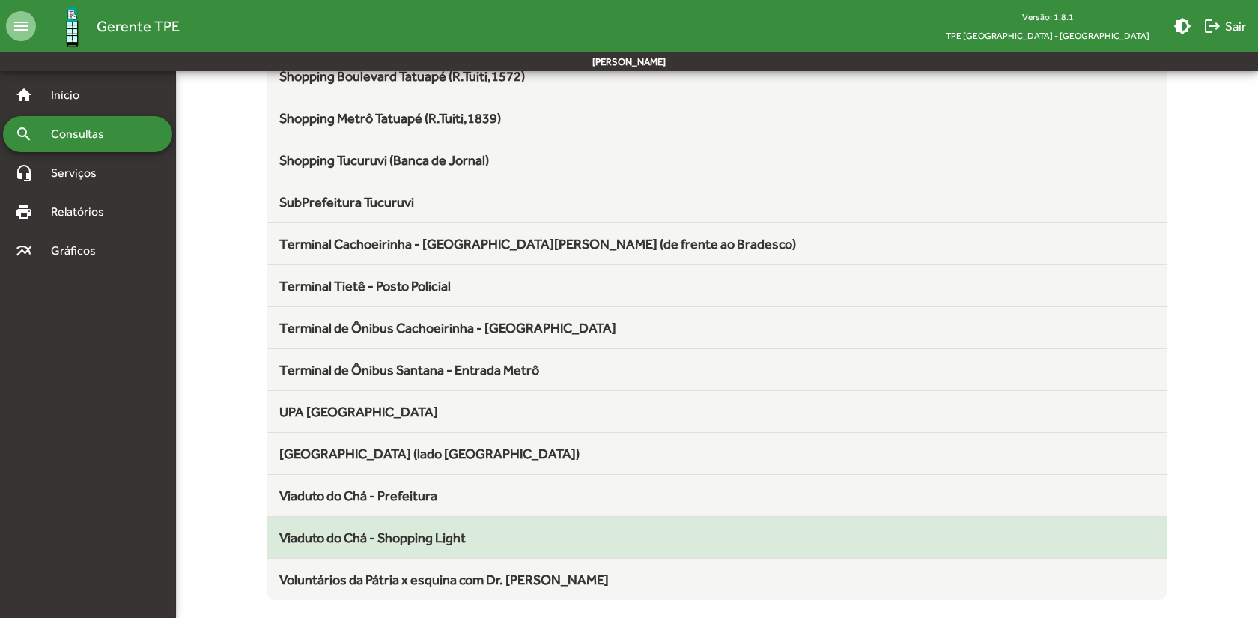
click at [412, 536] on span "Viaduto do Chá - Shopping Light" at bounding box center [372, 538] width 186 height 16
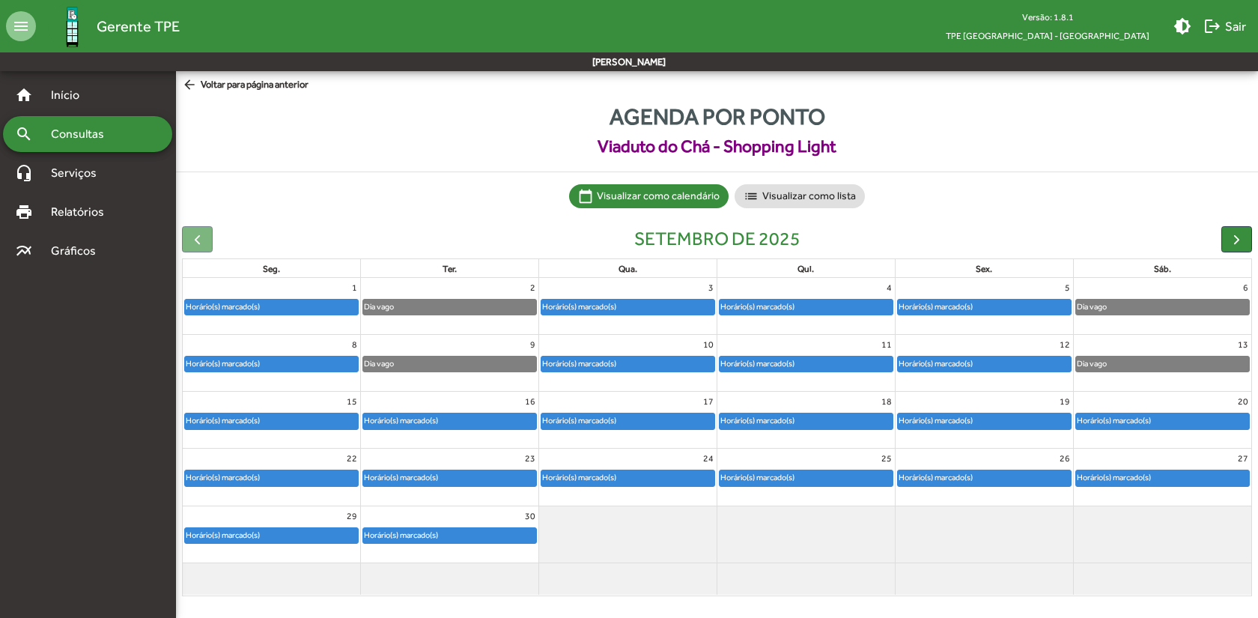
click at [185, 79] on mat-icon "arrow_back" at bounding box center [191, 85] width 19 height 16
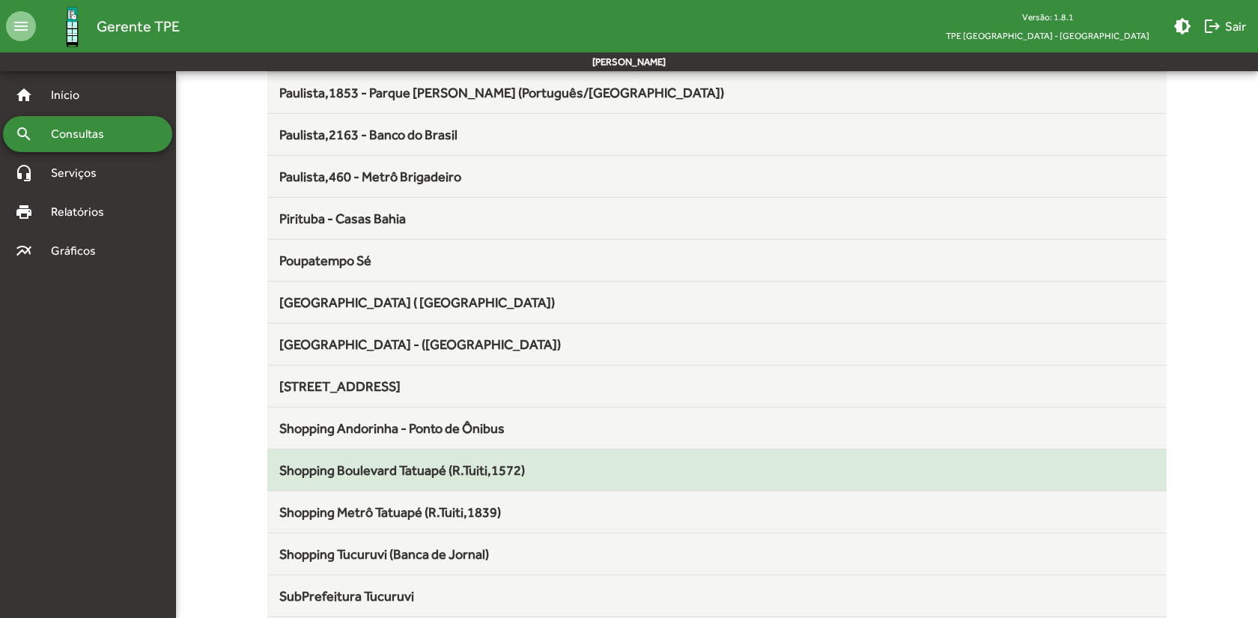
scroll to position [1157, 0]
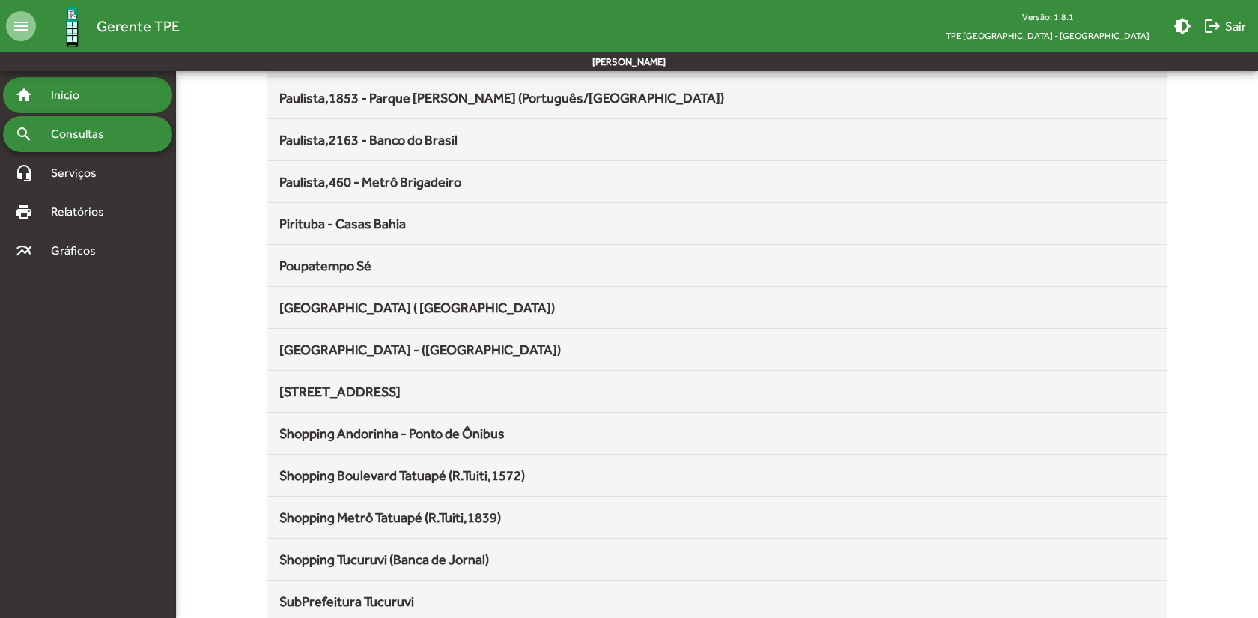
click at [69, 92] on span "Início" at bounding box center [71, 95] width 59 height 18
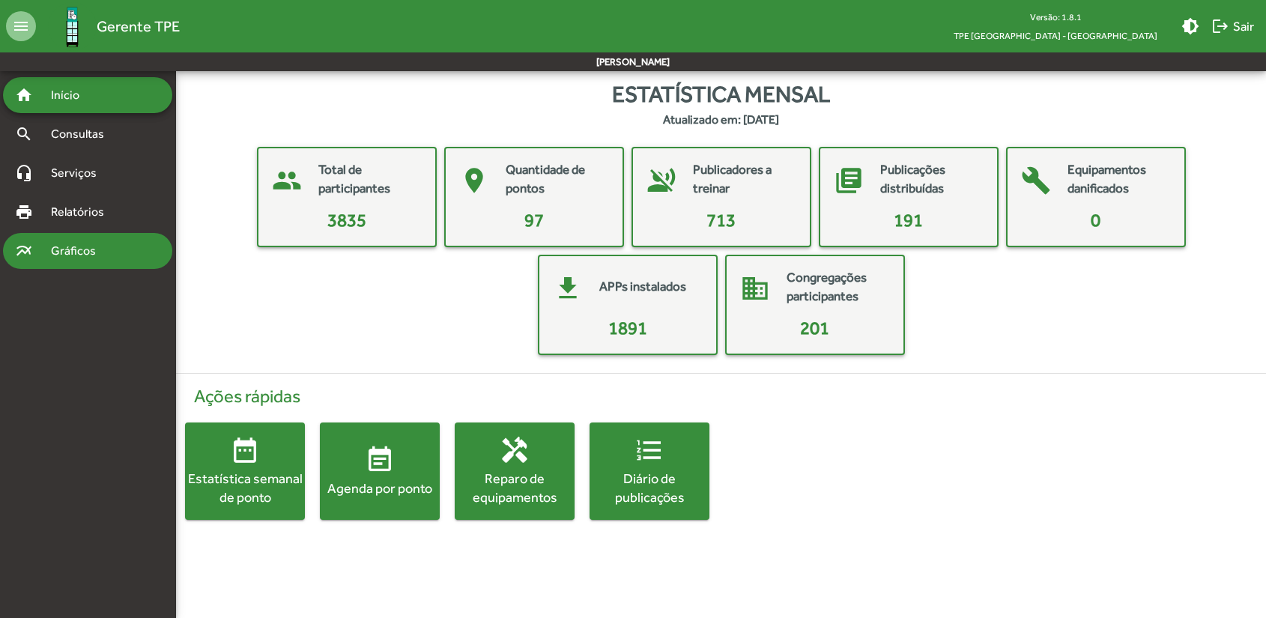
click at [63, 258] on span "Gráficos" at bounding box center [79, 251] width 74 height 18
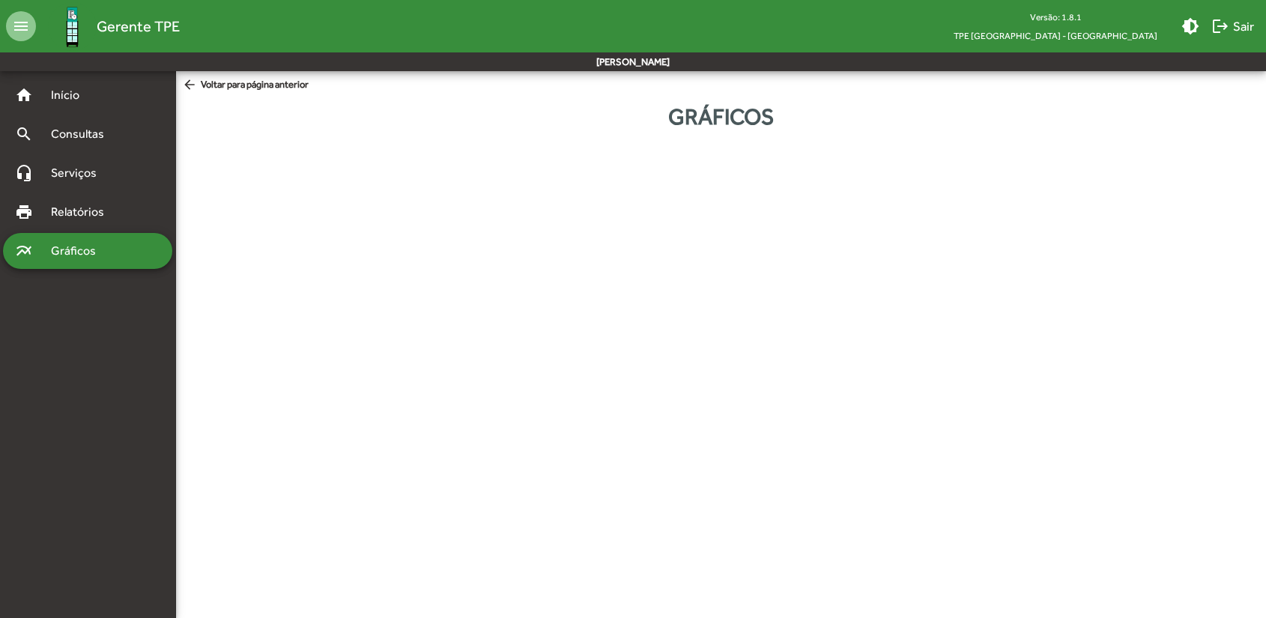
click at [729, 163] on div "home Início search Consultas headset_mic Serviços print Relatórios multiline_ch…" at bounding box center [633, 117] width 1266 height 92
click at [64, 206] on span "Relatórios" at bounding box center [83, 212] width 82 height 18
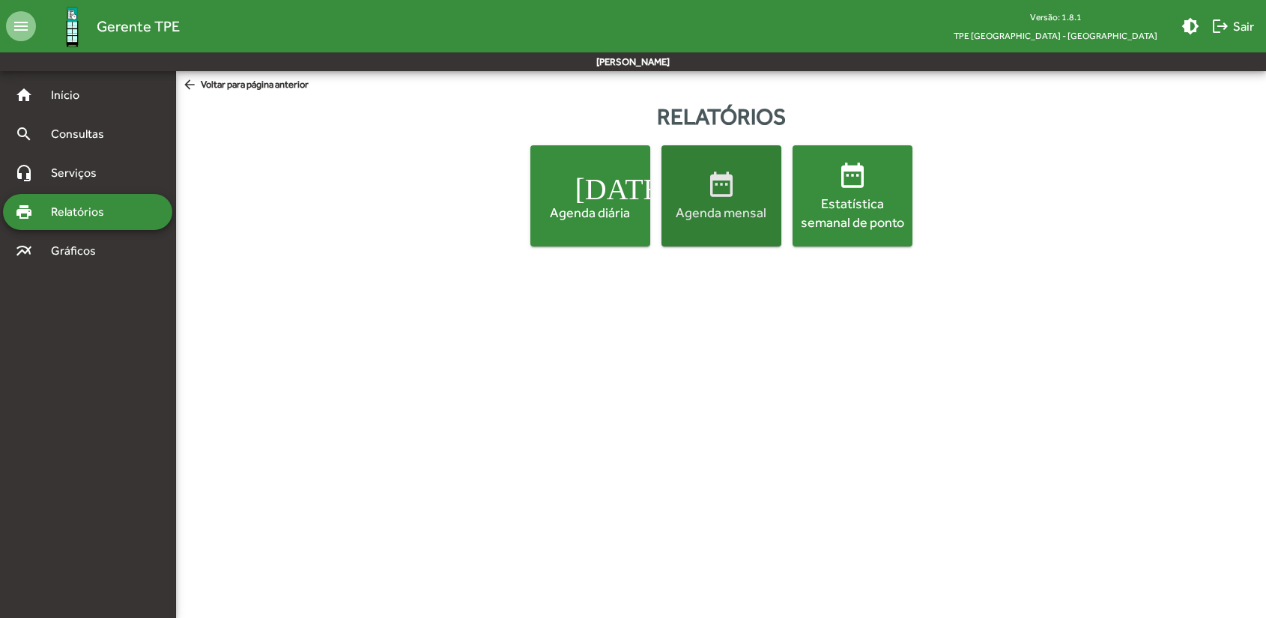
click at [720, 207] on div "Agenda mensal" at bounding box center [721, 212] width 114 height 19
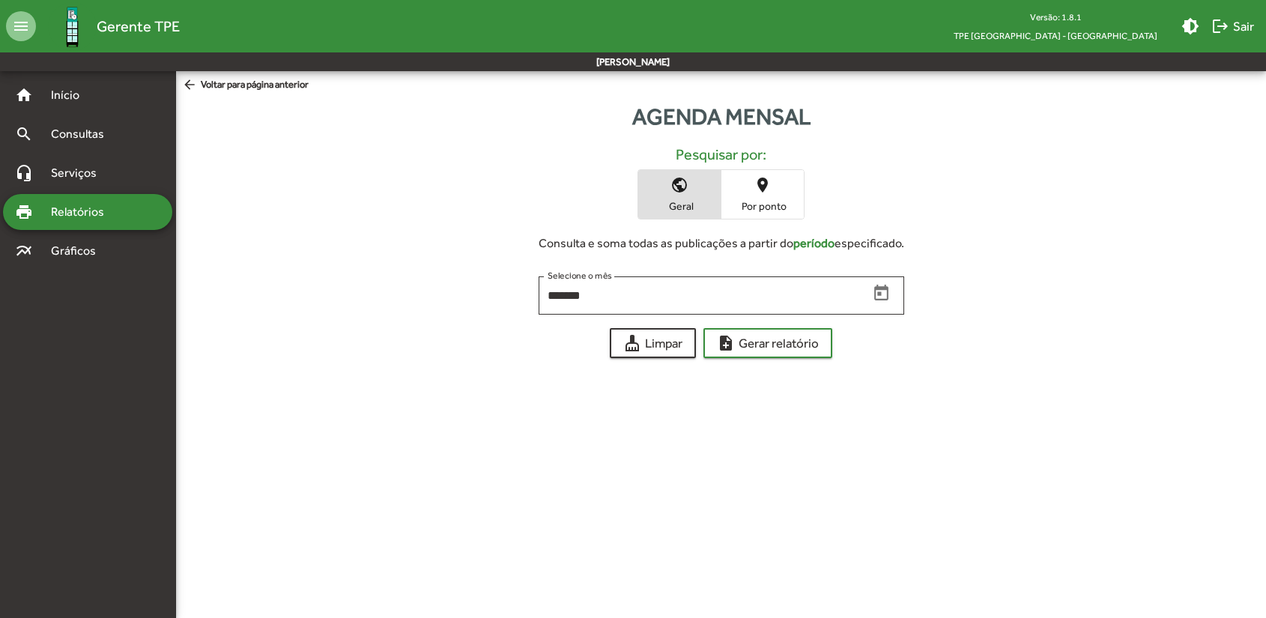
click at [768, 200] on span "Por ponto" at bounding box center [762, 205] width 75 height 13
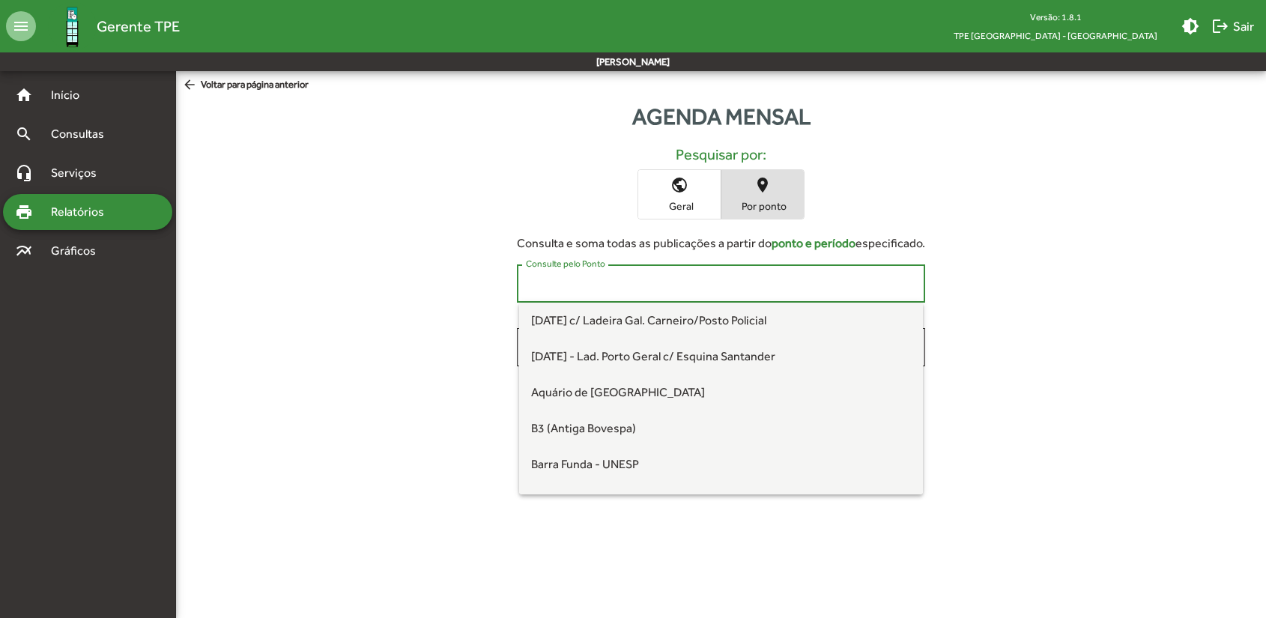
click at [613, 284] on input "Consulte pelo Ponto" at bounding box center [721, 283] width 390 height 13
click at [649, 323] on span "[DATE] c/ Ladeira Gal. Carneiro/Posto Policial" at bounding box center [648, 320] width 235 height 14
type input "**********"
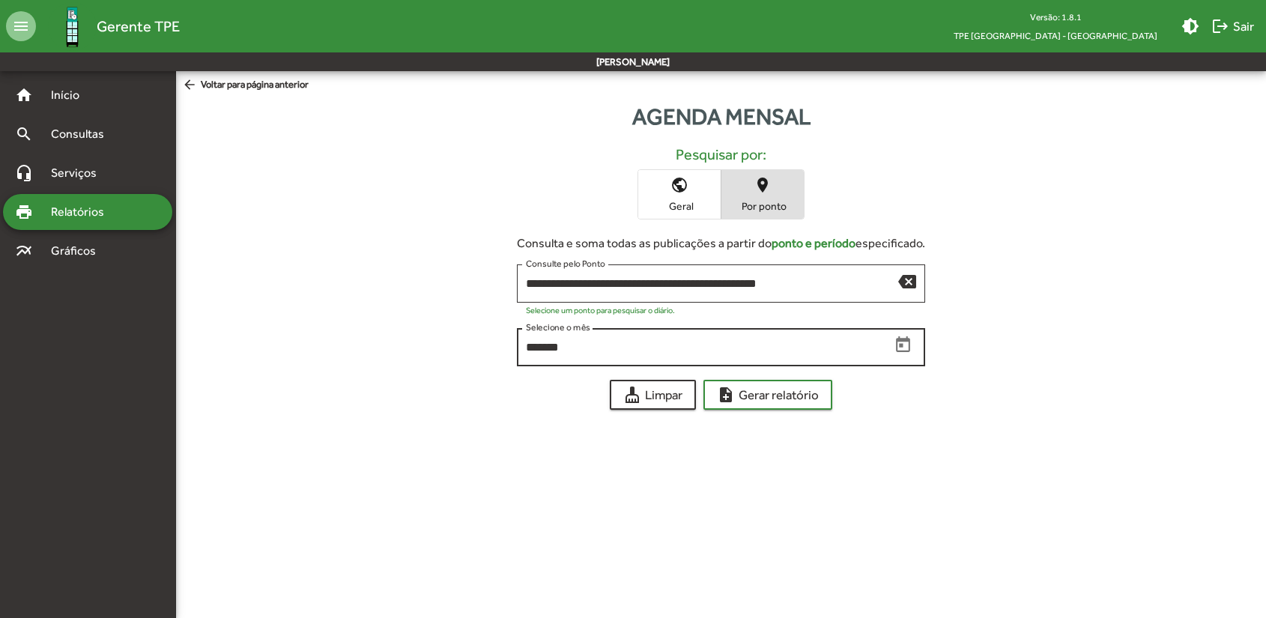
click at [631, 347] on input "*******" at bounding box center [708, 347] width 364 height 13
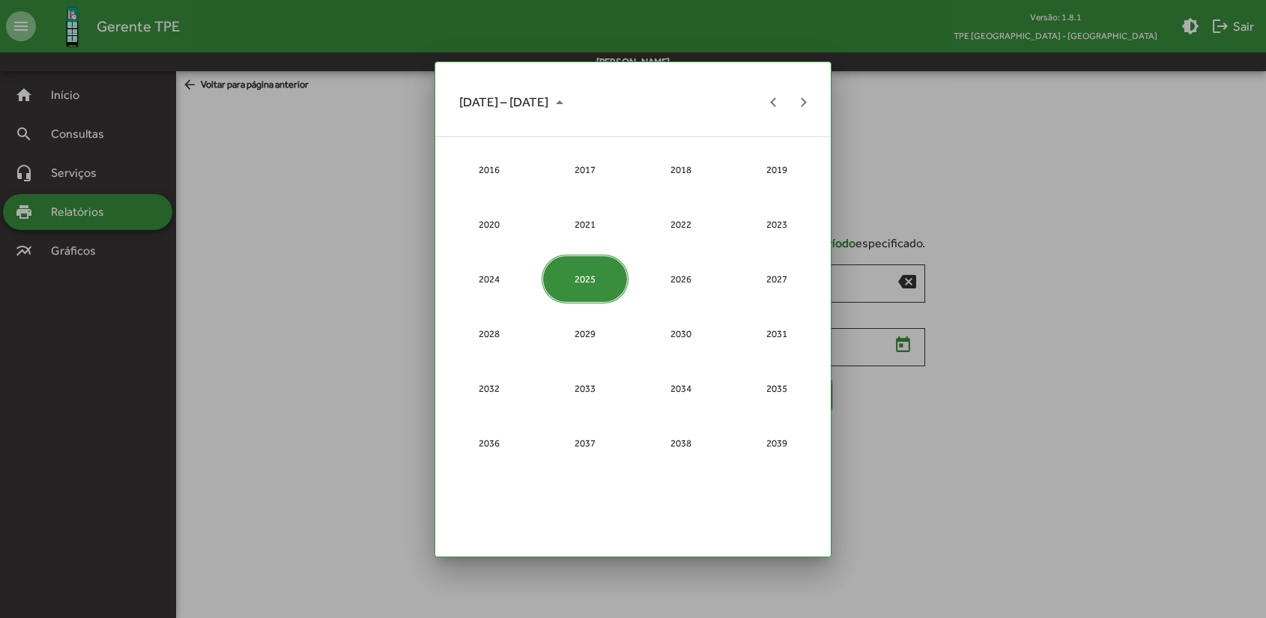
click at [579, 274] on div "2025" at bounding box center [585, 279] width 86 height 49
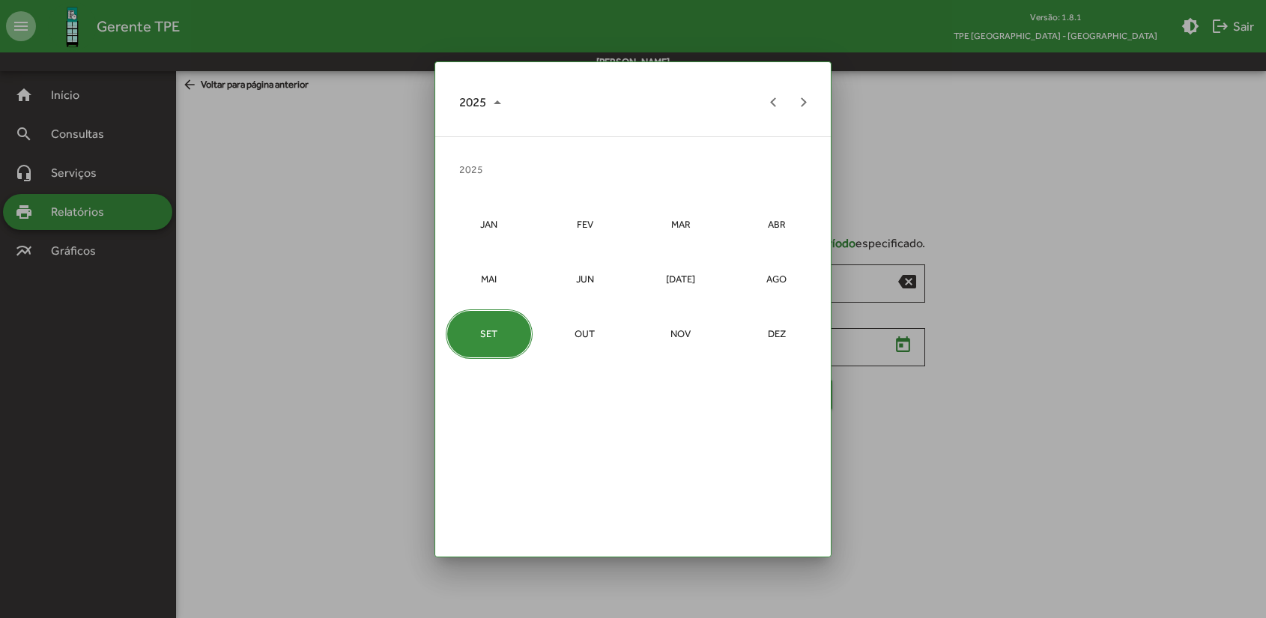
click at [485, 335] on div "SET" at bounding box center [489, 333] width 86 height 49
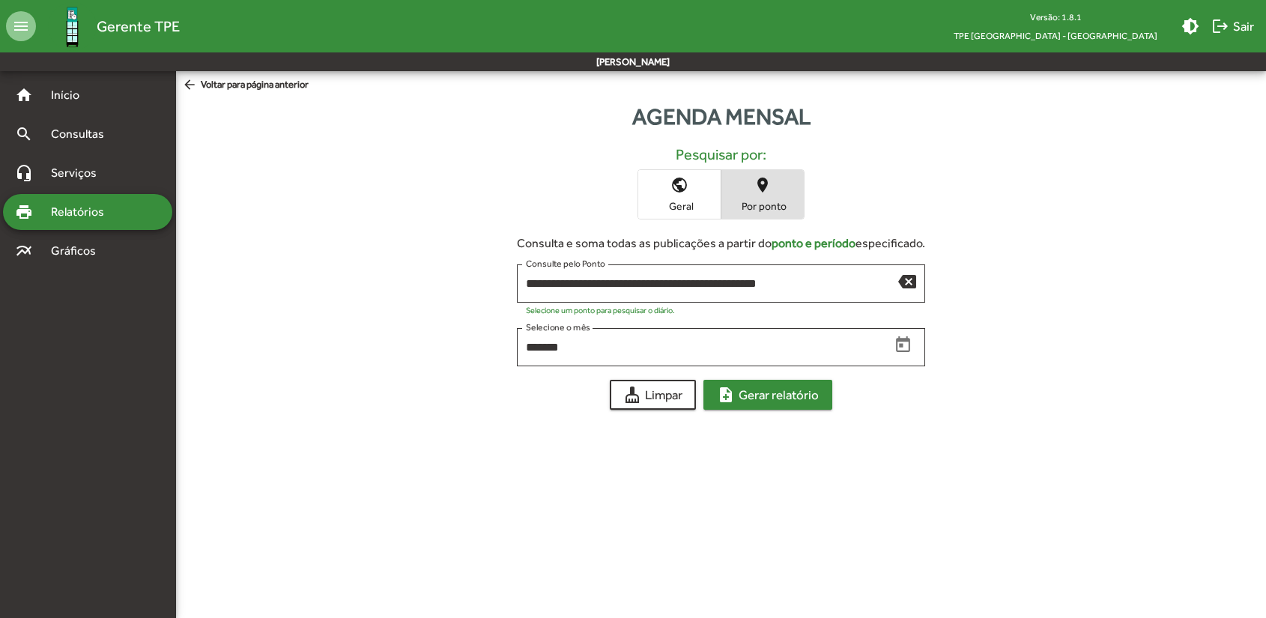
click at [770, 386] on span "note_add Gerar relatório" at bounding box center [768, 394] width 102 height 27
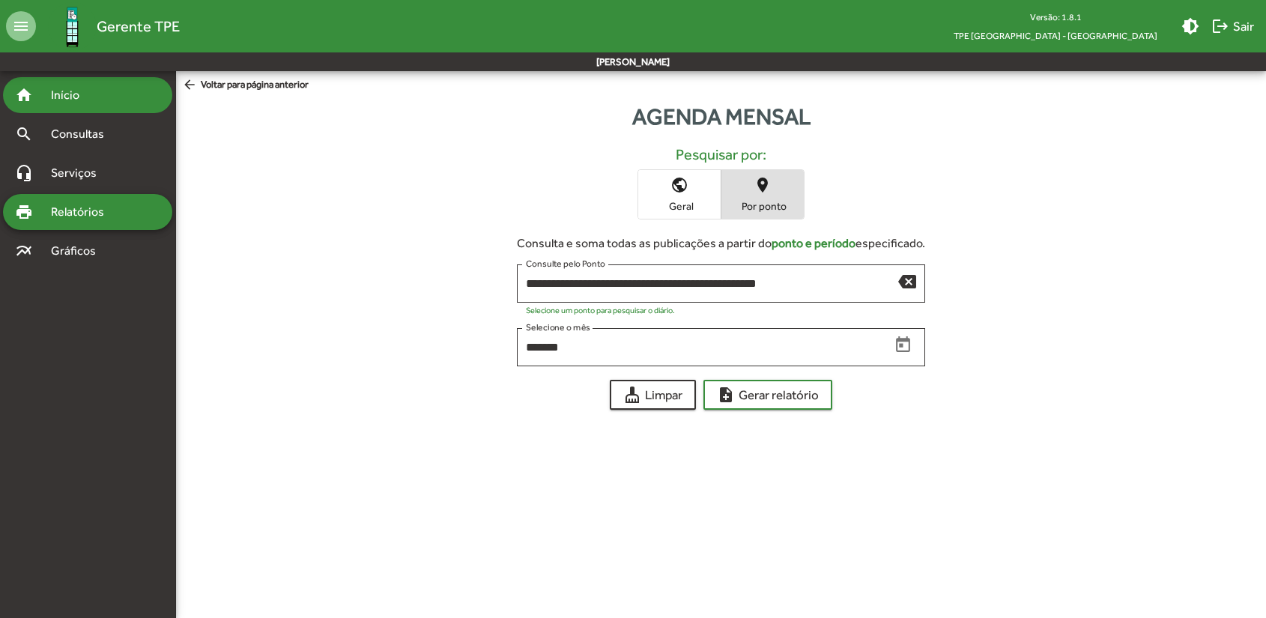
click at [62, 91] on span "Início" at bounding box center [71, 95] width 59 height 18
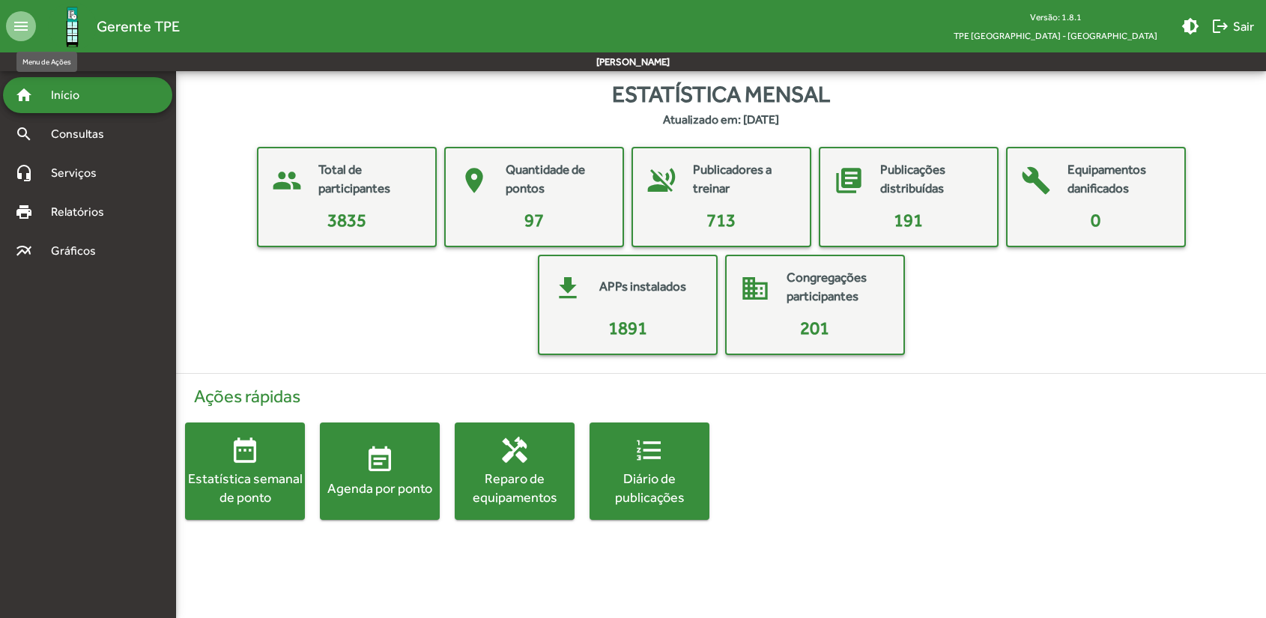
click at [19, 32] on mat-icon "menu" at bounding box center [21, 26] width 30 height 30
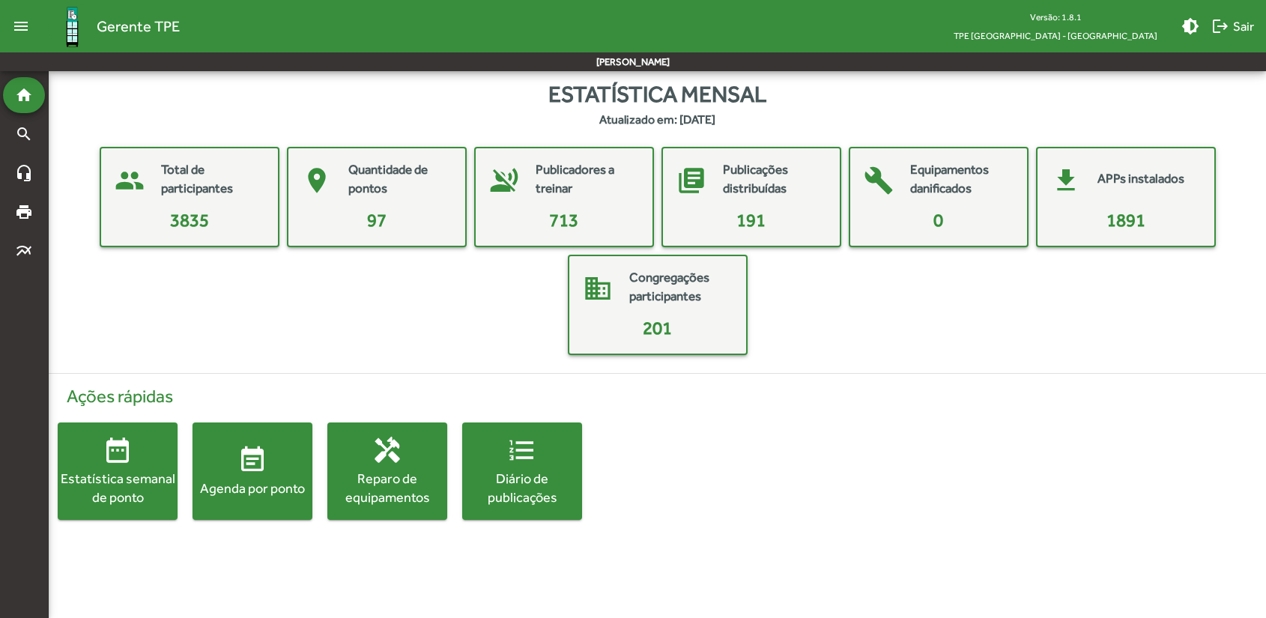
click at [19, 32] on mat-icon "menu" at bounding box center [21, 26] width 30 height 30
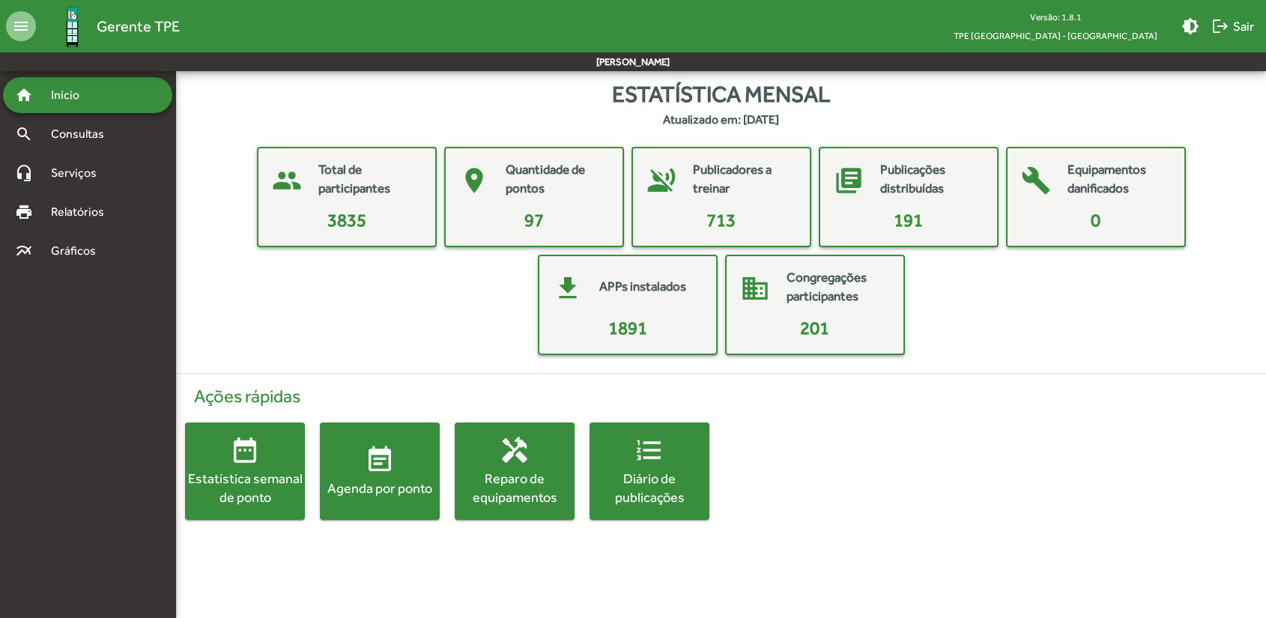
click at [19, 32] on mat-icon "menu" at bounding box center [21, 26] width 30 height 30
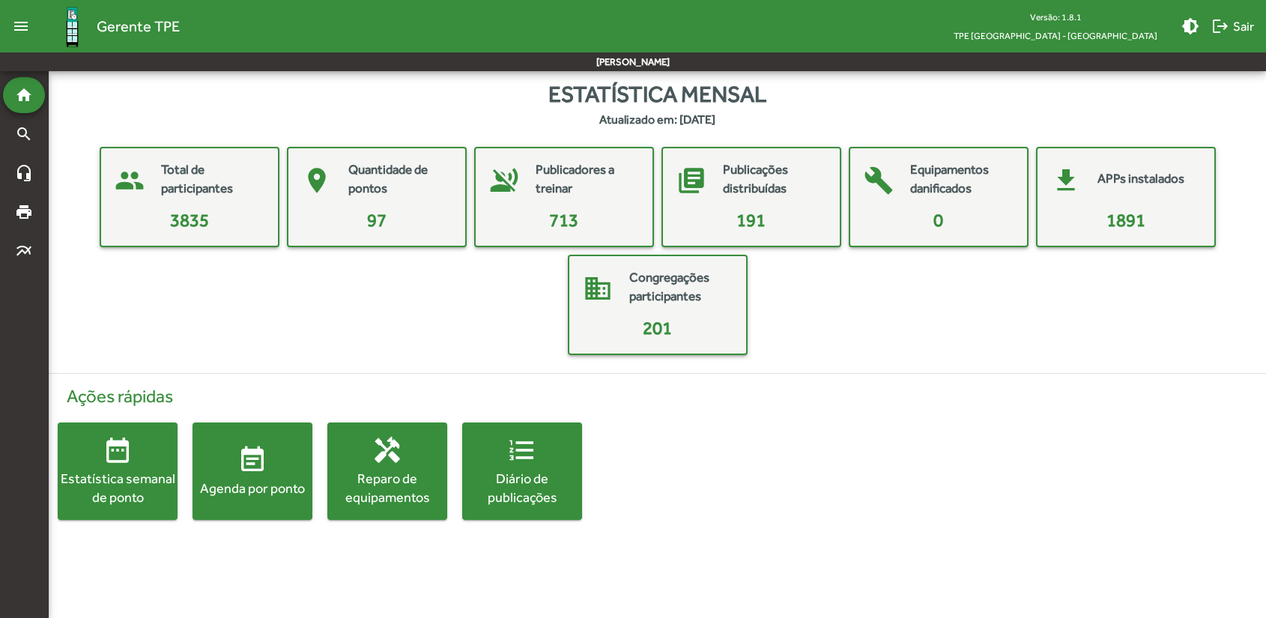
click at [19, 32] on mat-icon "menu" at bounding box center [21, 26] width 30 height 30
